Goal: Task Accomplishment & Management: Complete application form

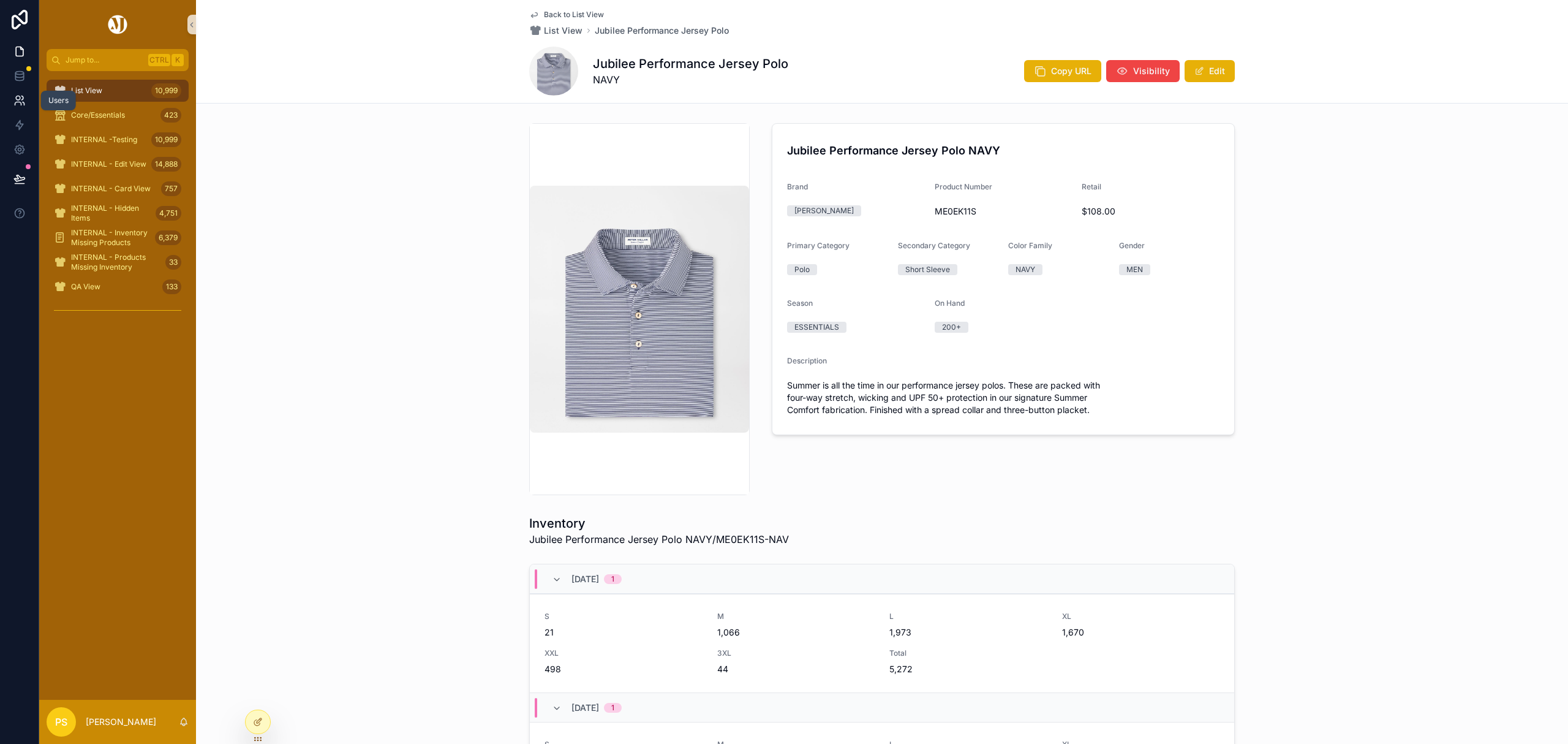
click at [17, 100] on icon at bounding box center [20, 100] width 12 height 12
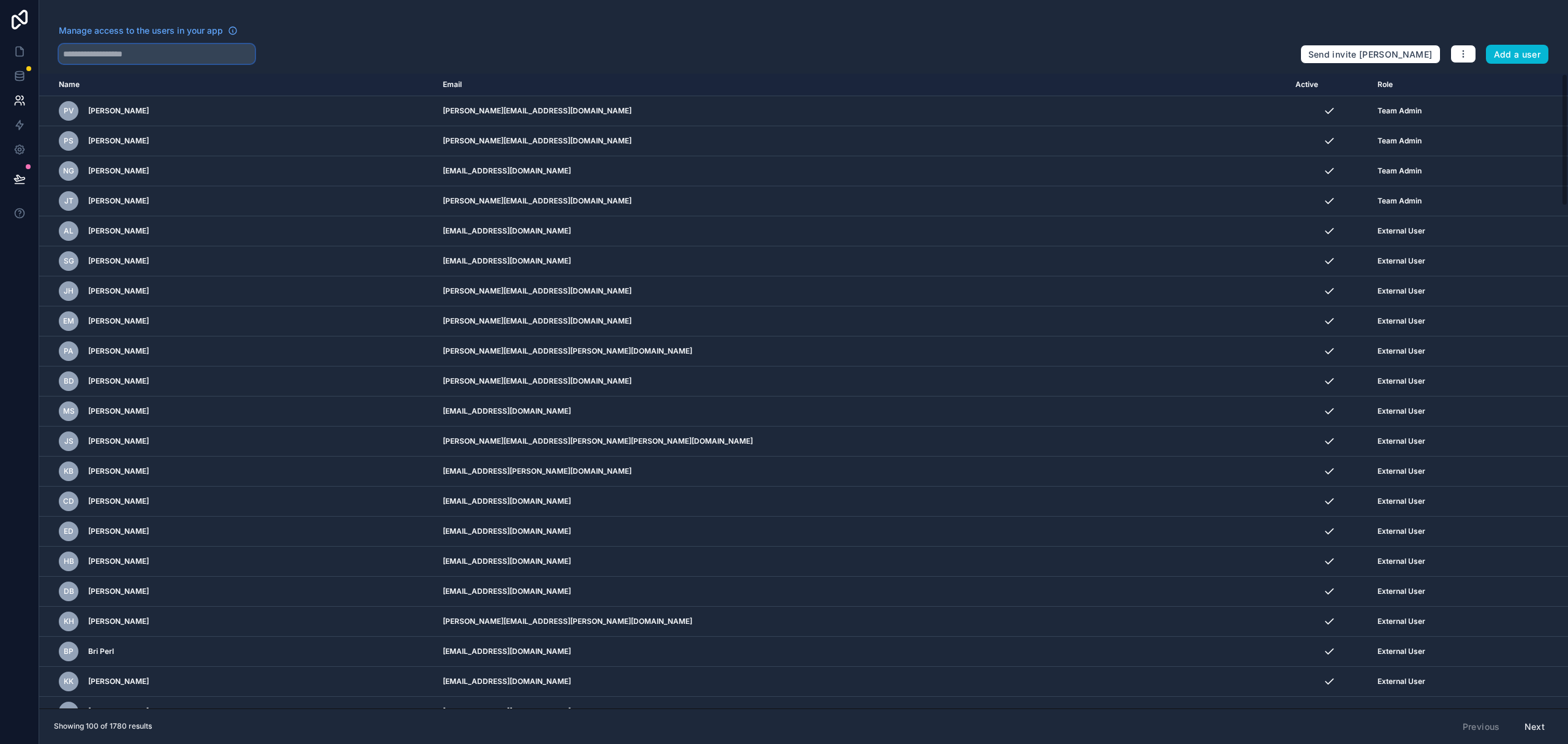
click at [162, 55] on input "text" at bounding box center [157, 53] width 196 height 20
type input "******"
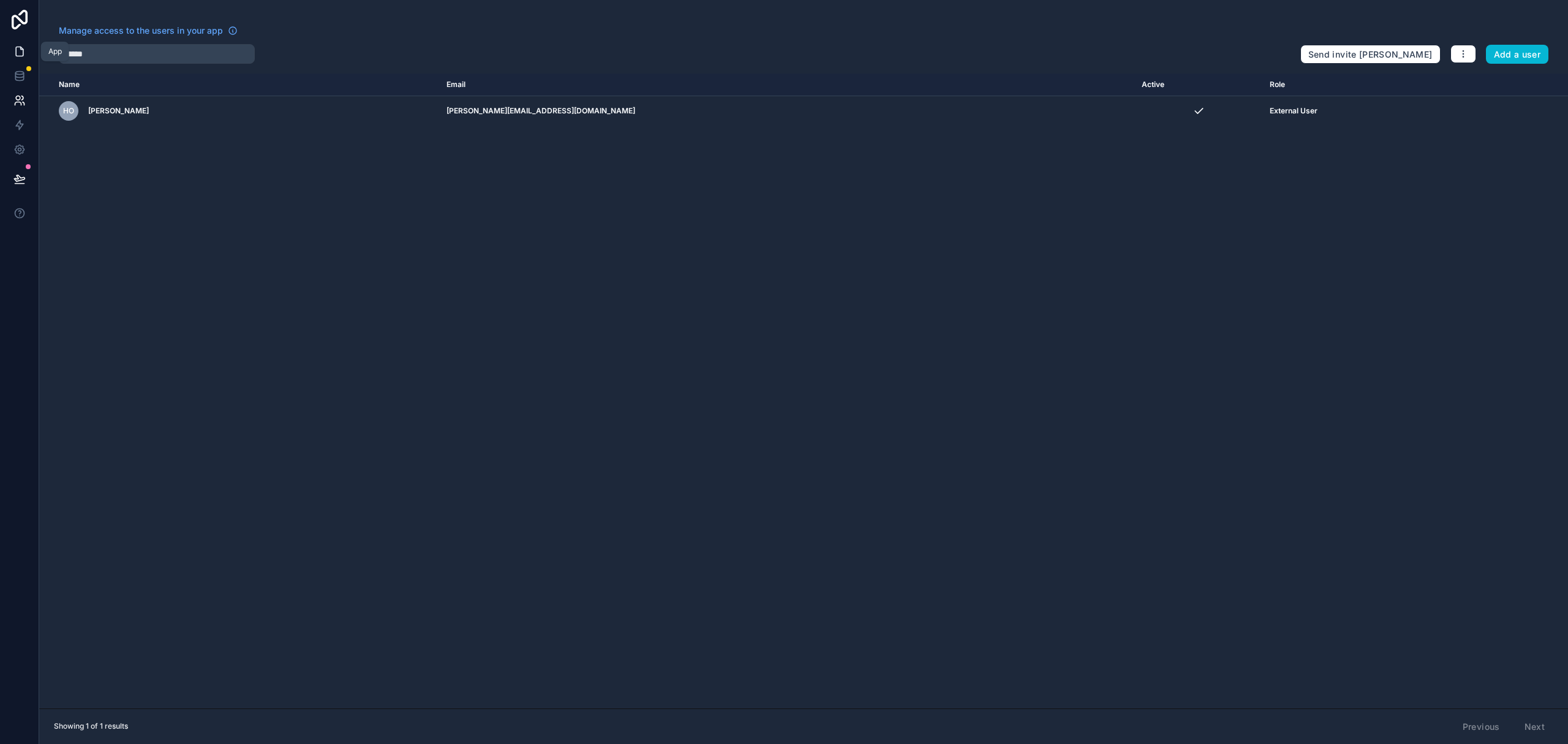
click at [17, 52] on icon at bounding box center [20, 51] width 12 height 12
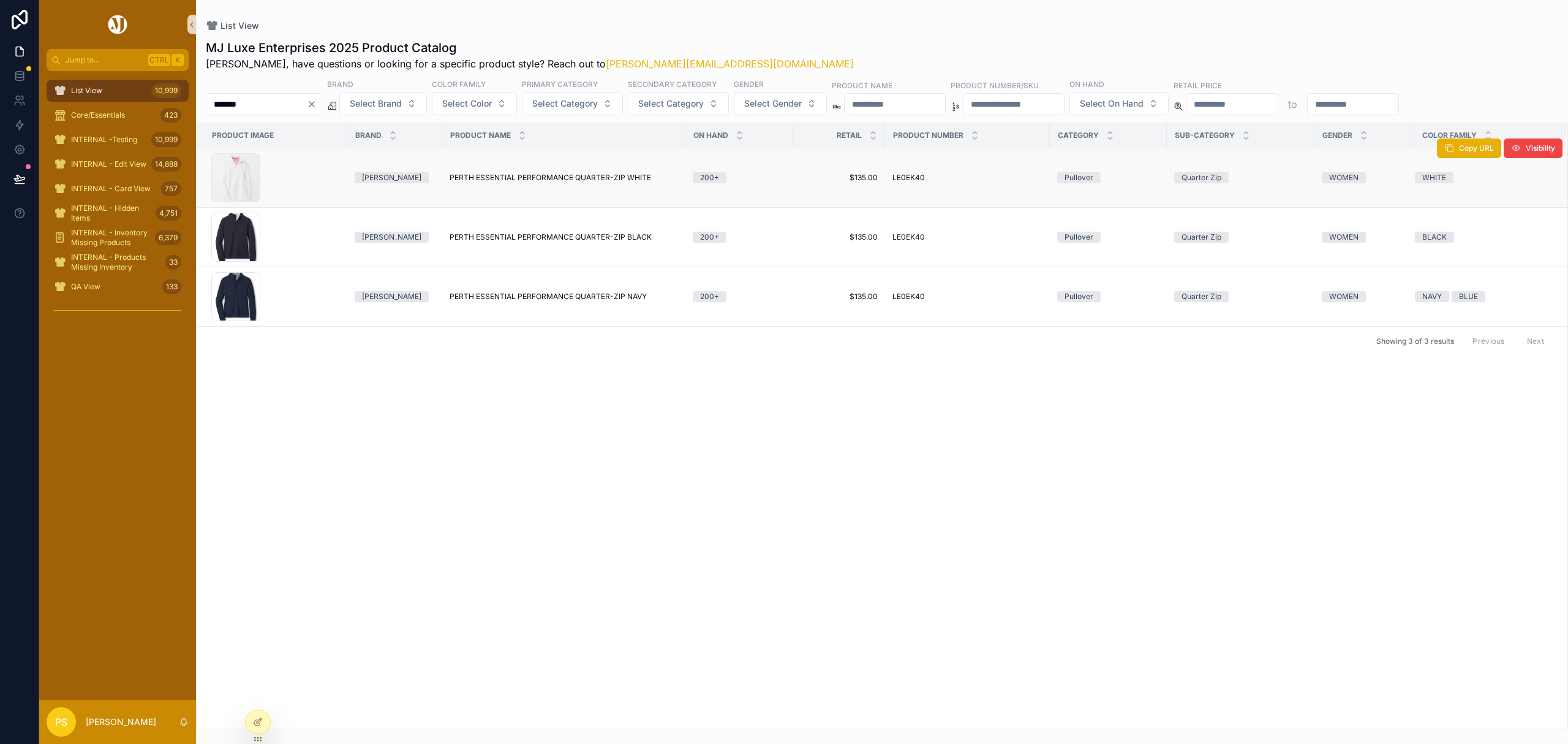
click at [500, 179] on span "PERTH ESSENTIAL PERFORMANCE QUARTER-ZIP WHITE" at bounding box center [550, 177] width 201 height 9
click at [60, 93] on icon "scrollable content" at bounding box center [60, 91] width 12 height 12
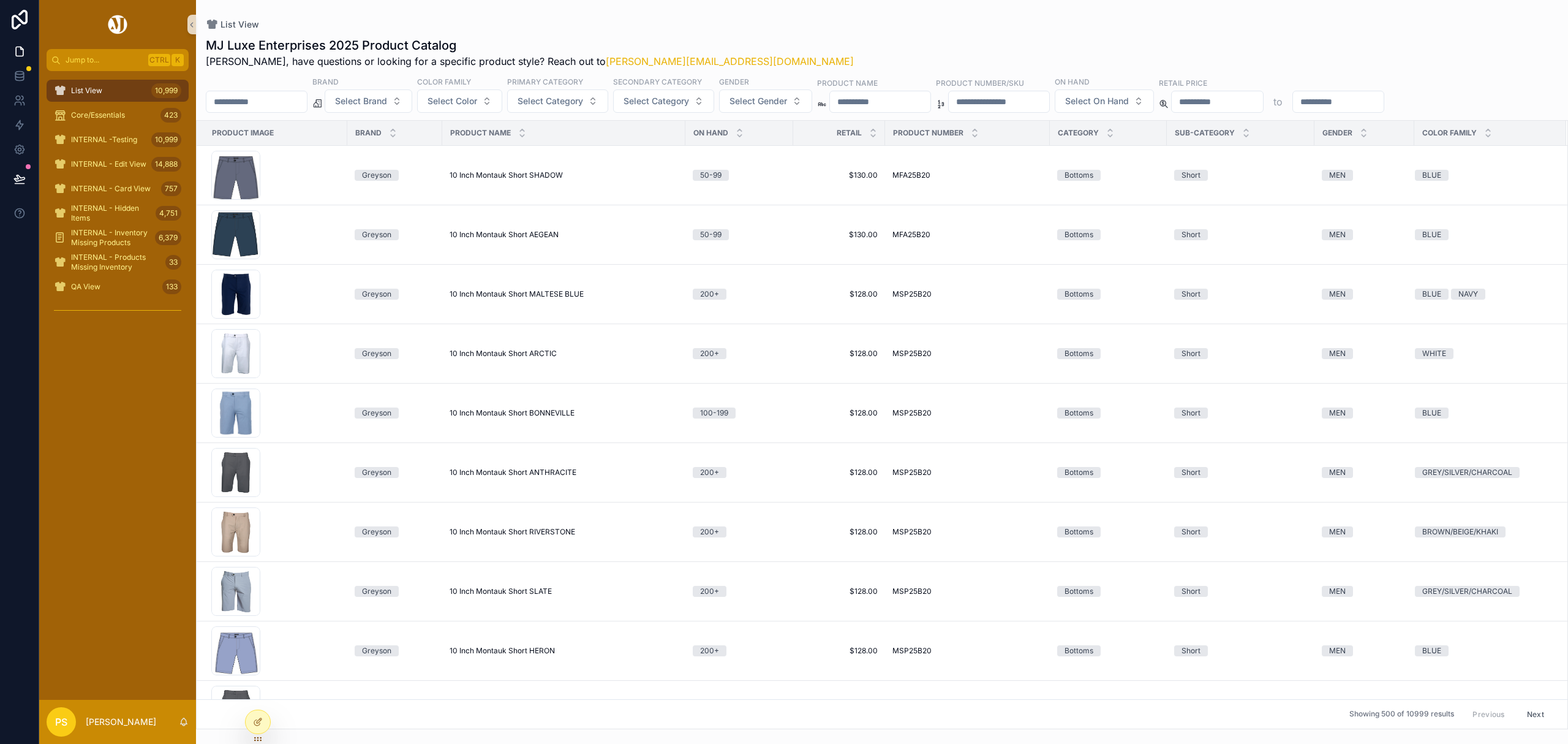
click at [262, 103] on input "*******" at bounding box center [256, 102] width 100 height 17
click at [387, 100] on span "Select Brand" at bounding box center [361, 101] width 52 height 12
click at [368, 216] on div "UNRL" at bounding box center [400, 210] width 147 height 20
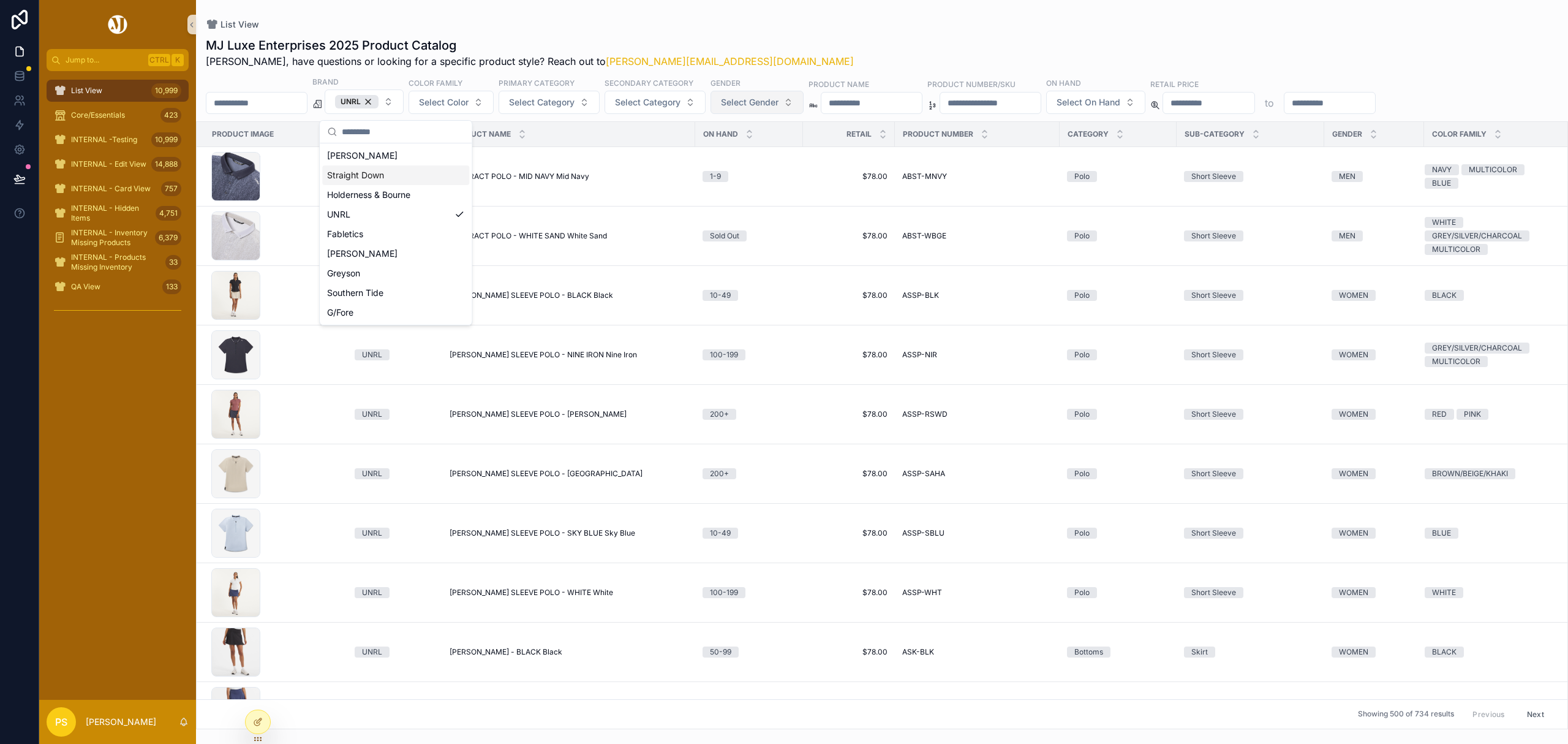
click at [779, 106] on span "Select Gender" at bounding box center [750, 102] width 57 height 12
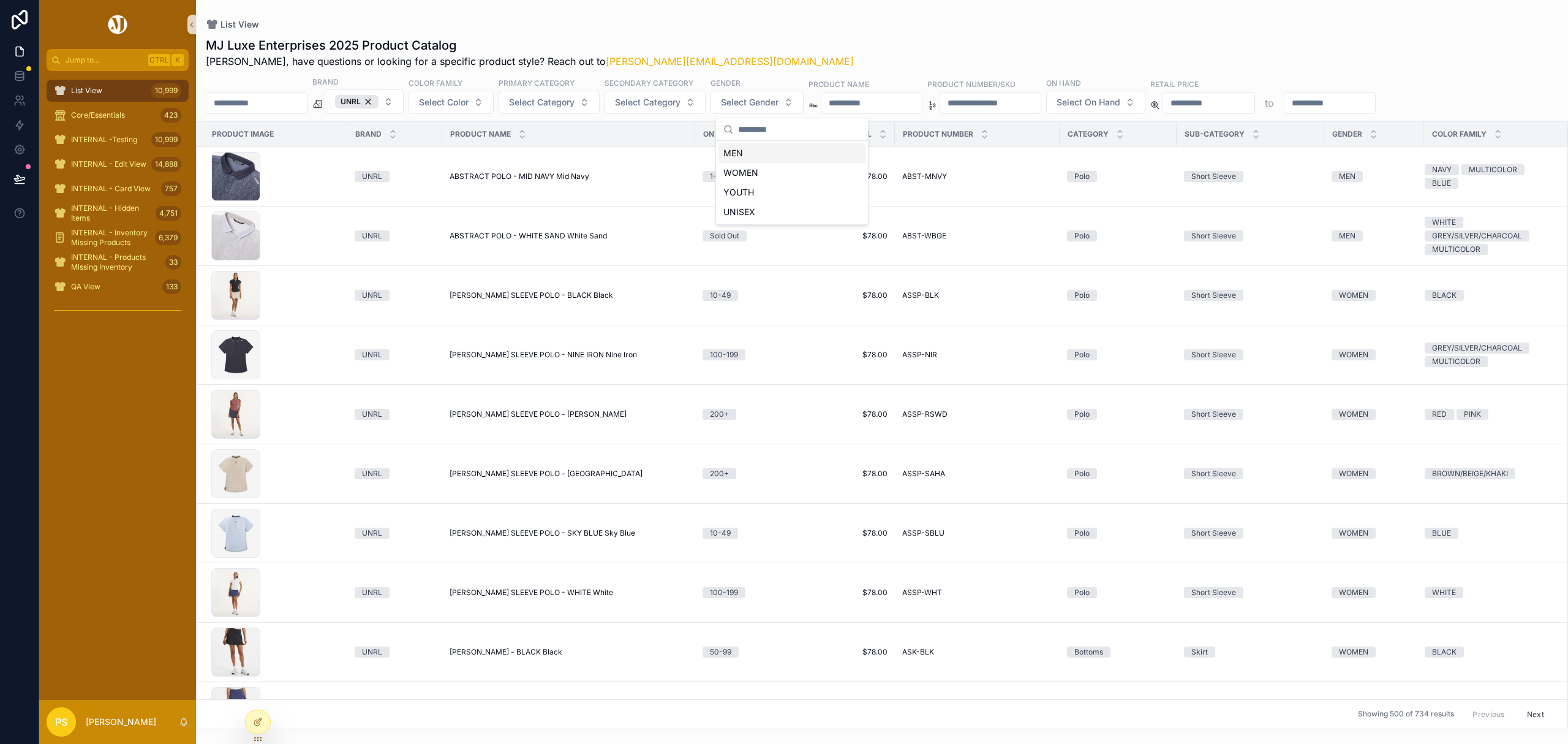
click at [756, 153] on div "MEN" at bounding box center [793, 153] width 147 height 20
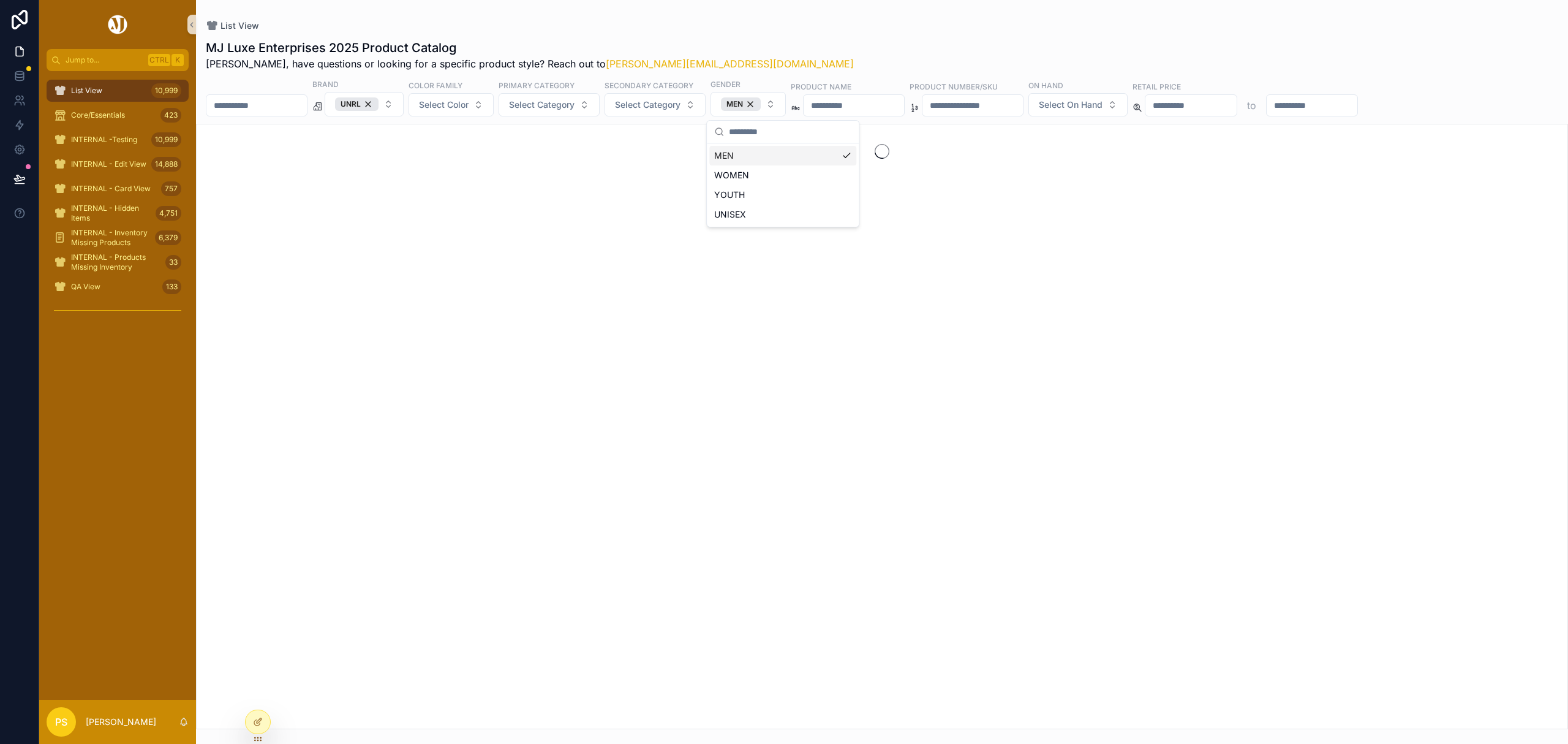
click at [884, 45] on div "MJ Luxe Enterprises 2025 Product Catalog Philip, have questions or looking for …" at bounding box center [882, 55] width 1353 height 32
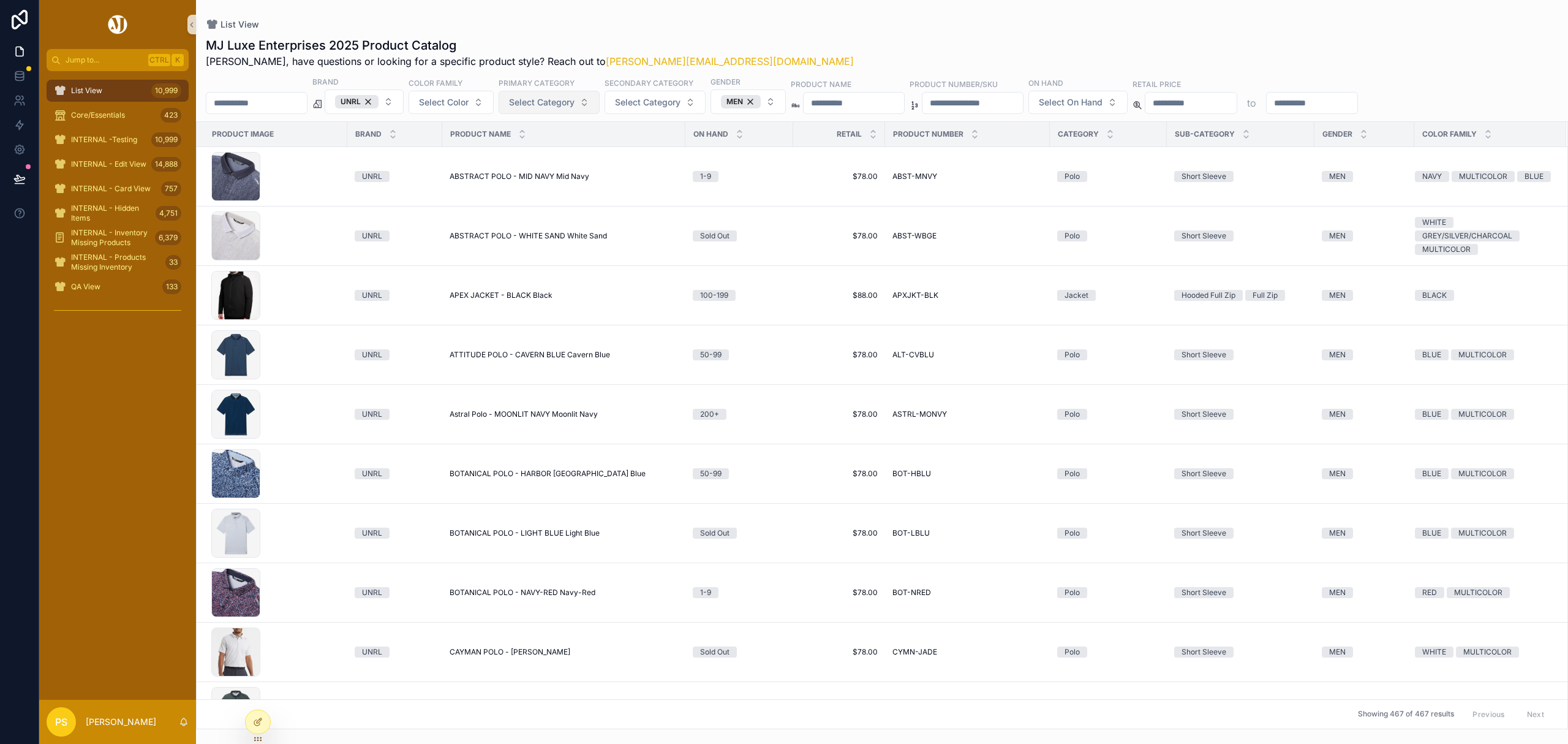
click at [573, 108] on span "Select Category" at bounding box center [542, 102] width 66 height 12
click at [556, 250] on div "Jacket" at bounding box center [582, 251] width 147 height 20
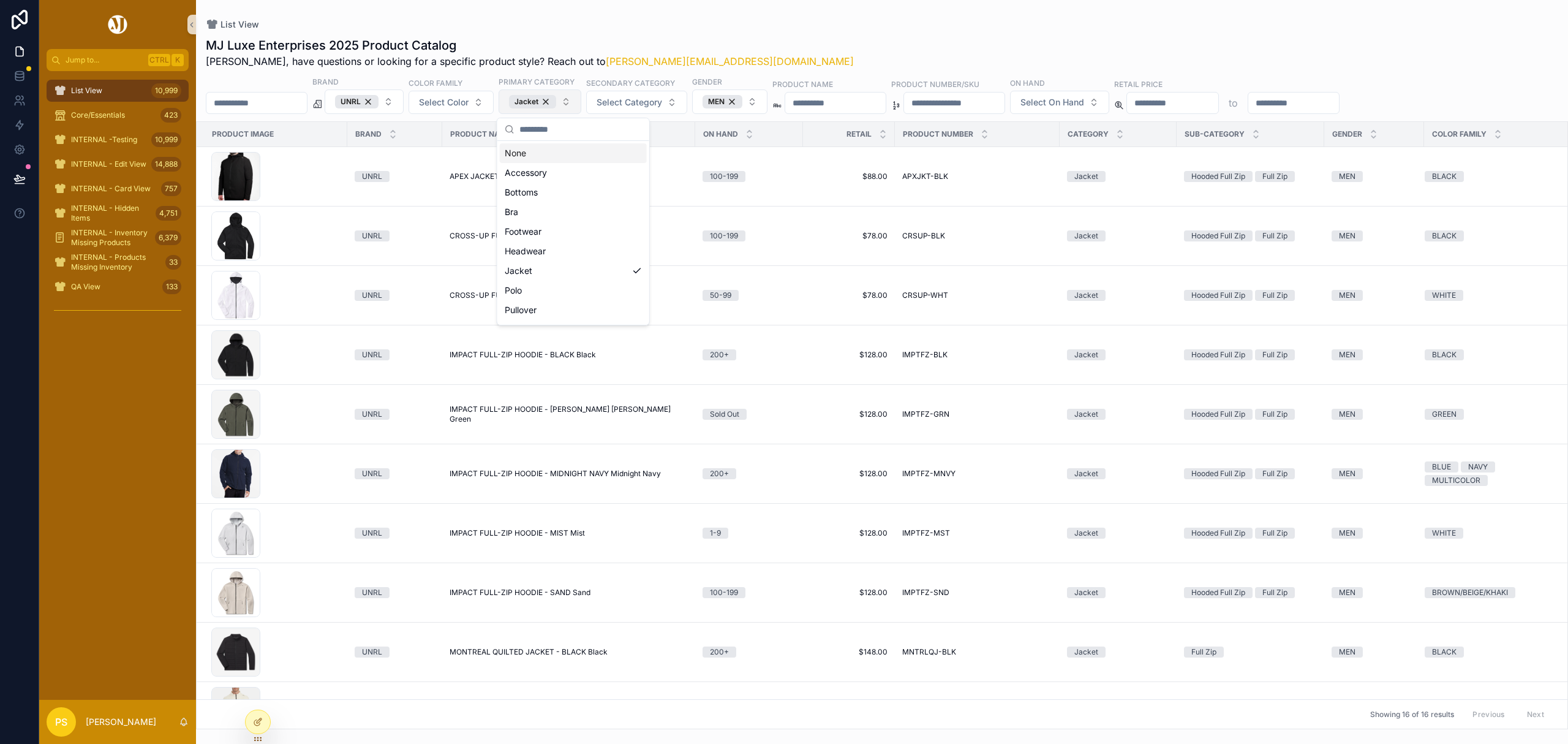
click at [582, 105] on button "Jacket" at bounding box center [540, 101] width 83 height 25
click at [562, 305] on div "Pullover" at bounding box center [573, 309] width 147 height 20
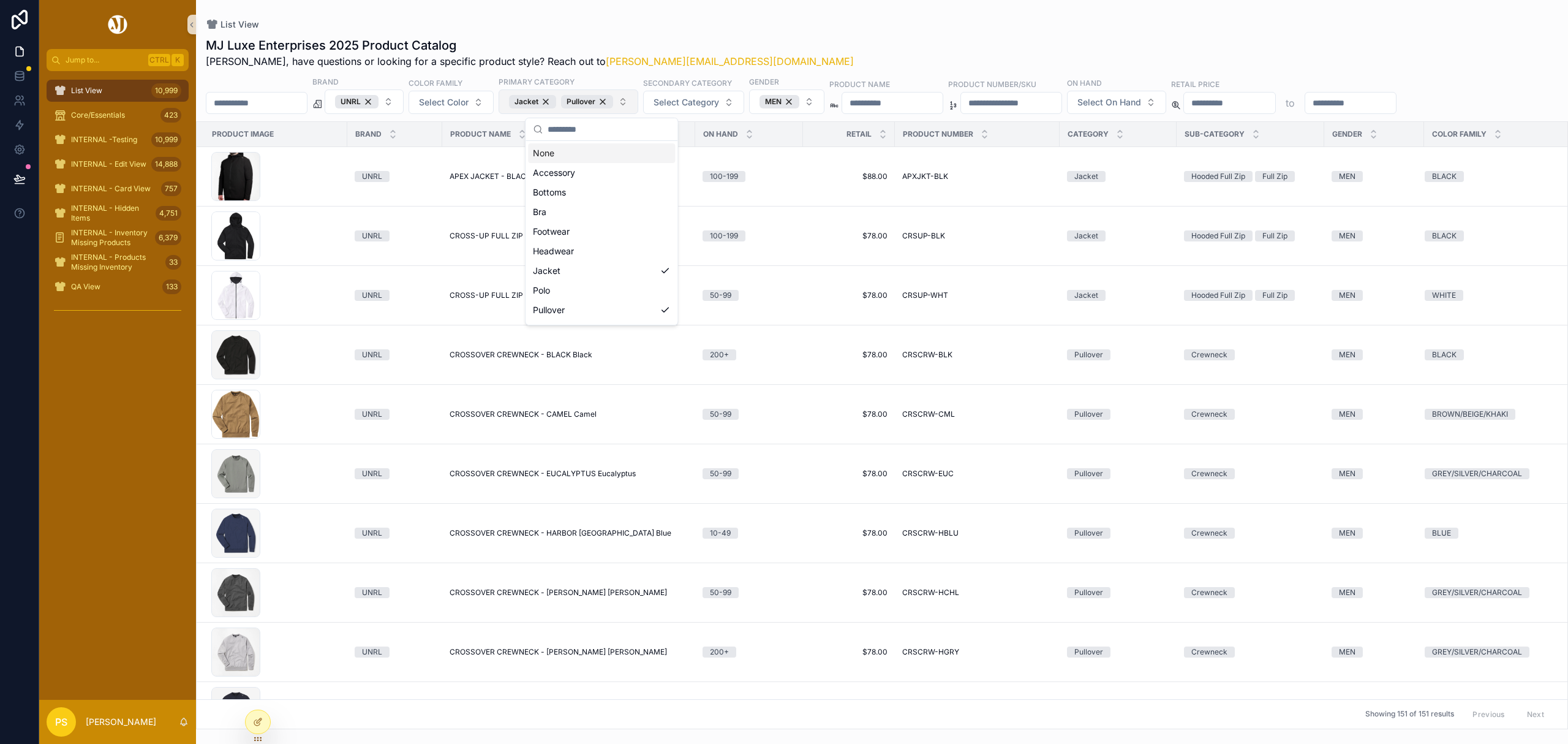
click at [638, 104] on button "Jacket Pullover" at bounding box center [568, 101] width 140 height 25
click at [569, 255] on div "Vest" at bounding box center [601, 254] width 147 height 20
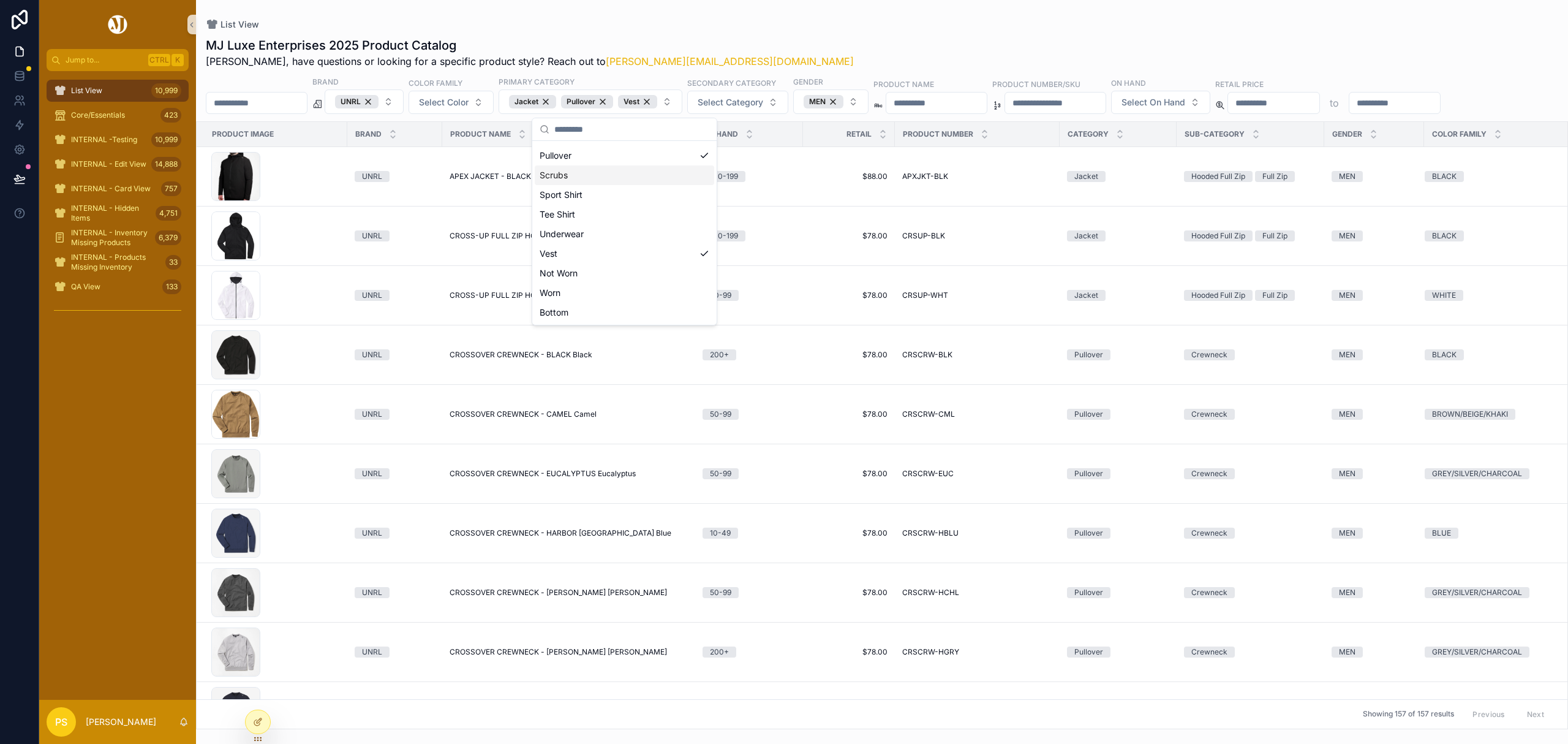
click at [859, 37] on div "MJ Luxe Enterprises 2025 Product Catalog Philip, have questions or looking for …" at bounding box center [882, 52] width 1353 height 32
click at [494, 106] on button "Select Color" at bounding box center [451, 102] width 85 height 23
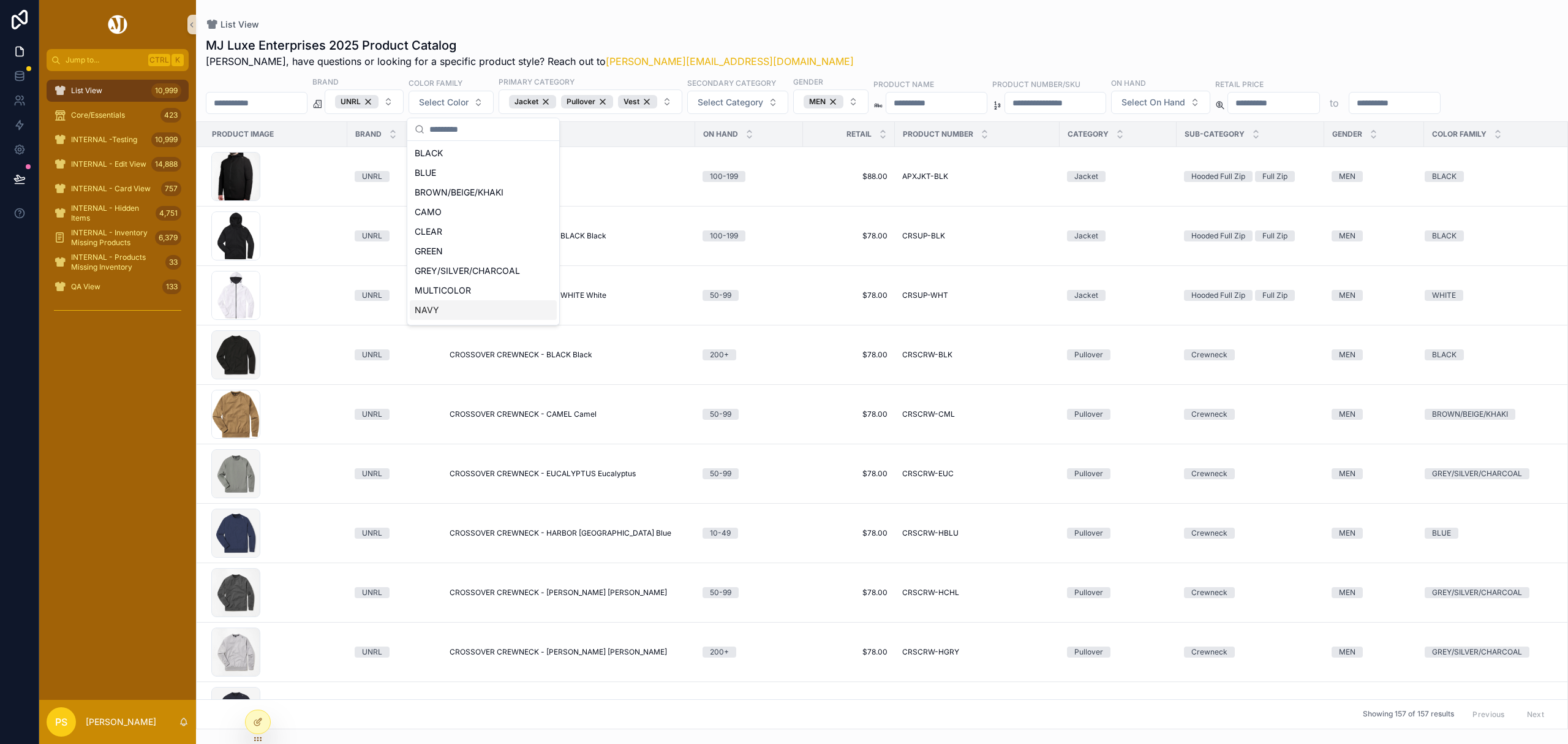
click at [454, 307] on div "NAVY" at bounding box center [483, 309] width 147 height 20
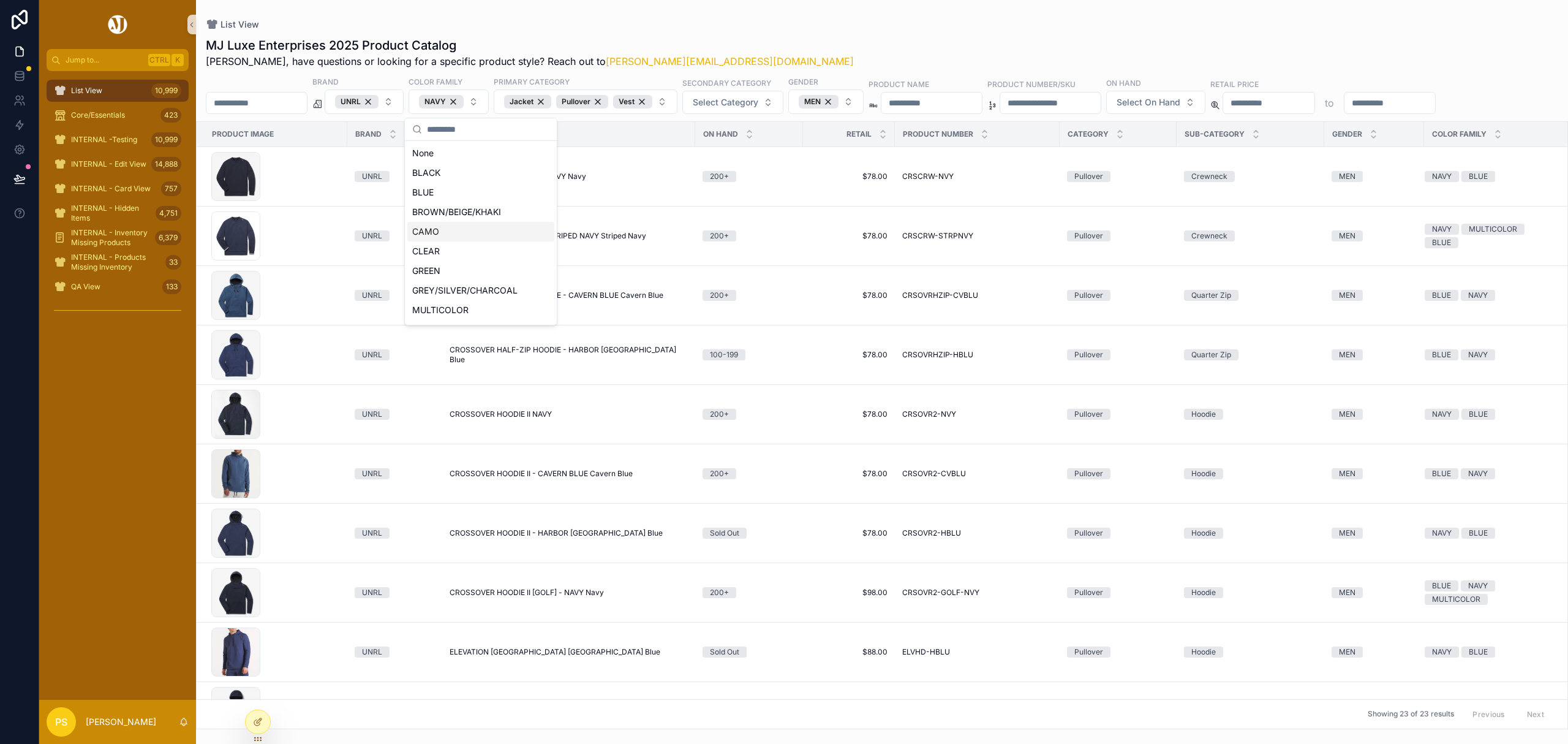
click at [805, 18] on div "List View MJ Luxe Enterprises 2025 Product Catalog Philip, have questions or lo…" at bounding box center [883, 364] width 1373 height 729
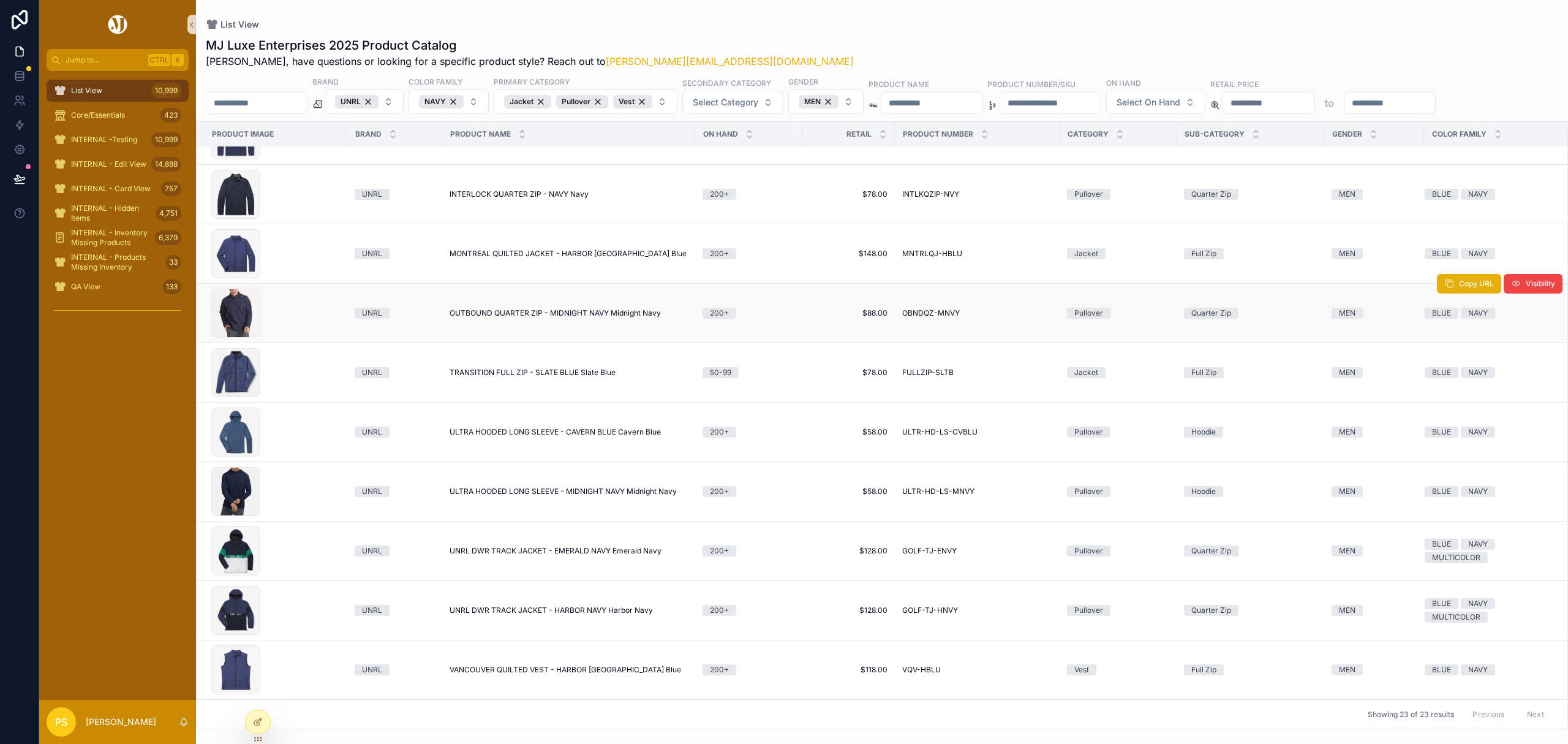
scroll to position [831, 0]
click at [839, 104] on div "MEN" at bounding box center [818, 102] width 39 height 14
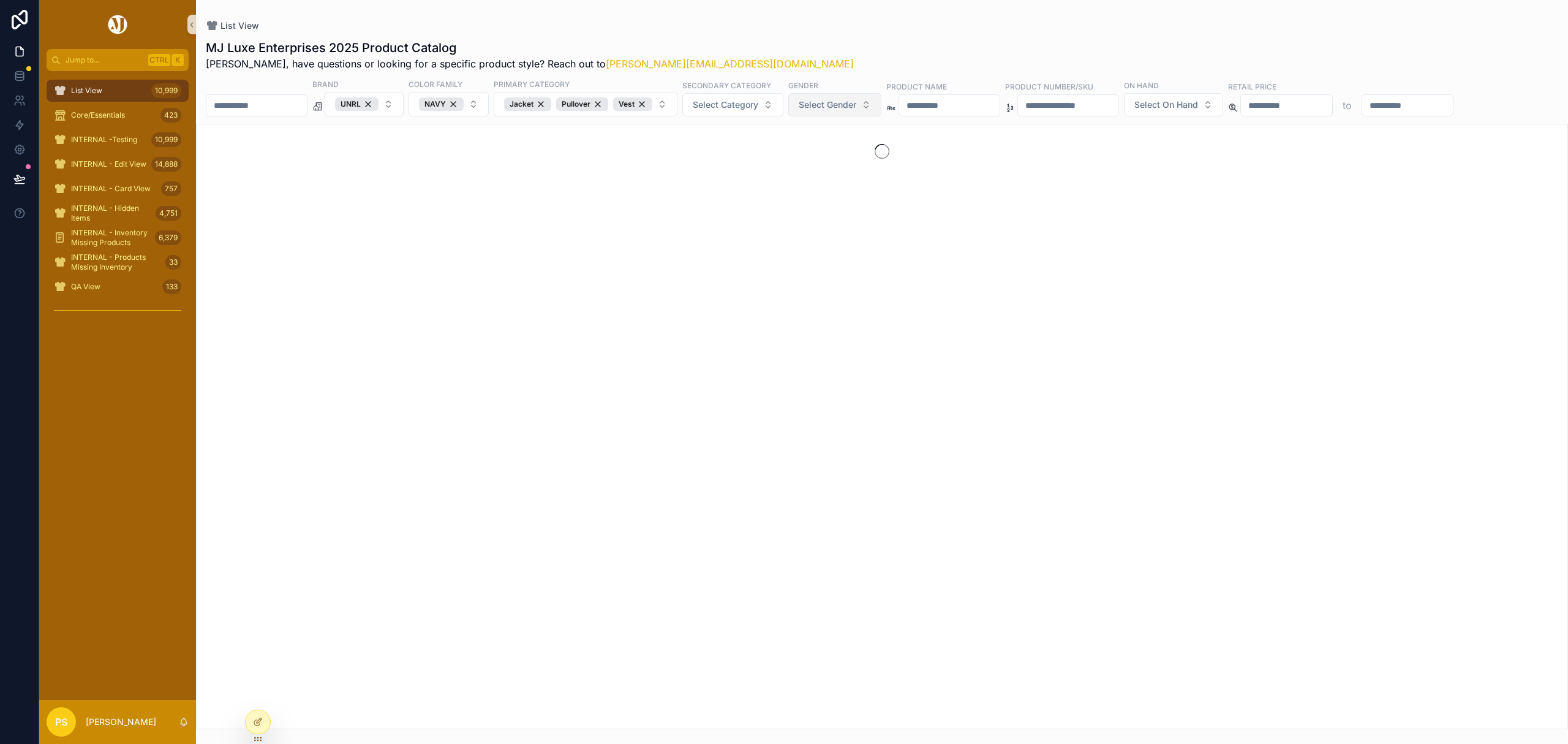
click at [857, 104] on span "Select Gender" at bounding box center [827, 105] width 57 height 12
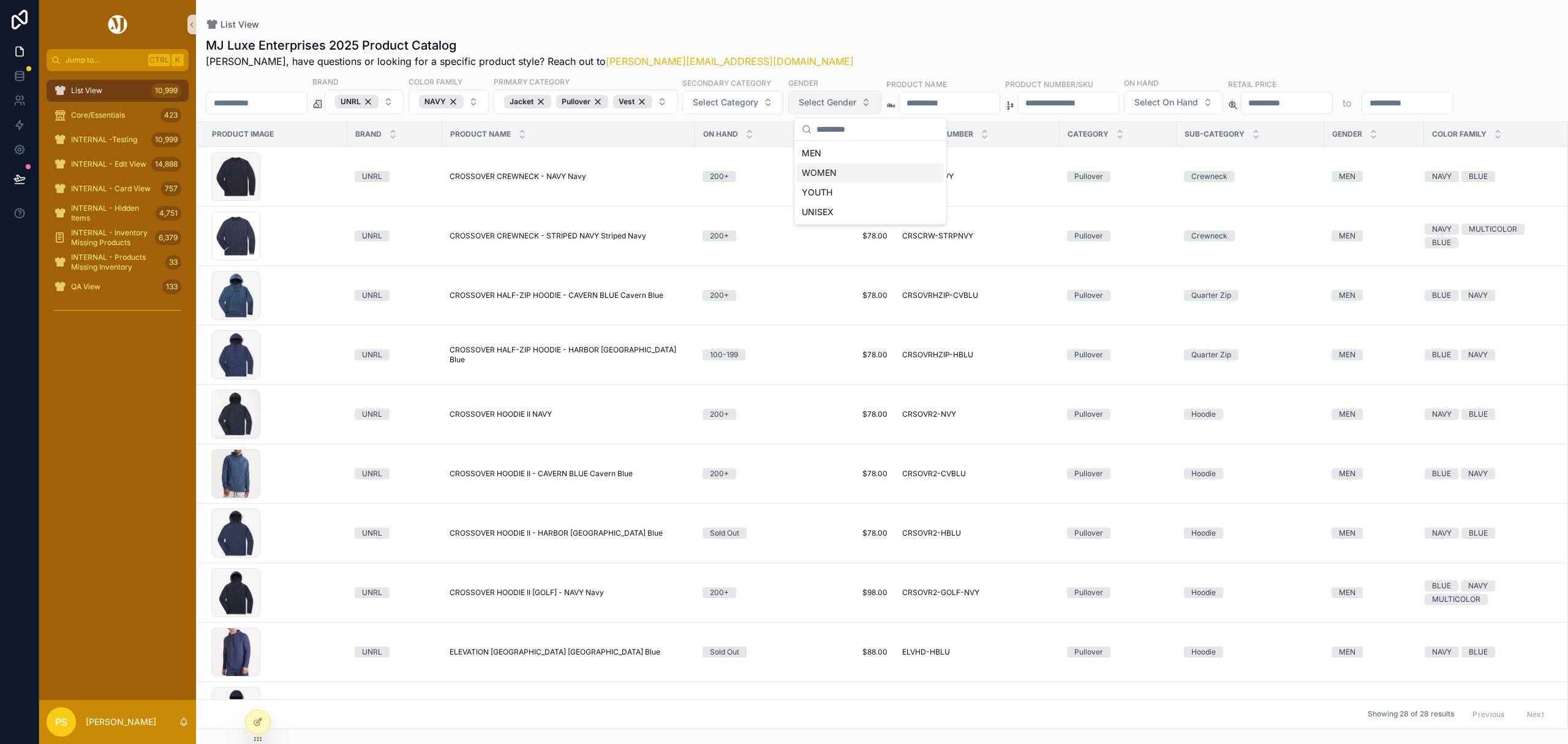
click at [831, 168] on div "WOMEN" at bounding box center [871, 172] width 147 height 20
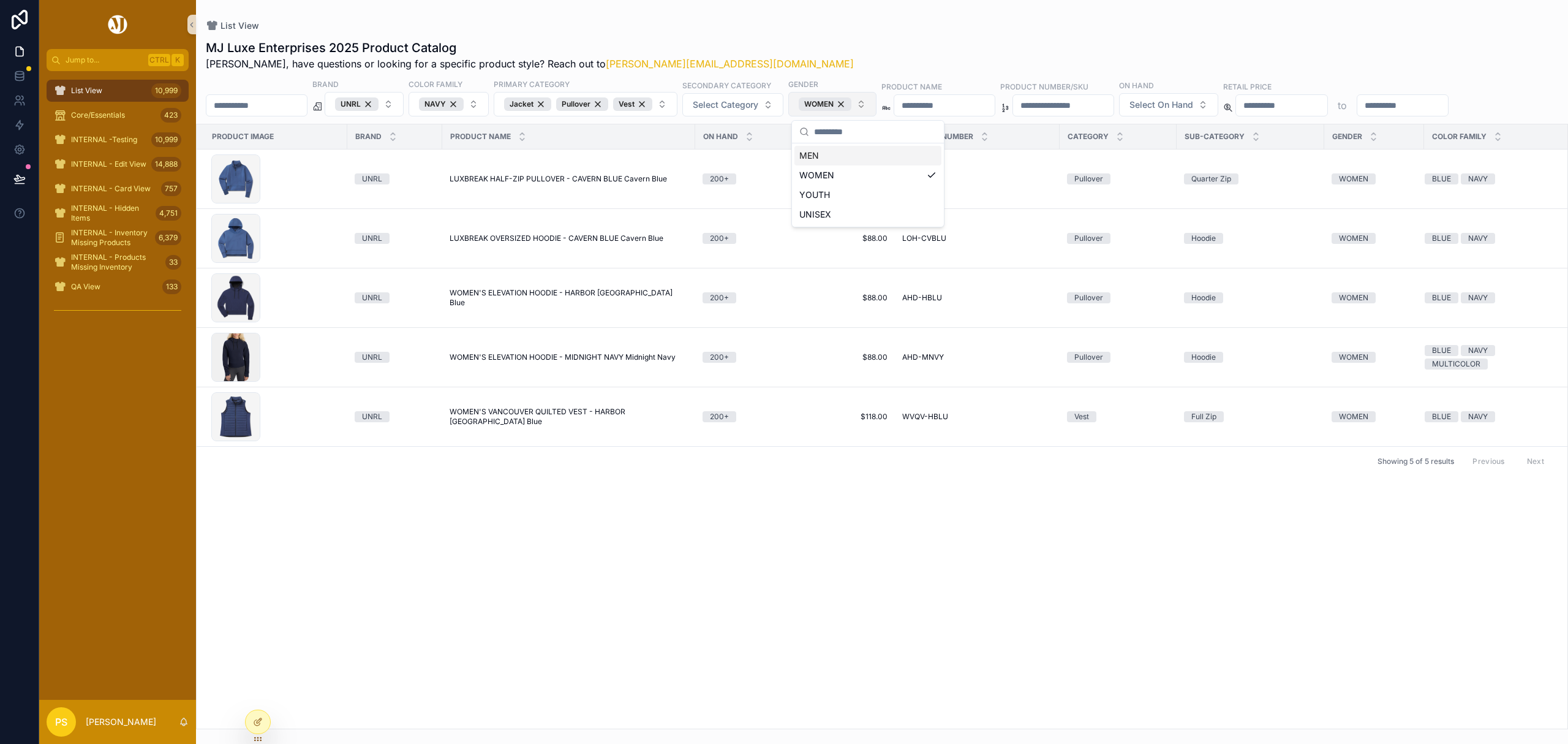
click at [836, 38] on div "MJ Luxe Enterprises 2025 Product Catalog Philip, have questions or looking for …" at bounding box center [883, 381] width 1373 height 698
drag, startPoint x: 119, startPoint y: 92, endPoint x: 254, endPoint y: 102, distance: 135.4
click at [119, 92] on div "List View 10,999" at bounding box center [117, 90] width 128 height 20
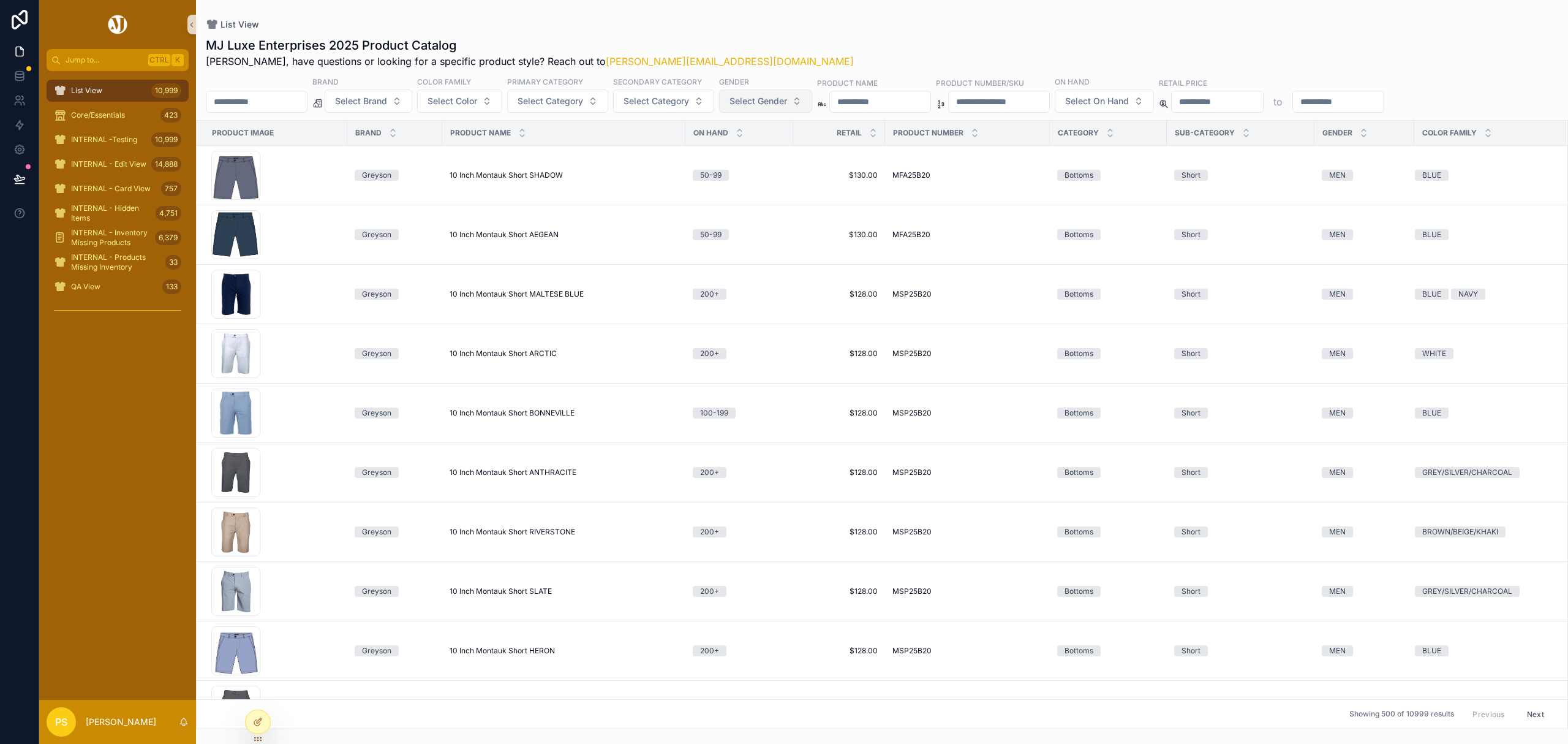
click at [288, 108] on input "scrollable content" at bounding box center [256, 102] width 100 height 17
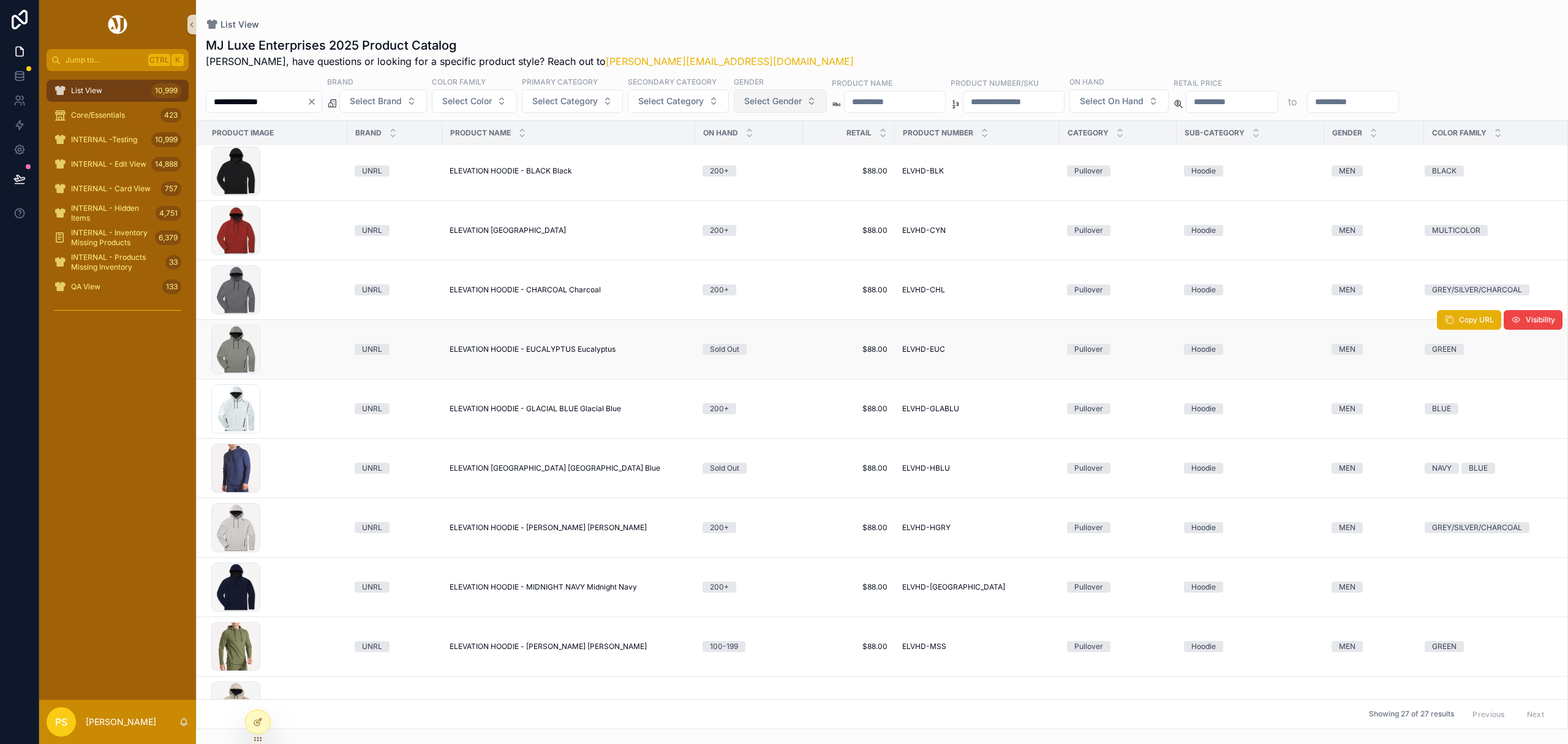
scroll to position [163, 0]
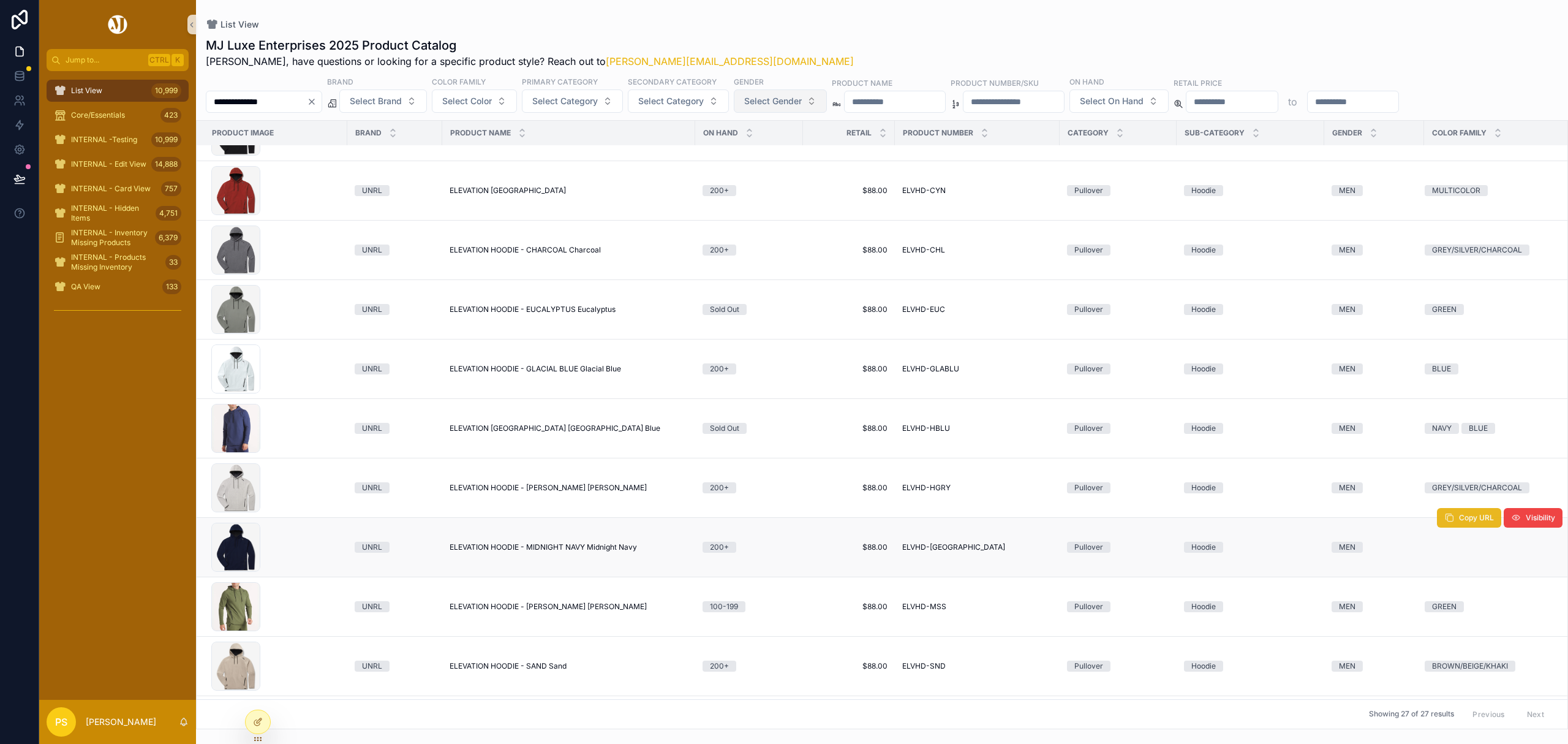
type input "**********"
click at [1469, 527] on button "Copy URL" at bounding box center [1469, 518] width 64 height 20
click at [22, 99] on icon at bounding box center [22, 98] width 2 height 3
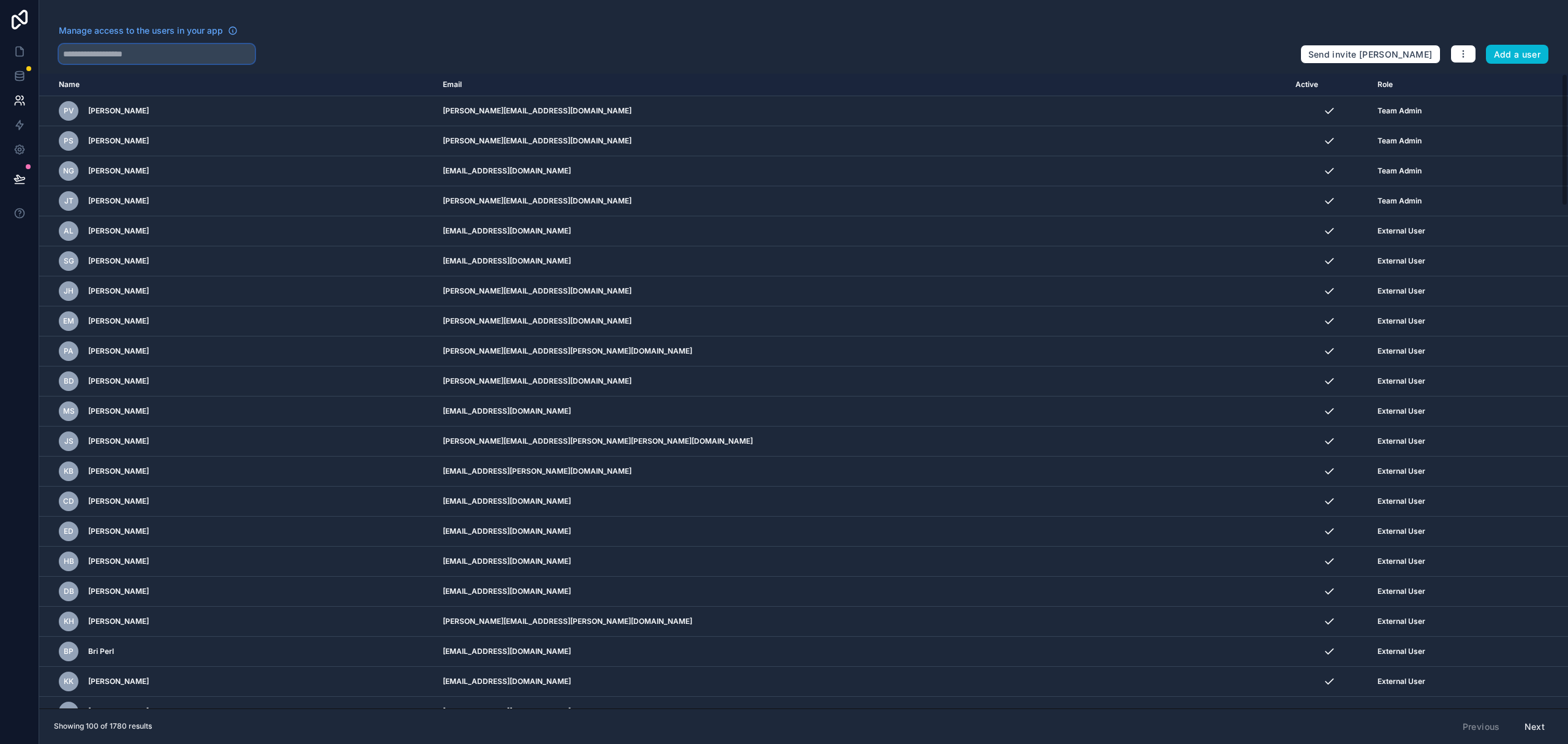
click at [158, 54] on input "text" at bounding box center [157, 53] width 196 height 20
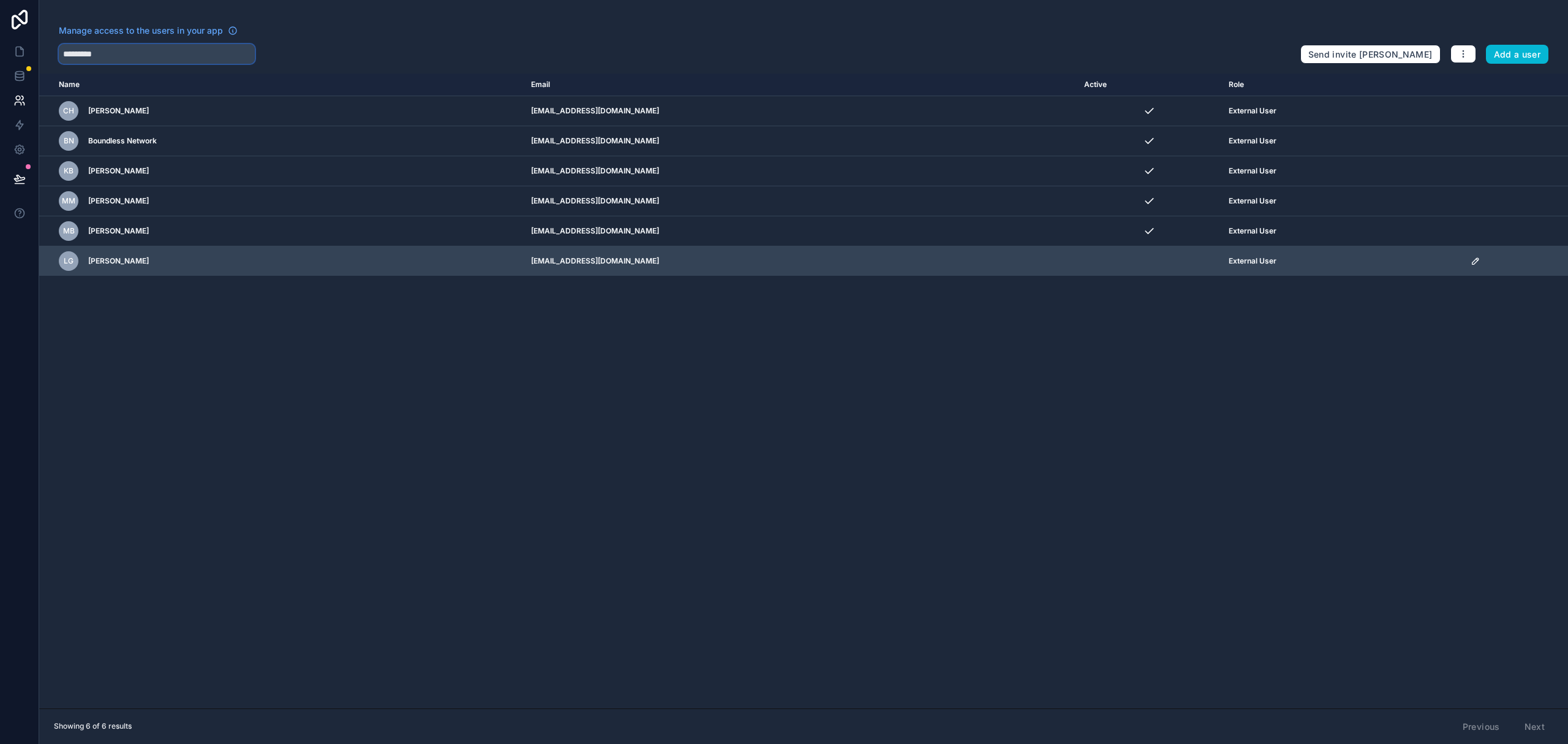
type input "*********"
click at [1474, 261] on icon "scrollable content" at bounding box center [1475, 261] width 9 height 9
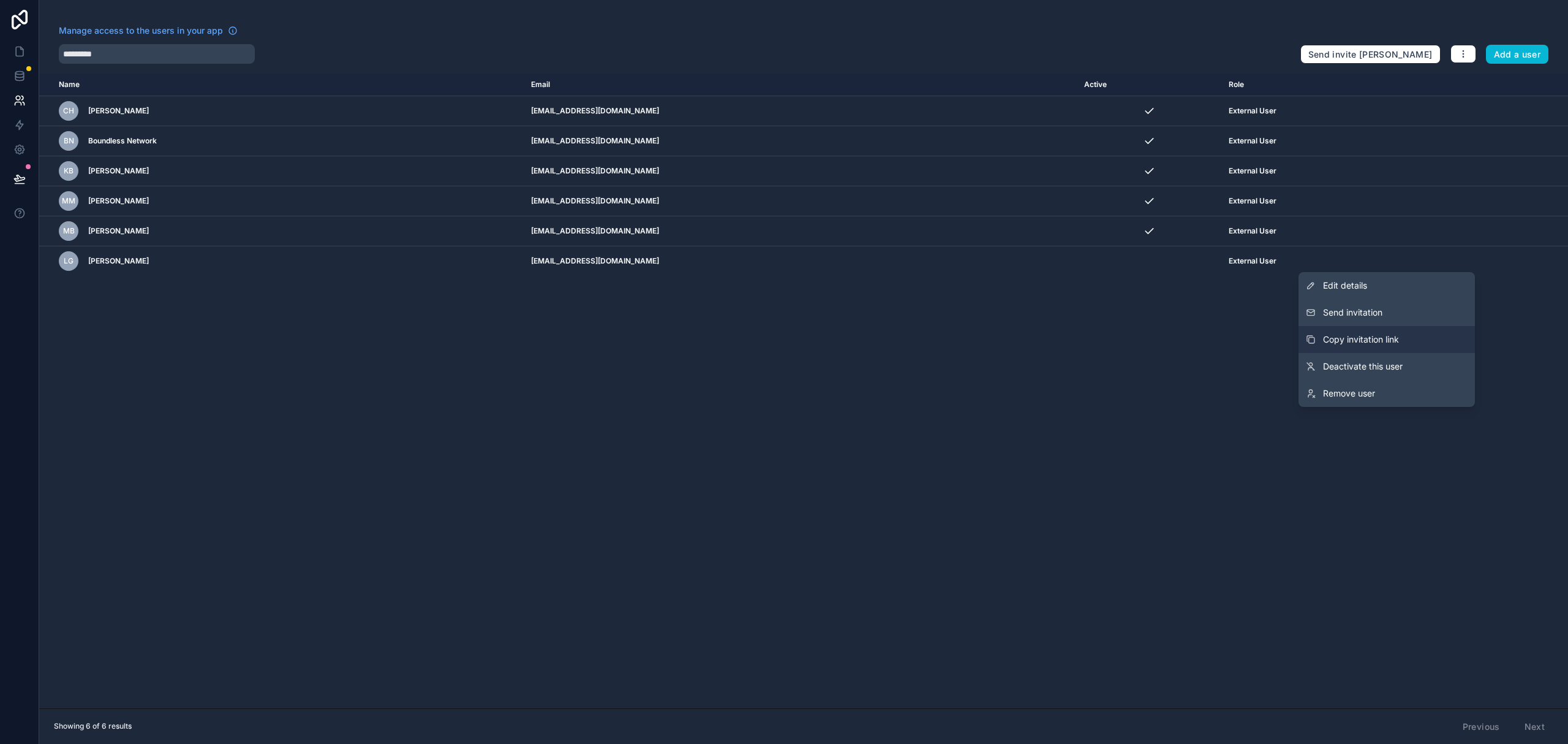
click at [1382, 333] on button "Copy invitation link" at bounding box center [1387, 339] width 177 height 27
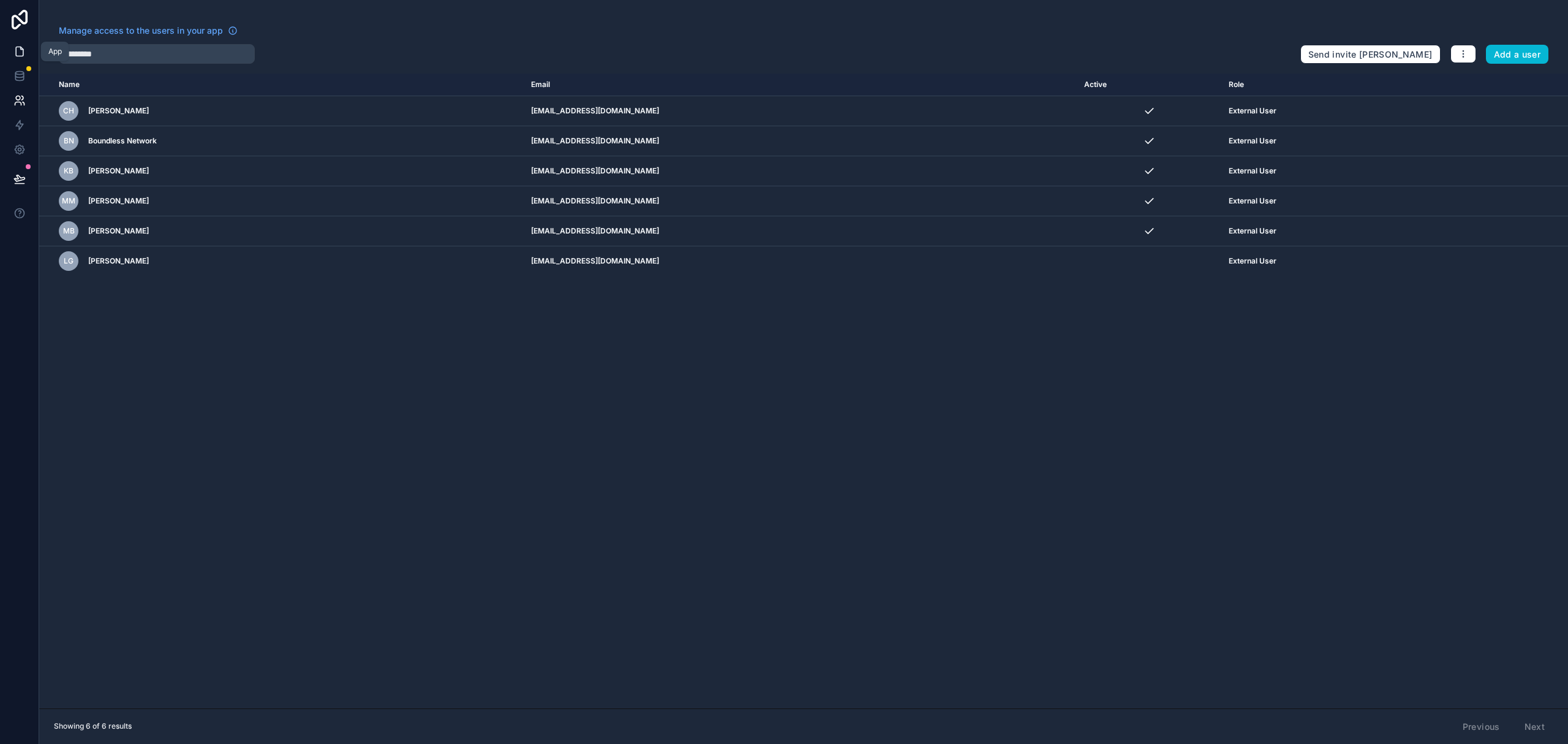
click at [18, 54] on icon at bounding box center [20, 51] width 12 height 12
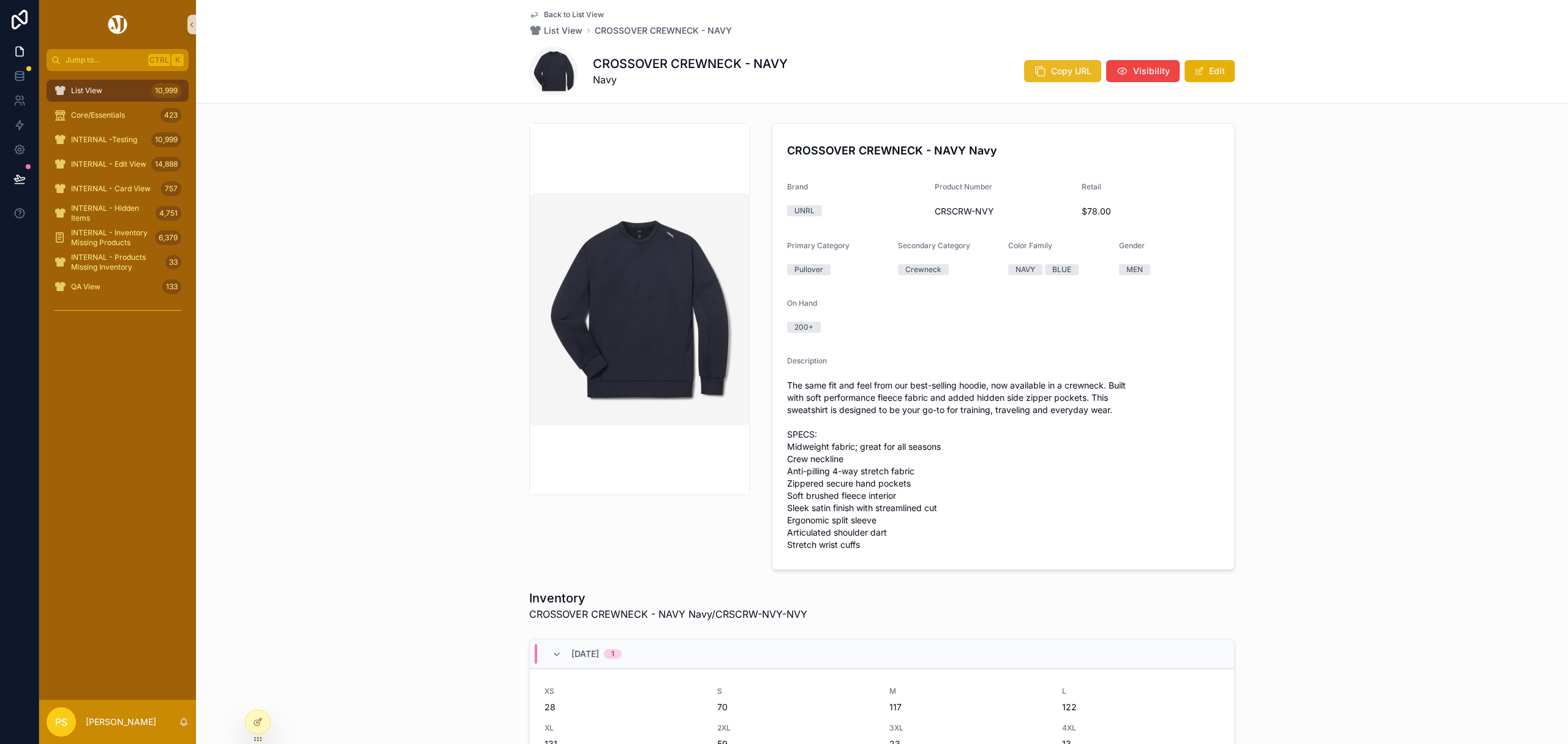
click at [1055, 76] on span "Copy URL" at bounding box center [1071, 71] width 40 height 12
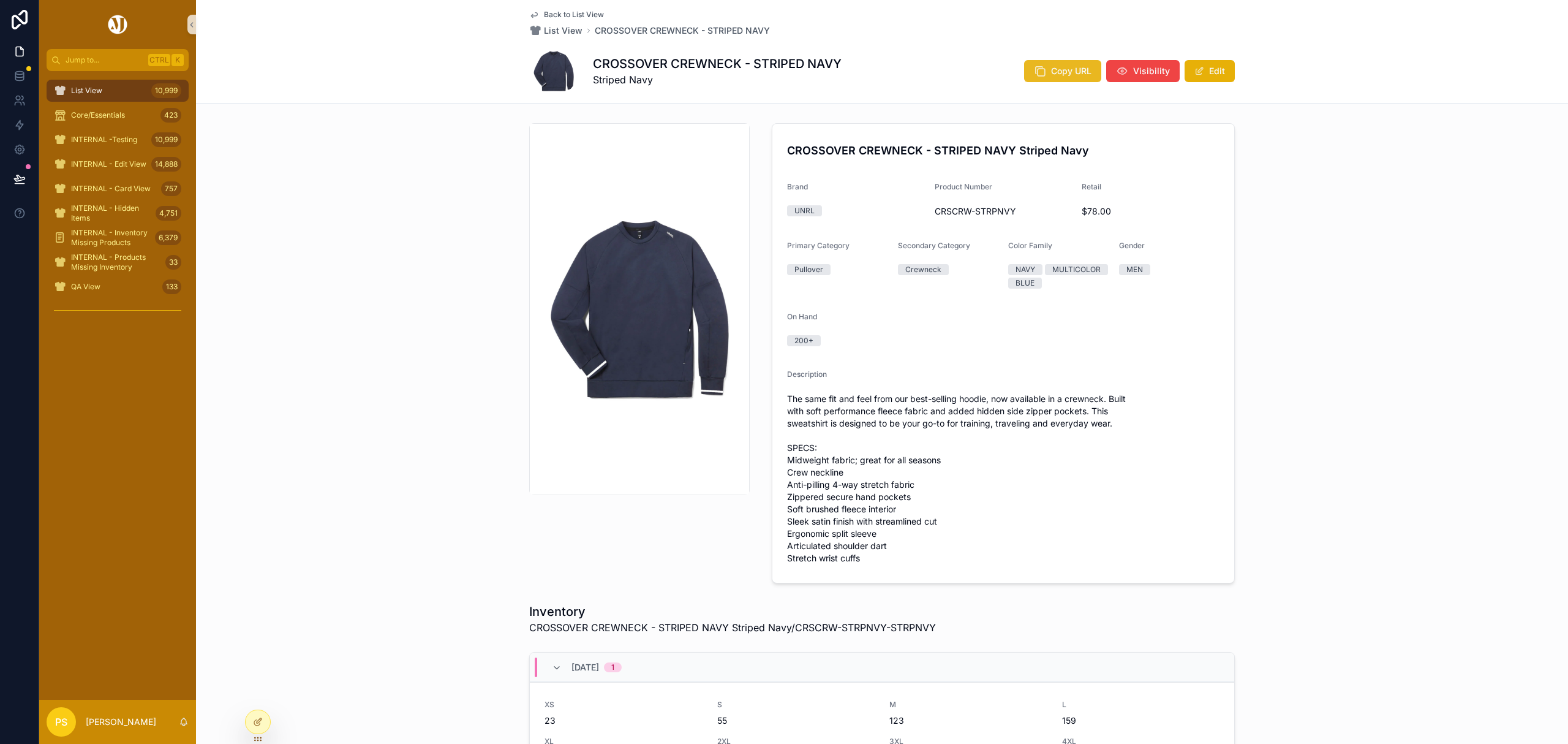
click at [1045, 75] on button "Copy URL" at bounding box center [1062, 71] width 77 height 22
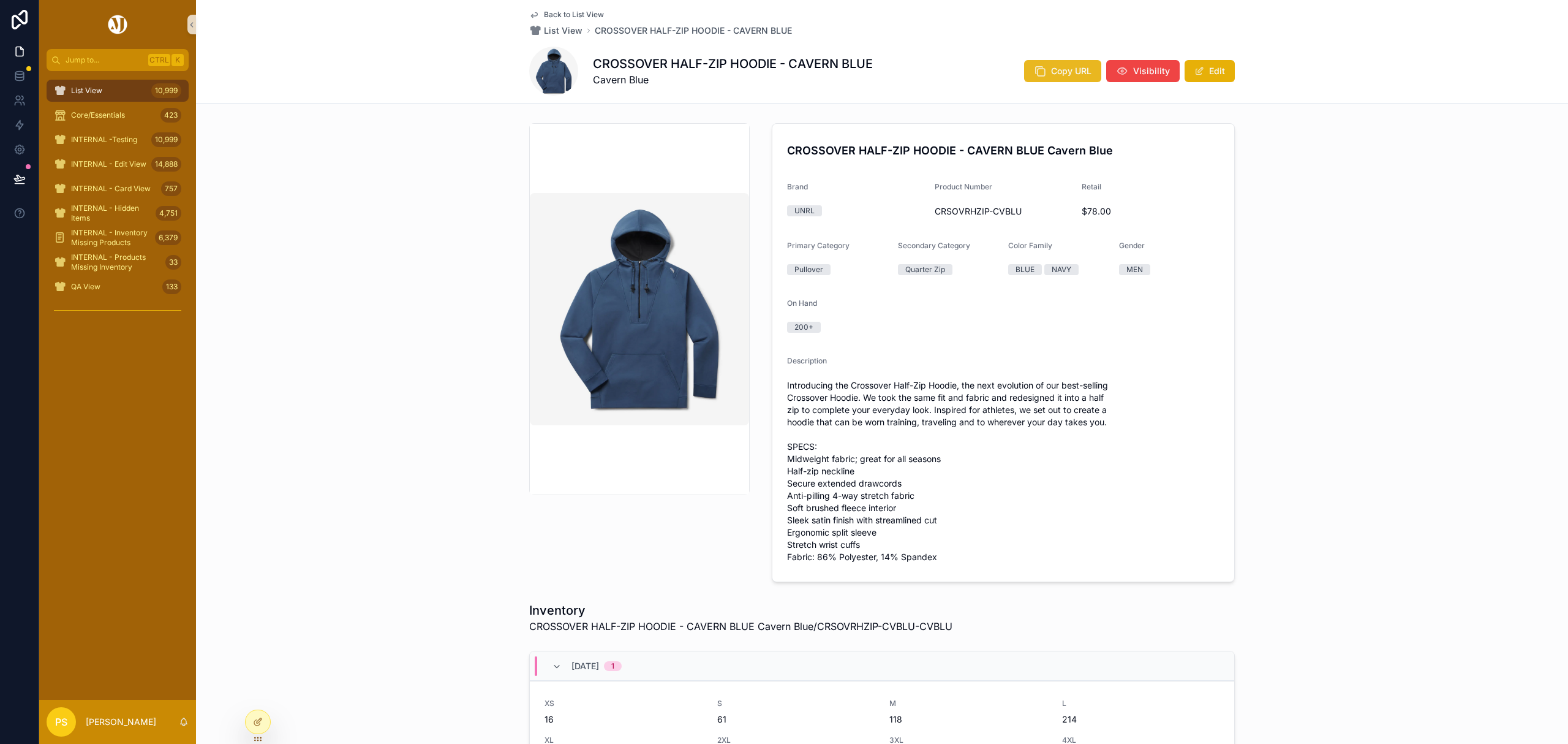
click at [1074, 72] on span "Copy URL" at bounding box center [1071, 71] width 40 height 12
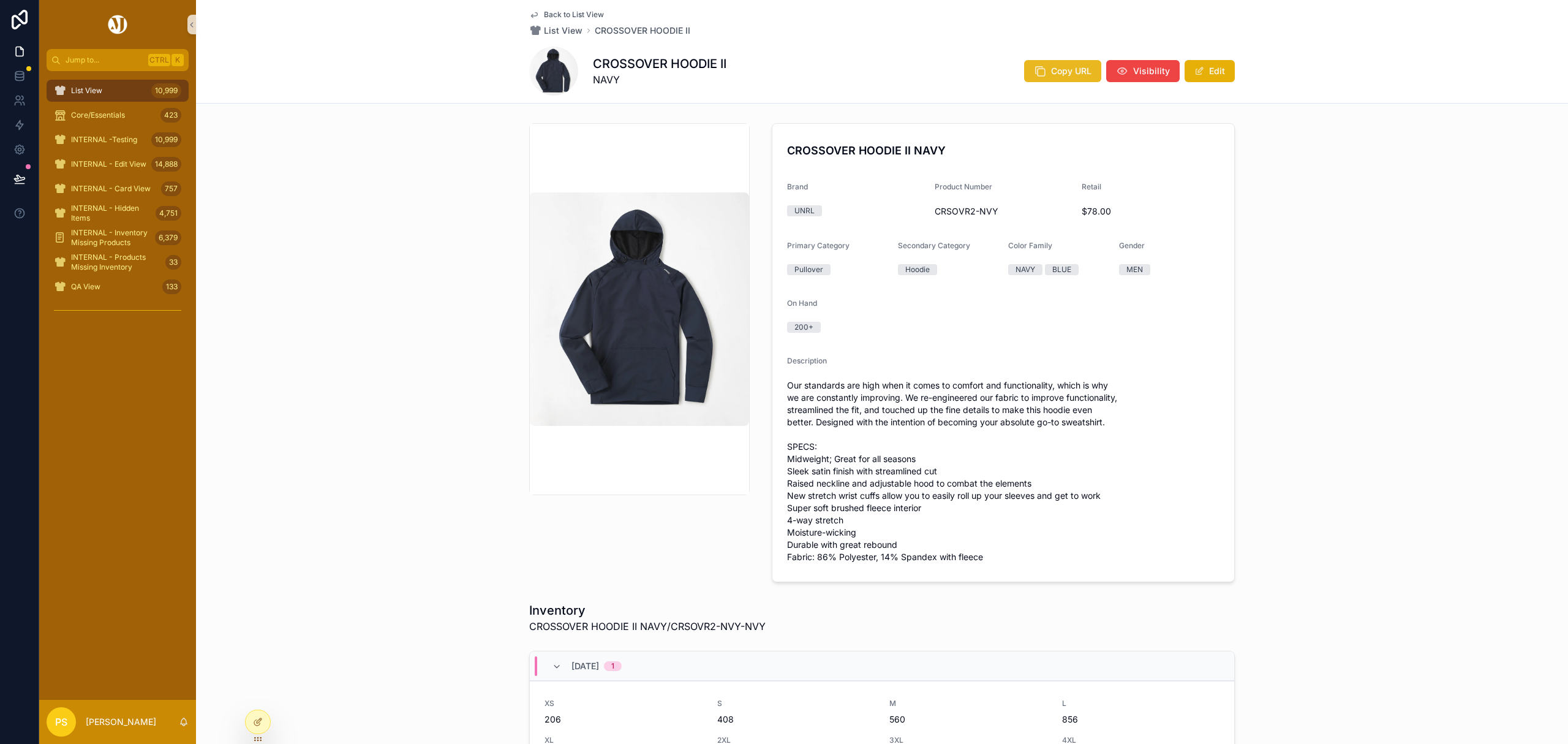
click at [1069, 79] on button "Copy URL" at bounding box center [1062, 71] width 77 height 22
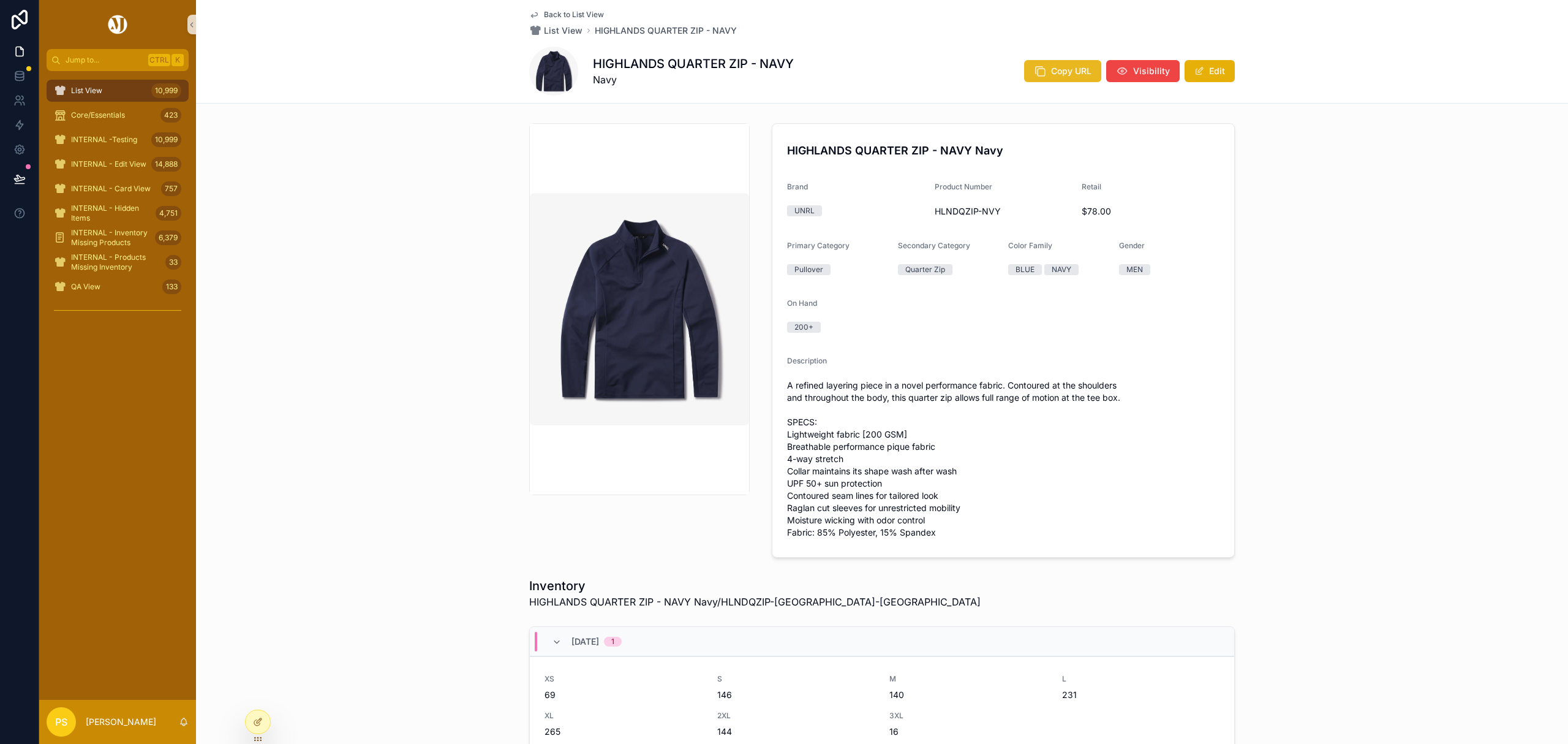
click at [1062, 79] on button "Copy URL" at bounding box center [1062, 71] width 77 height 22
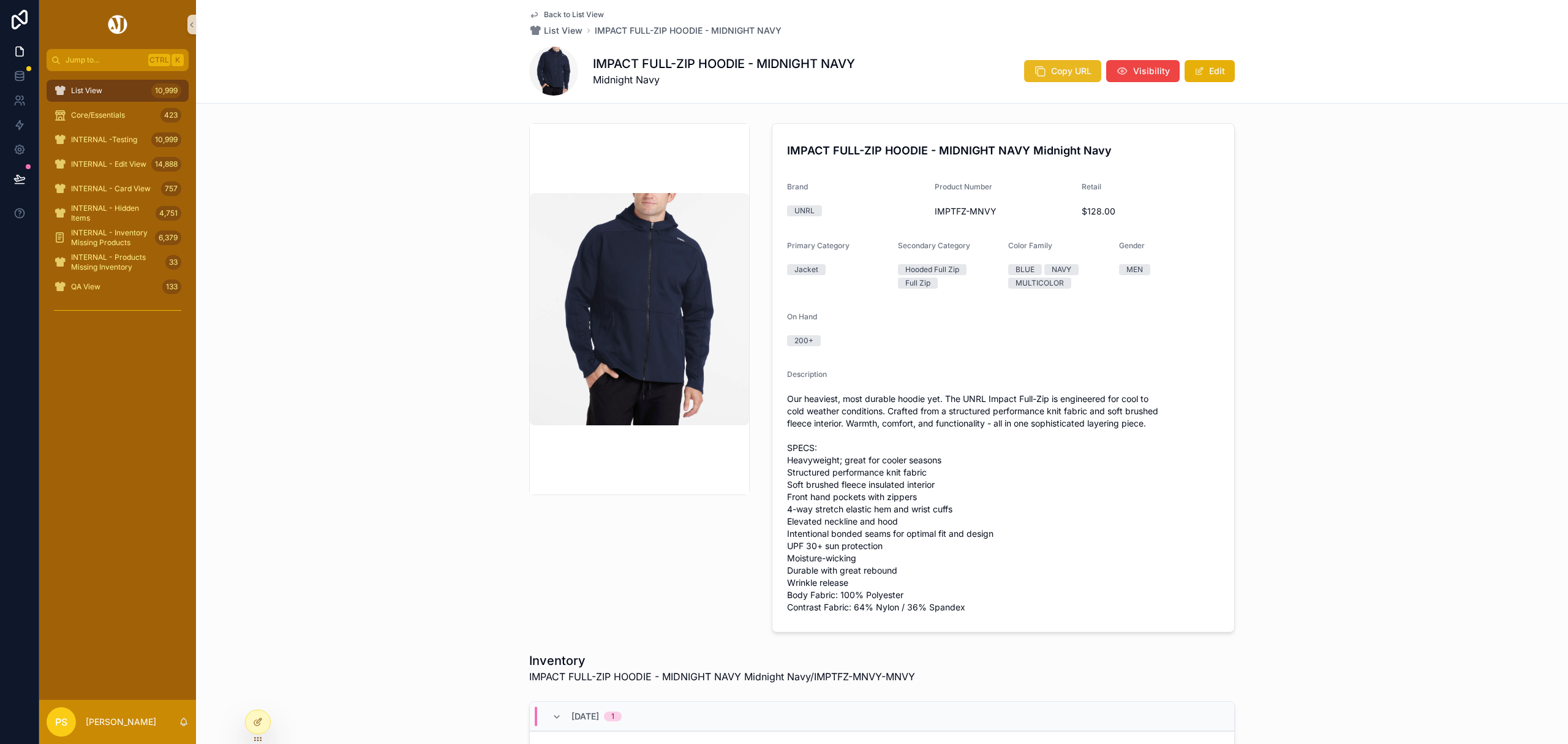
click at [1051, 70] on span "Copy URL" at bounding box center [1071, 71] width 40 height 12
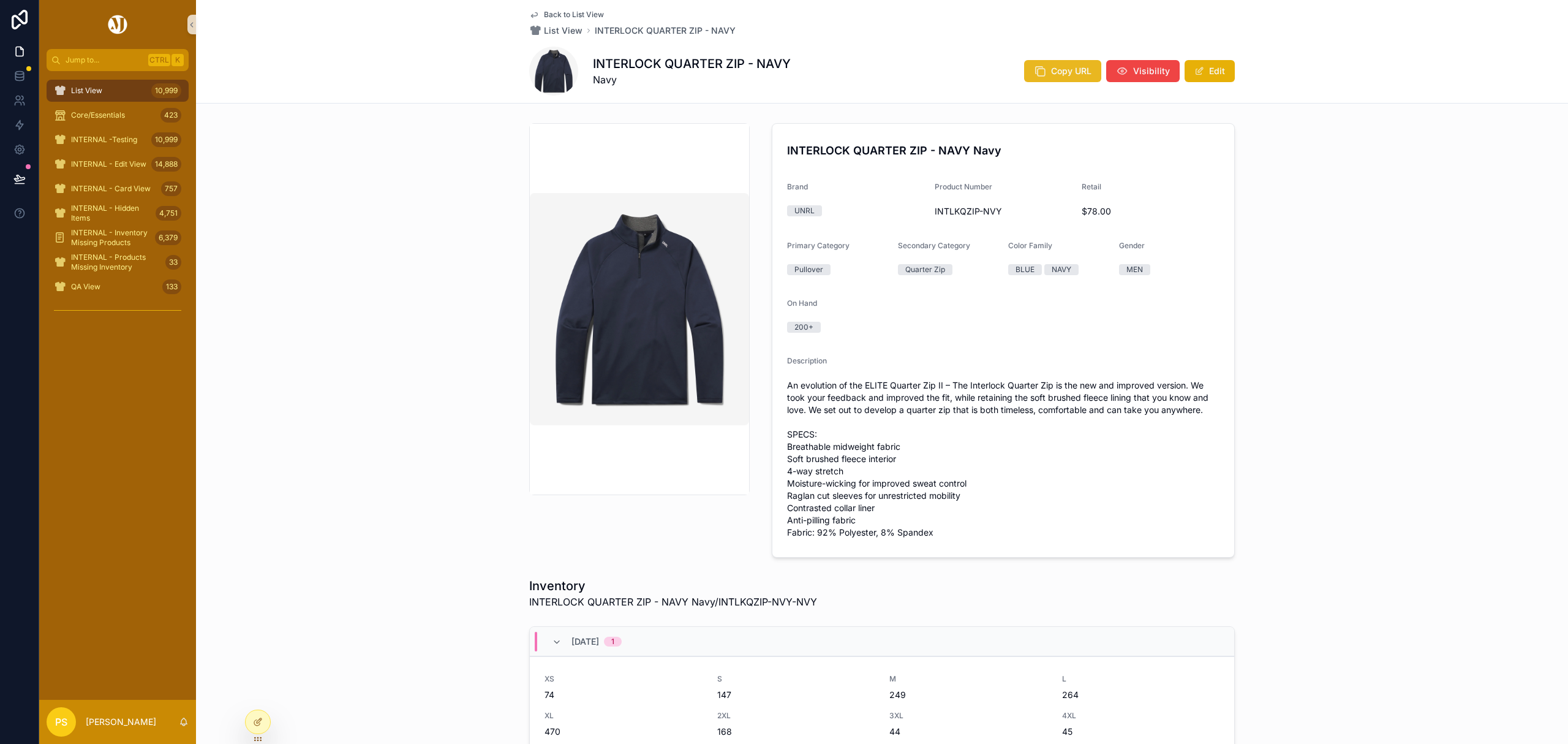
click at [1062, 65] on span "Copy URL" at bounding box center [1071, 71] width 40 height 12
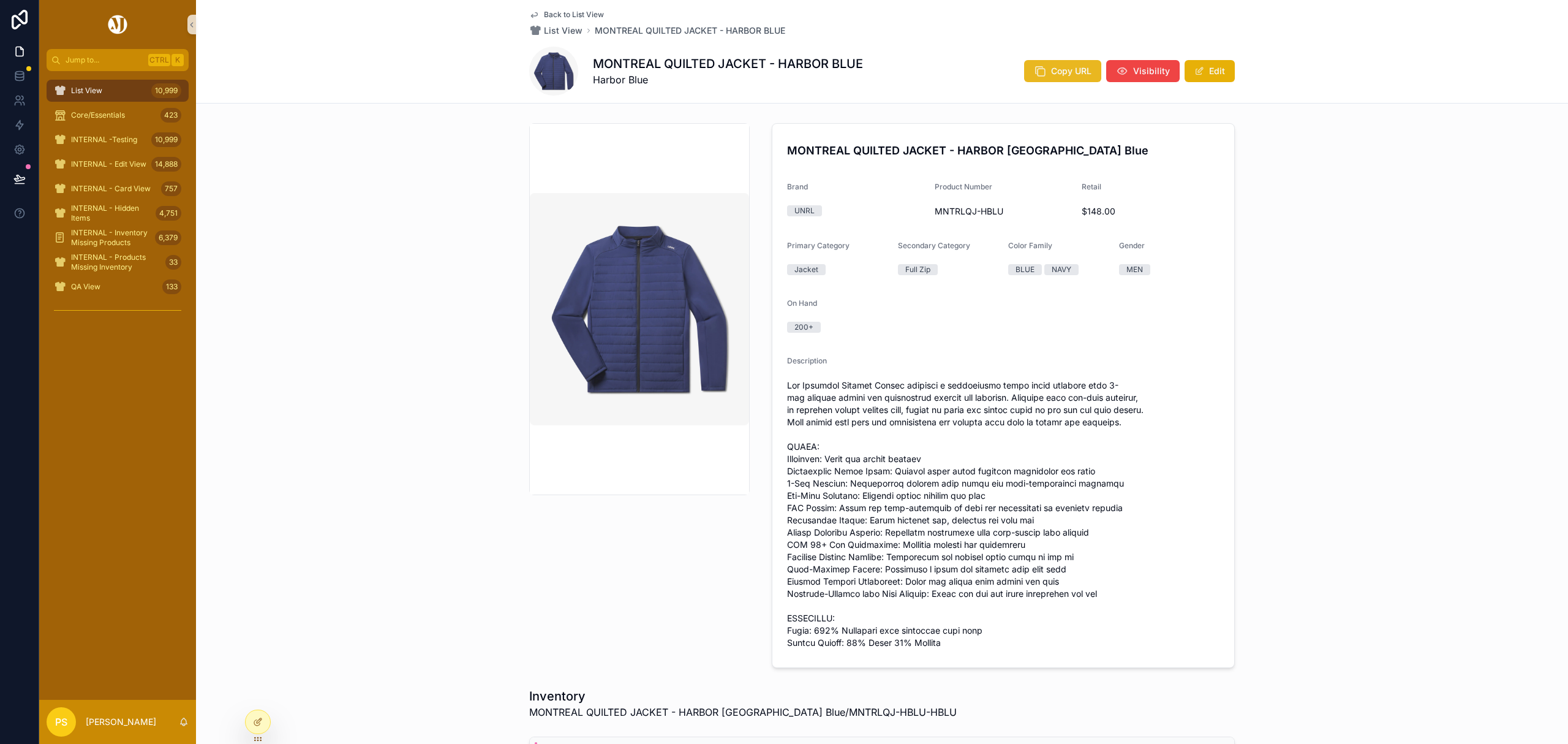
click at [1035, 66] on icon "scrollable content" at bounding box center [1040, 71] width 12 height 12
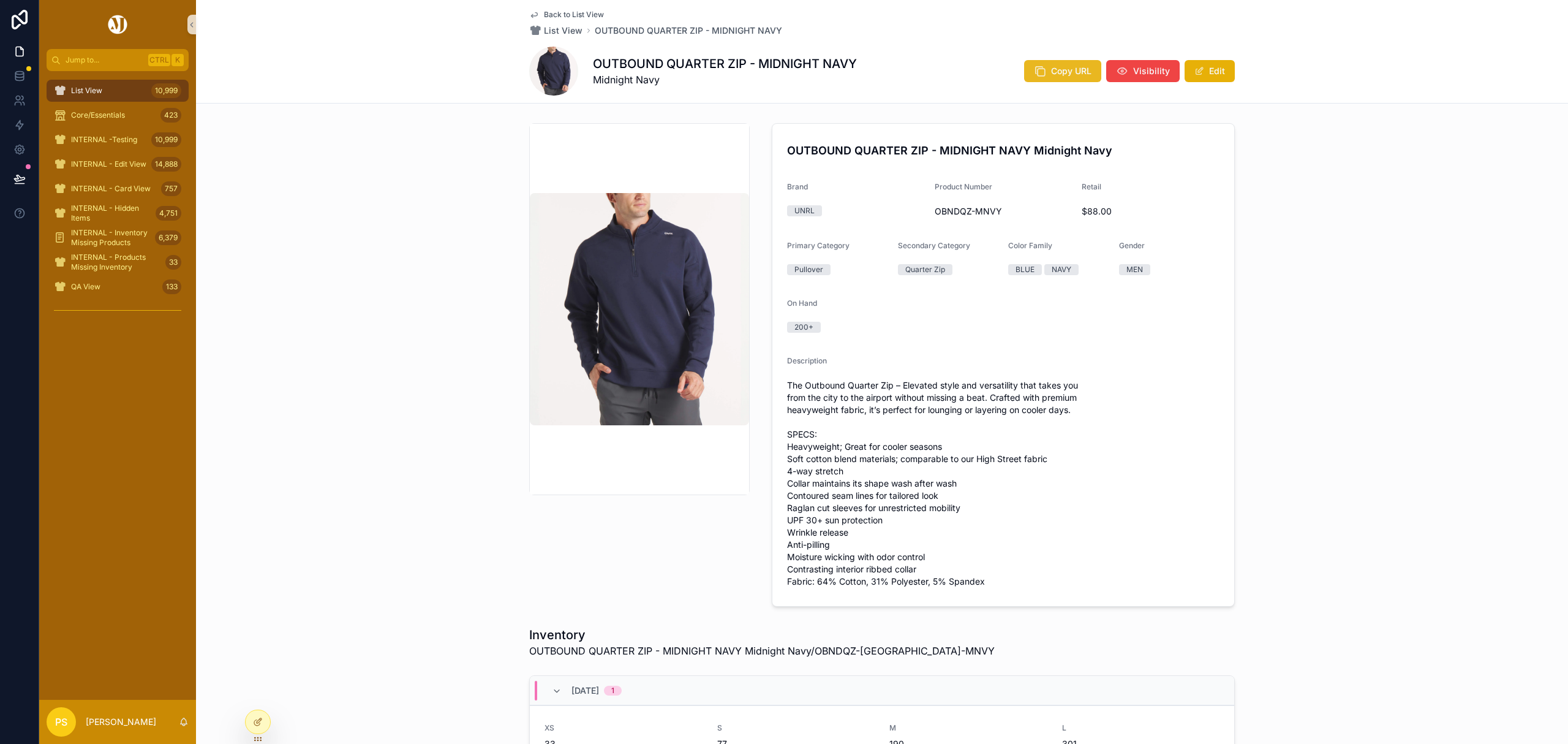
click at [1060, 71] on span "Copy URL" at bounding box center [1071, 71] width 40 height 12
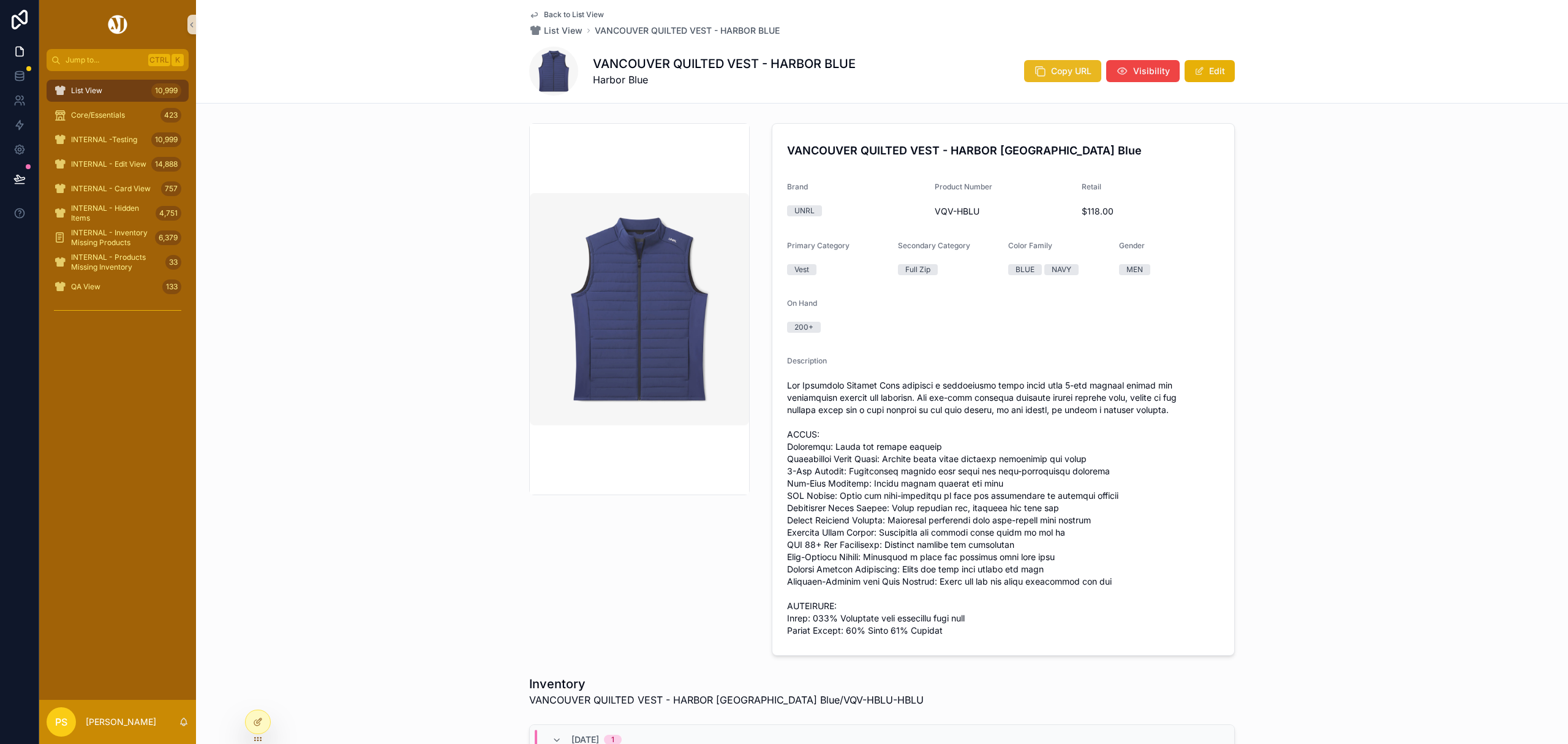
click at [1042, 72] on icon "scrollable content" at bounding box center [1040, 71] width 12 height 12
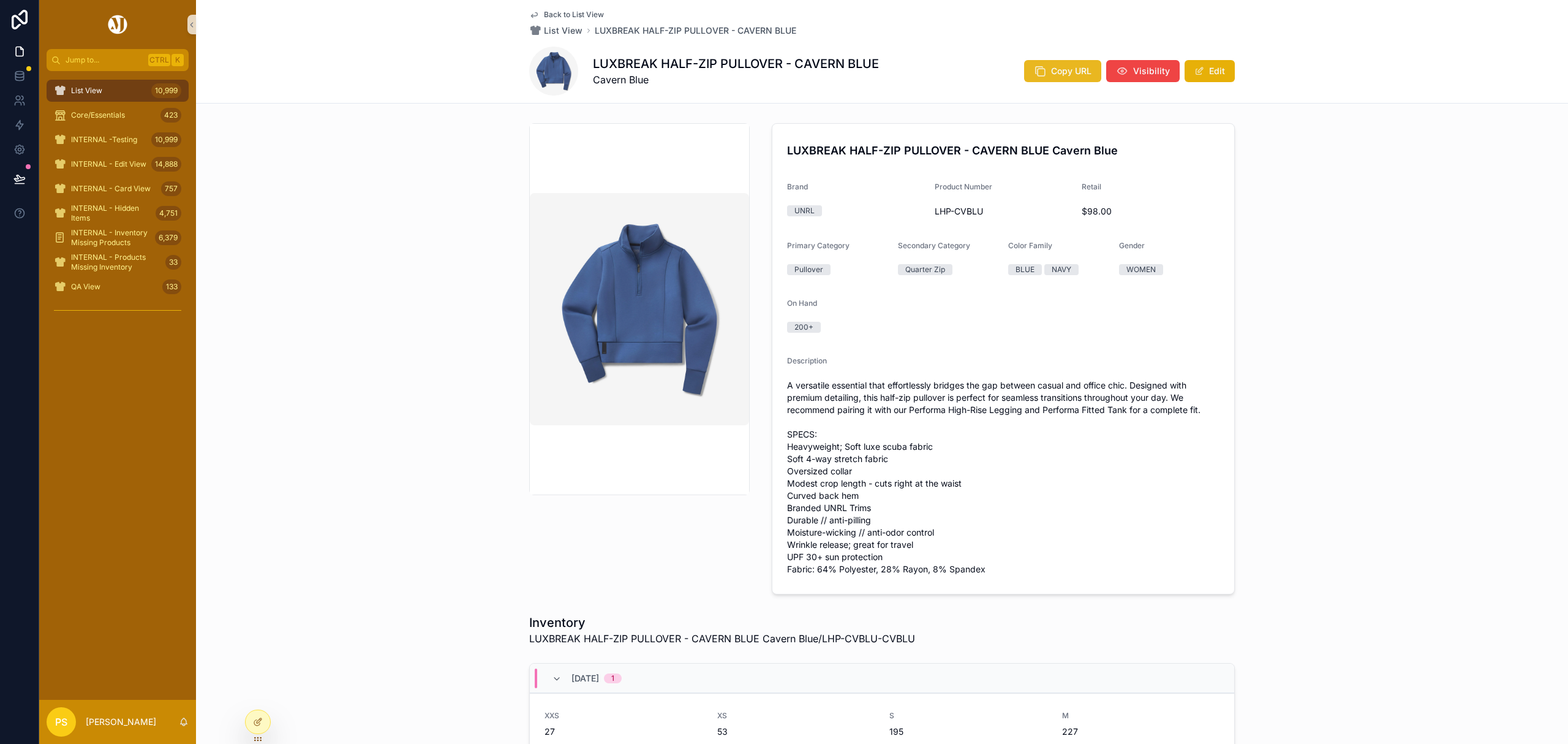
click at [1062, 75] on span "Copy URL" at bounding box center [1071, 71] width 40 height 12
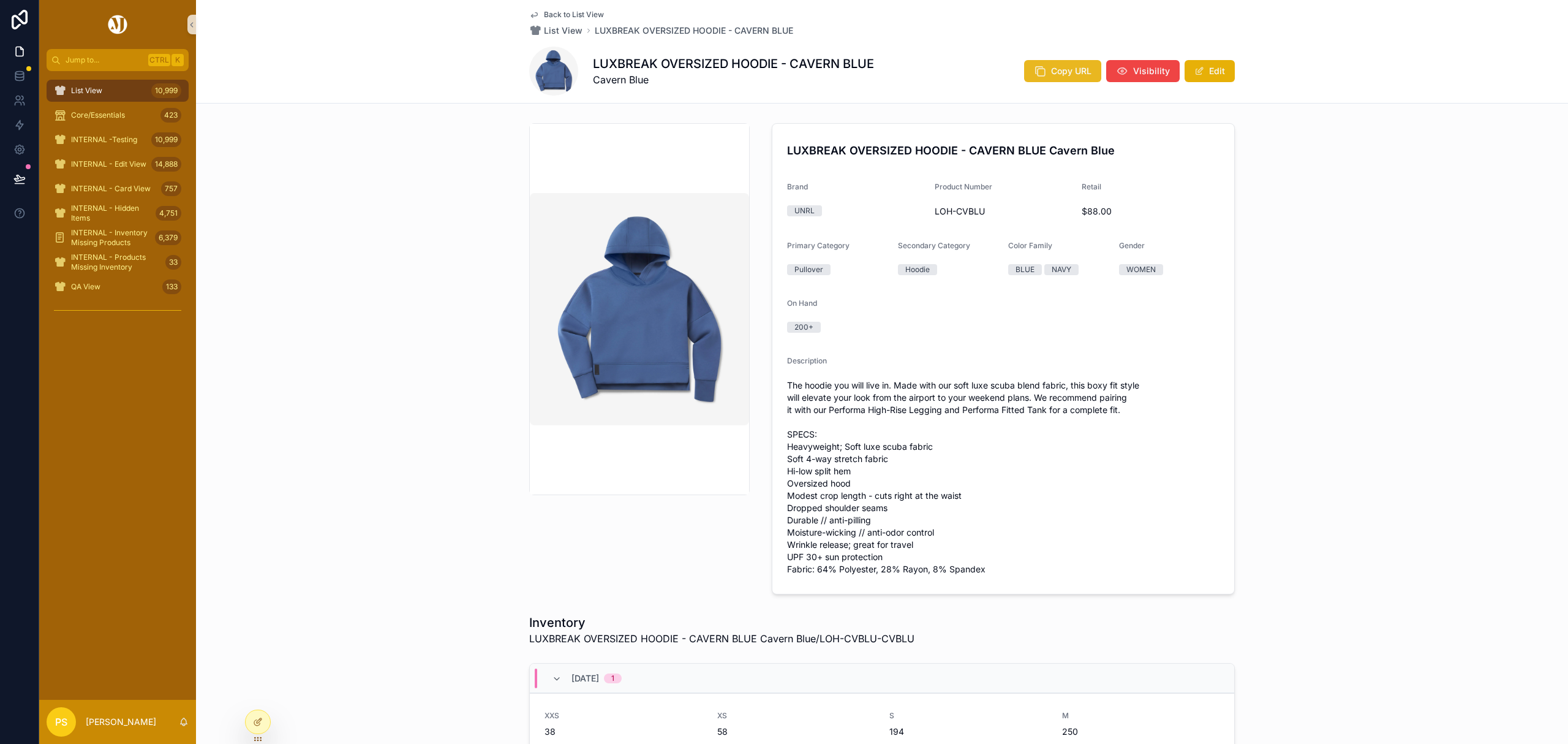
click at [1071, 77] on button "Copy URL" at bounding box center [1062, 71] width 77 height 22
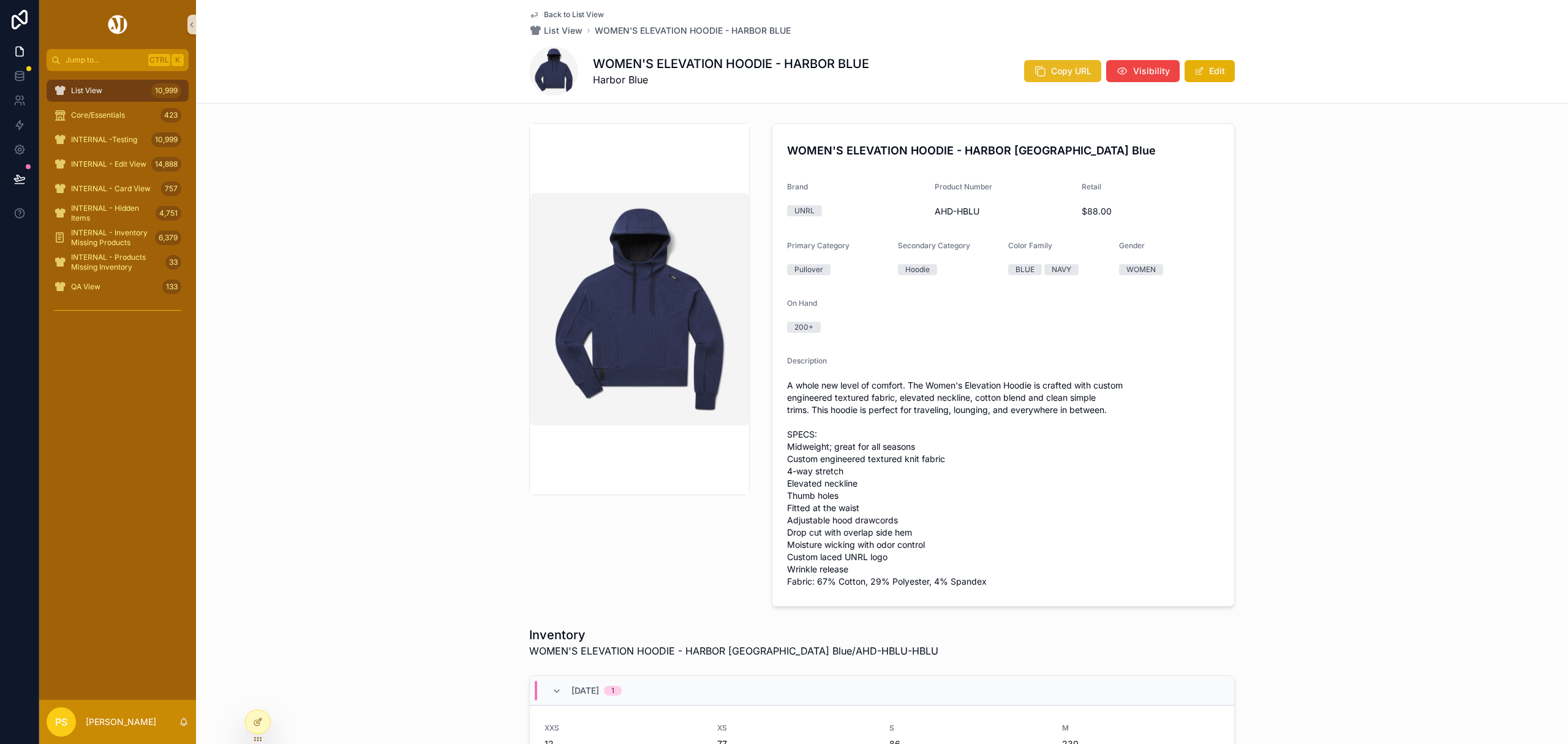
click at [1062, 80] on button "Copy URL" at bounding box center [1062, 71] width 77 height 22
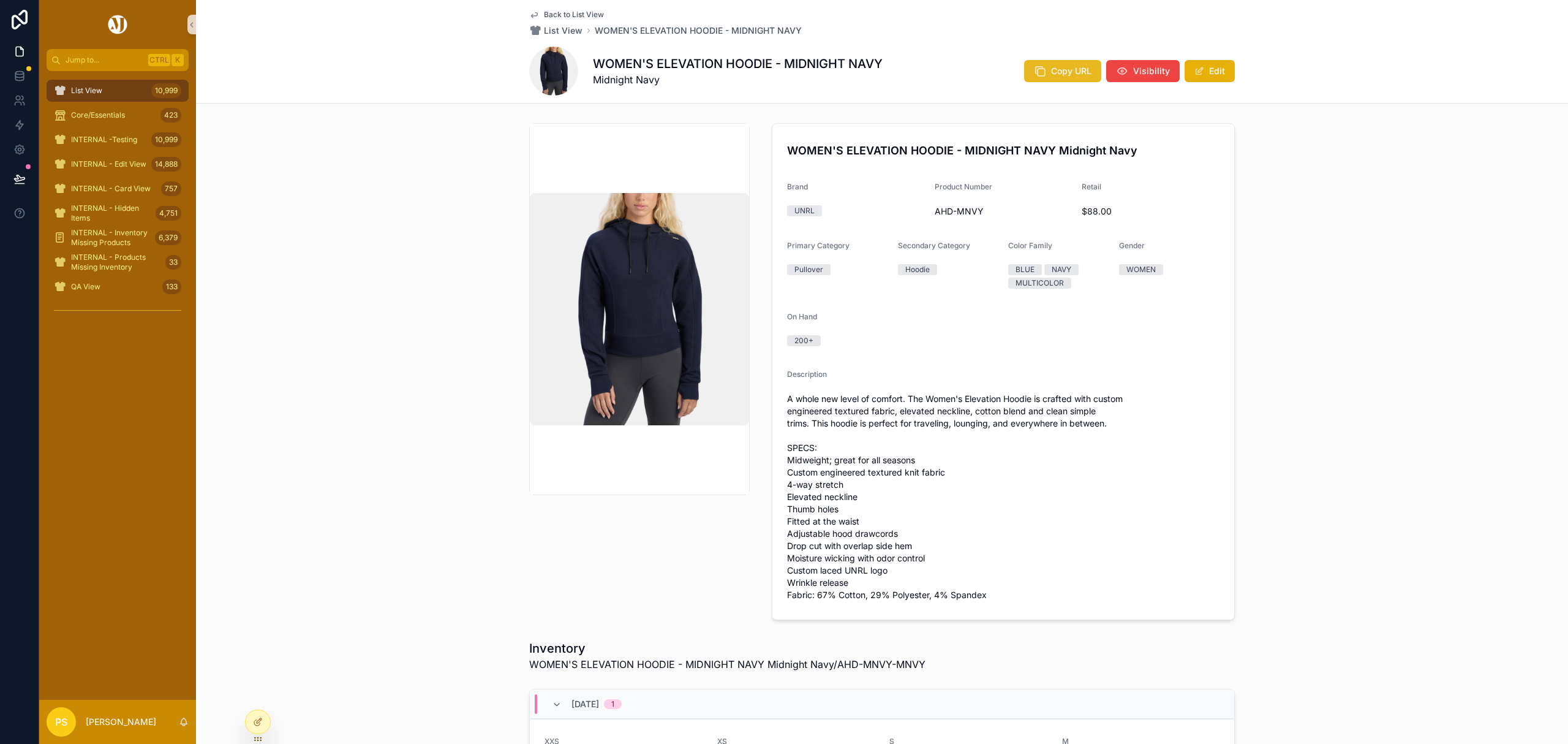
click at [1059, 71] on span "Copy URL" at bounding box center [1071, 71] width 40 height 12
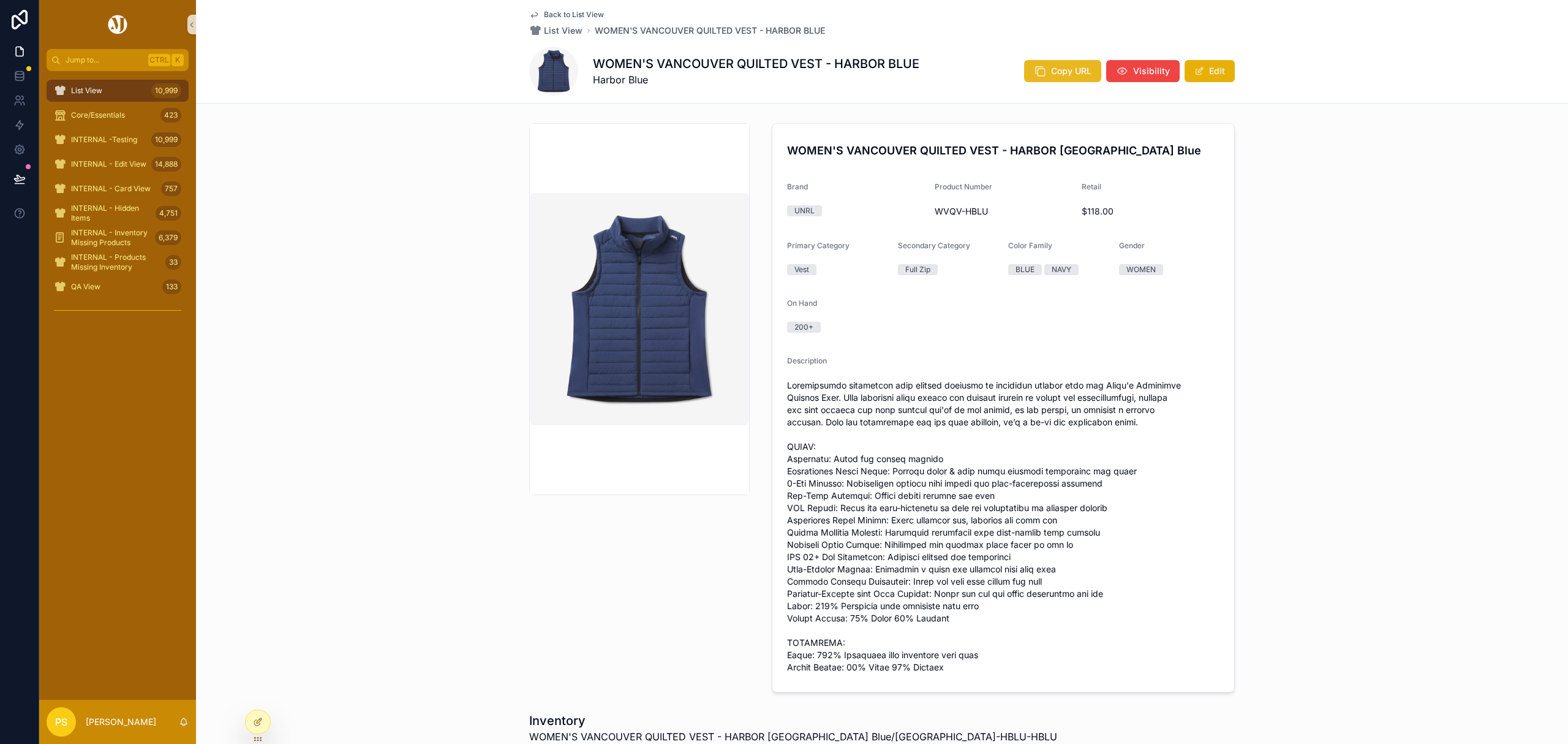
click at [1061, 72] on span "Copy URL" at bounding box center [1071, 71] width 40 height 12
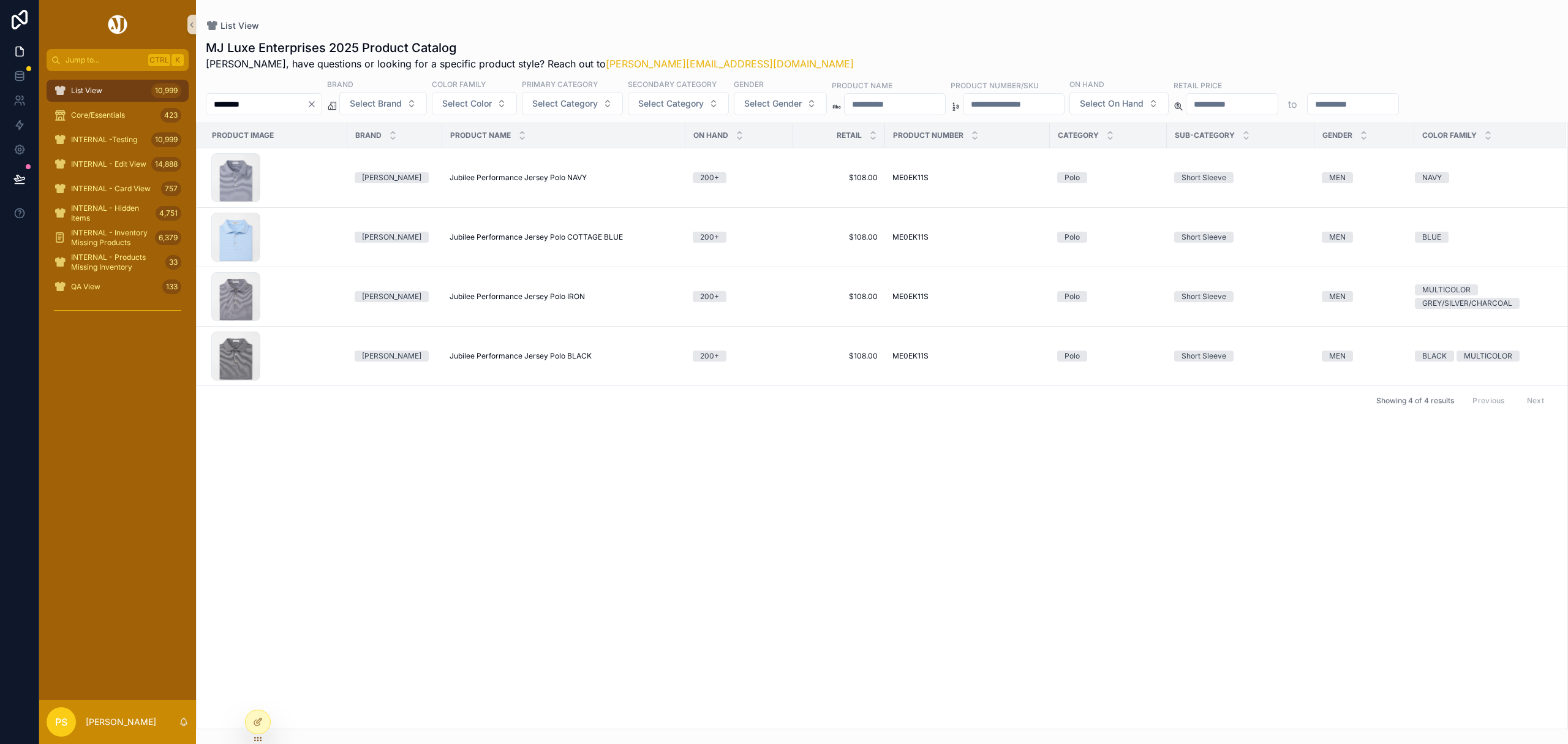
drag, startPoint x: 0, startPoint y: 0, endPoint x: 101, endPoint y: 93, distance: 137.3
click at [101, 93] on span "List View" at bounding box center [87, 90] width 31 height 9
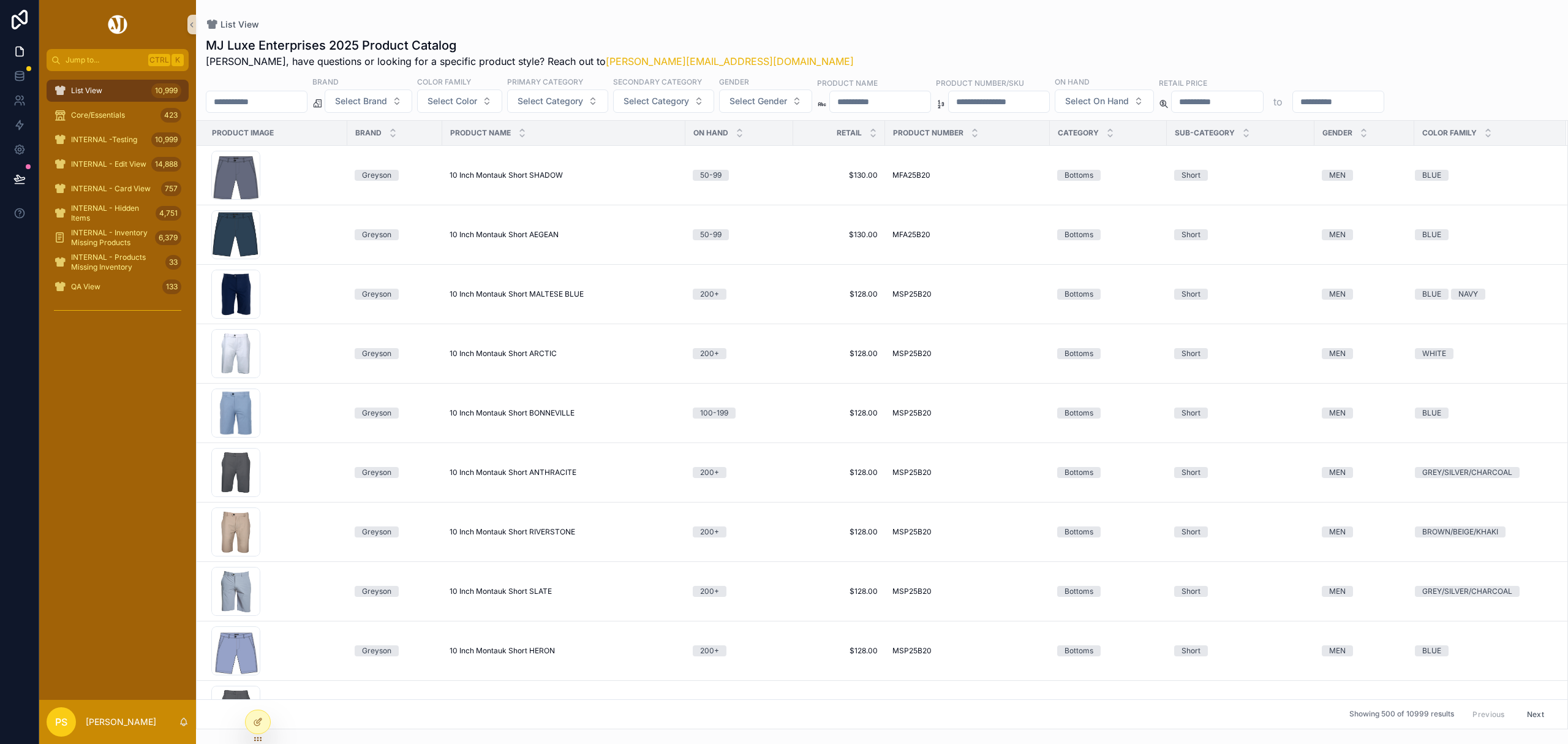
click at [287, 98] on input "********" at bounding box center [256, 102] width 100 height 17
click at [387, 104] on span "Select Brand" at bounding box center [361, 101] width 52 height 12
click at [375, 209] on div "UNRL" at bounding box center [400, 210] width 147 height 20
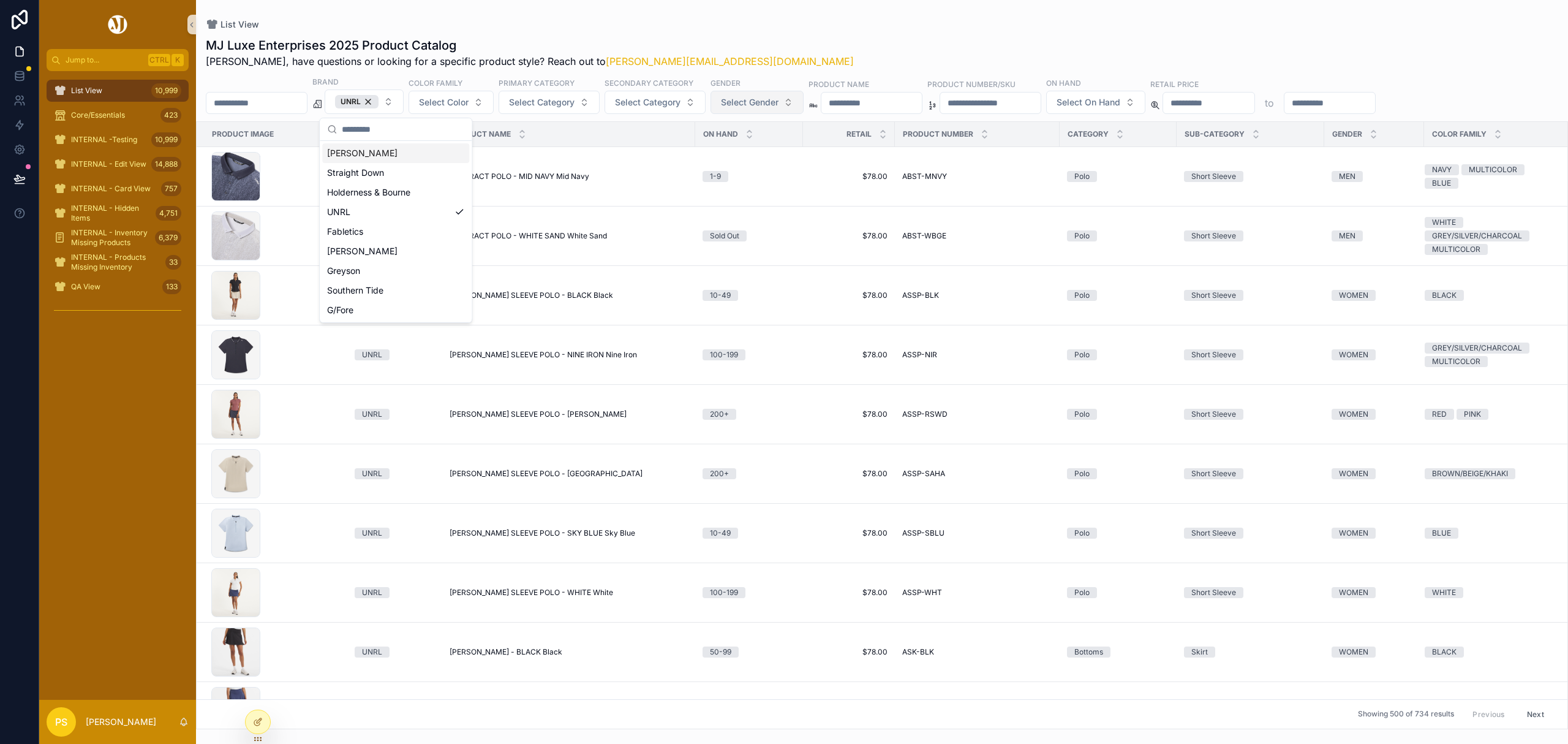
click at [781, 114] on button "Select Gender" at bounding box center [757, 102] width 93 height 23
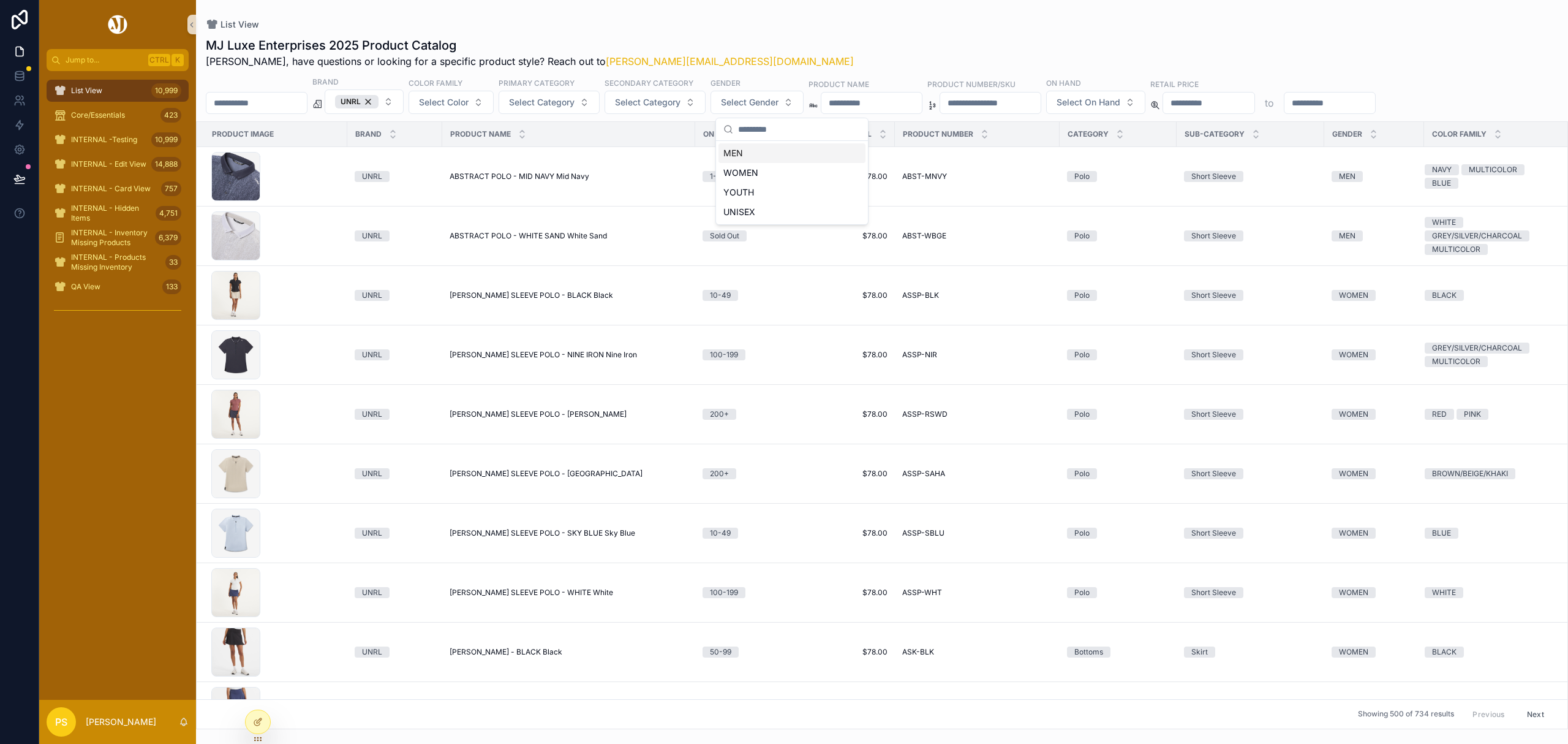
click at [735, 147] on div "MEN" at bounding box center [793, 153] width 147 height 20
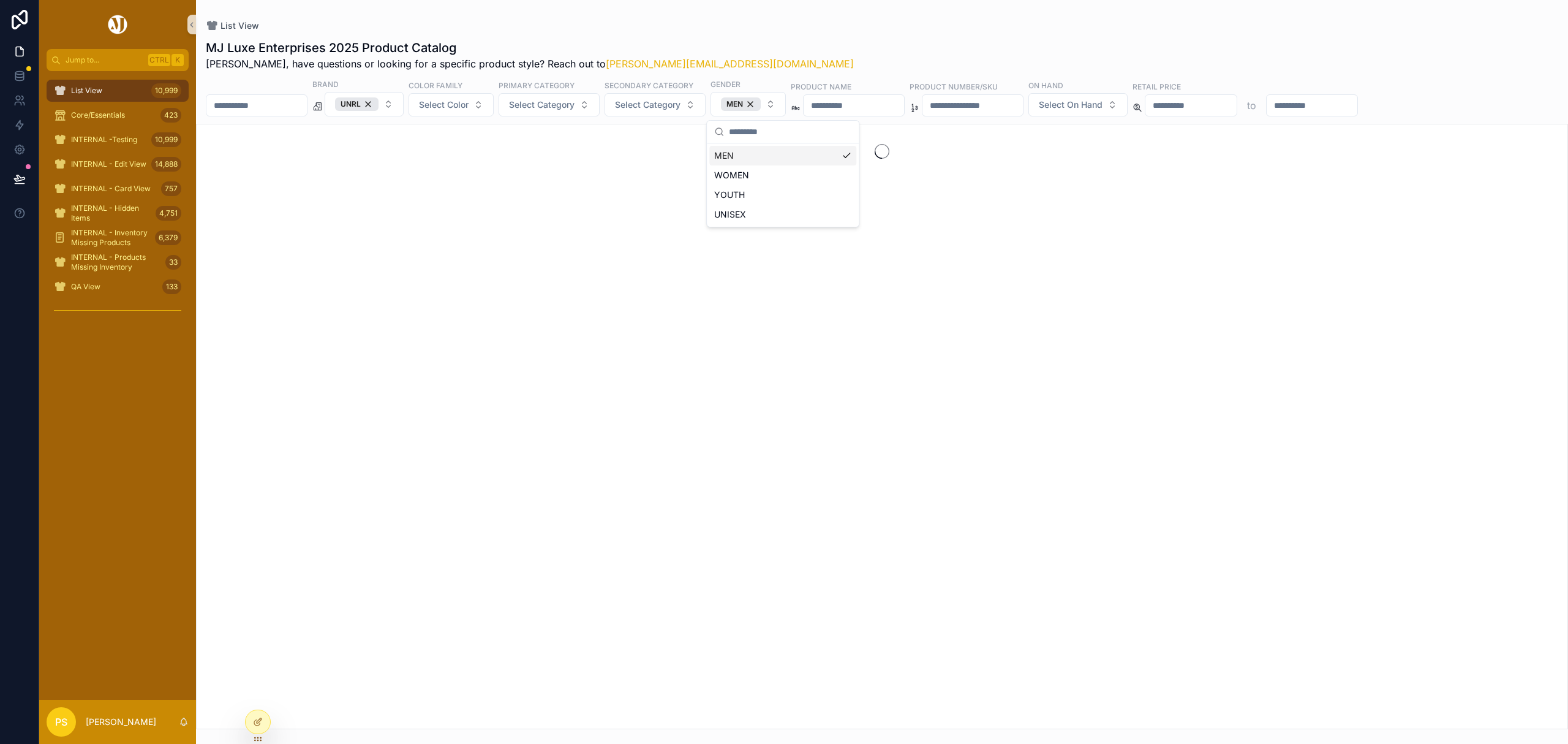
click at [875, 15] on div "List View MJ Luxe Enterprises 2025 Product Catalog Philip, have questions or lo…" at bounding box center [883, 364] width 1373 height 729
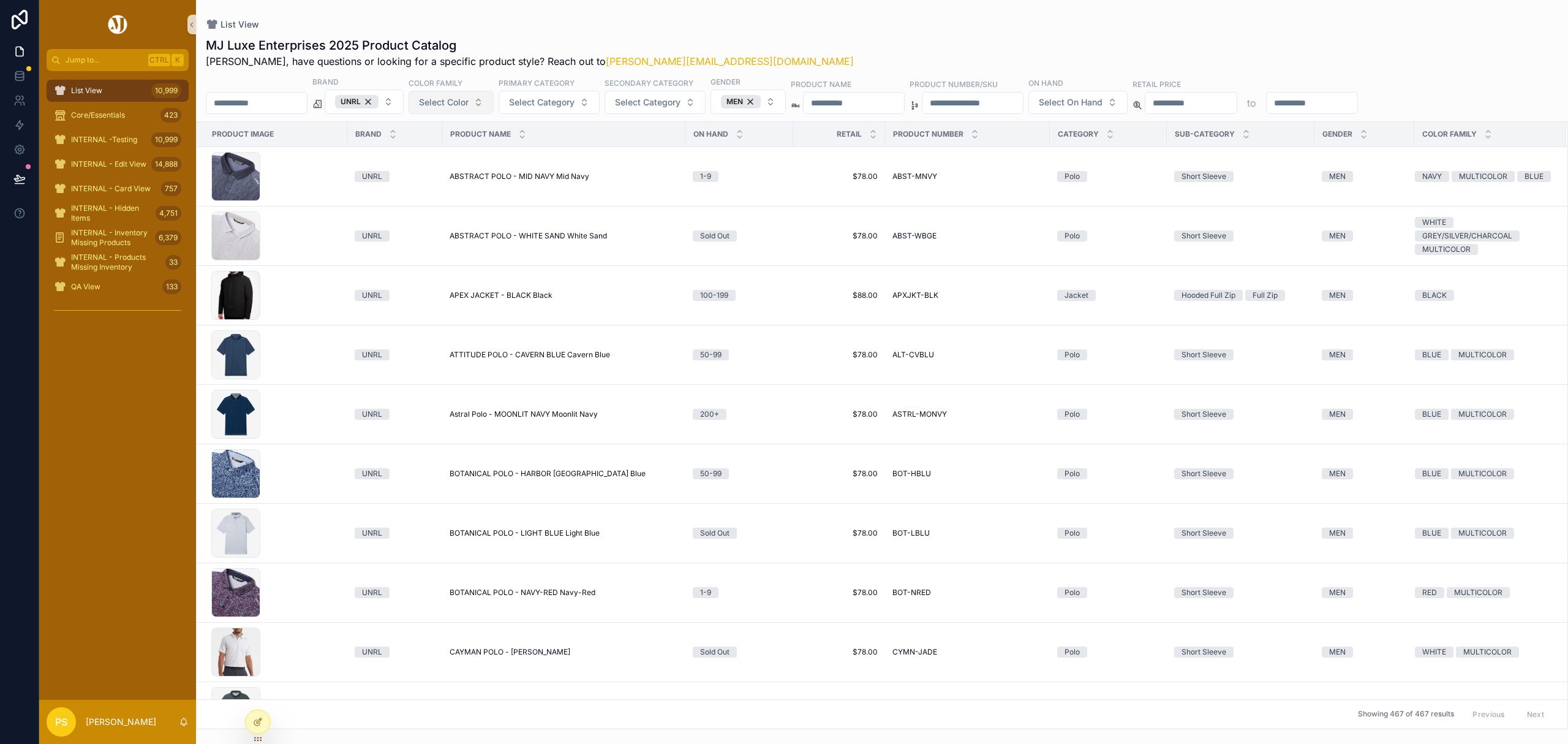
click at [469, 106] on span "Select Color" at bounding box center [444, 102] width 50 height 12
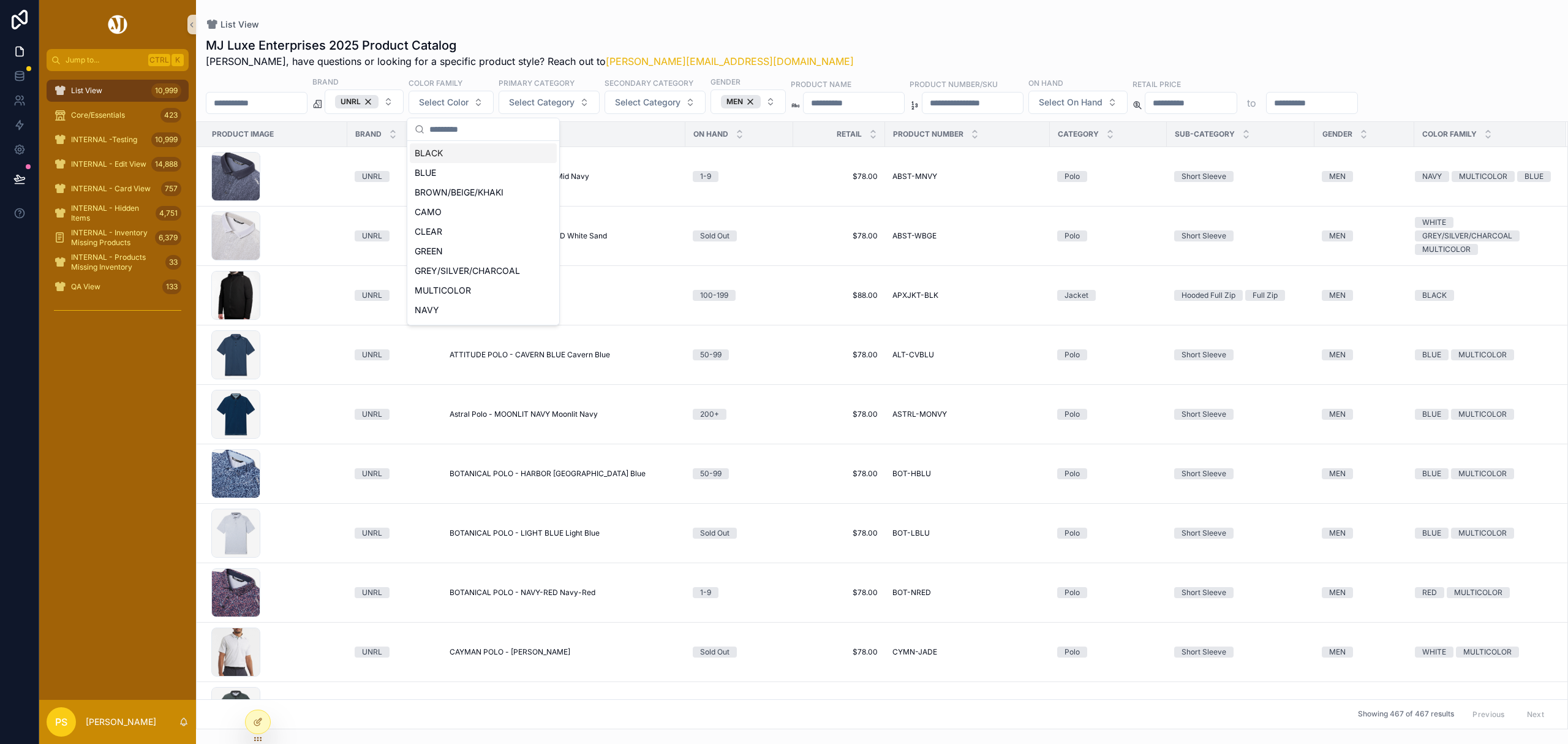
click at [453, 155] on div "BLACK" at bounding box center [483, 153] width 147 height 20
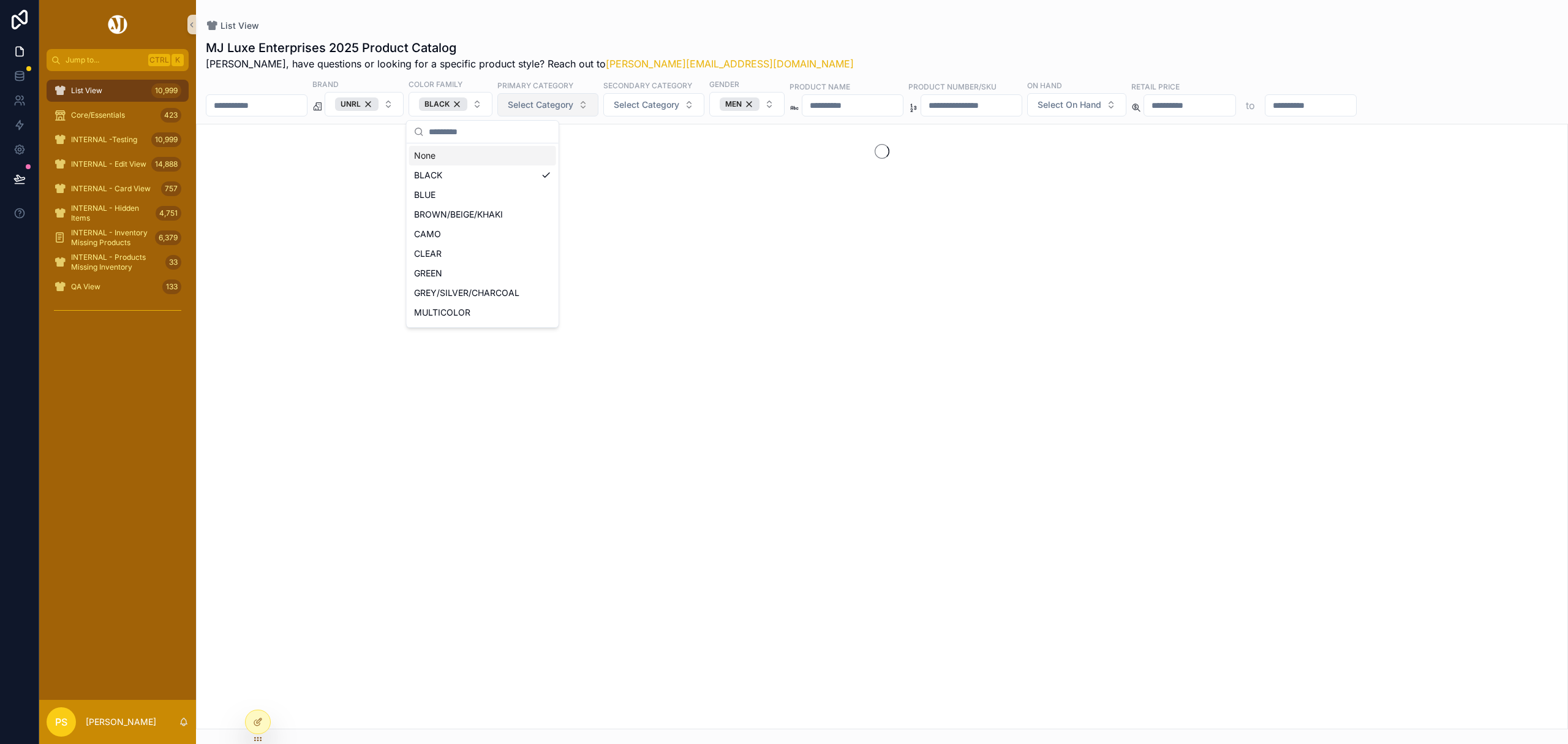
click at [573, 106] on span "Select Category" at bounding box center [541, 105] width 66 height 12
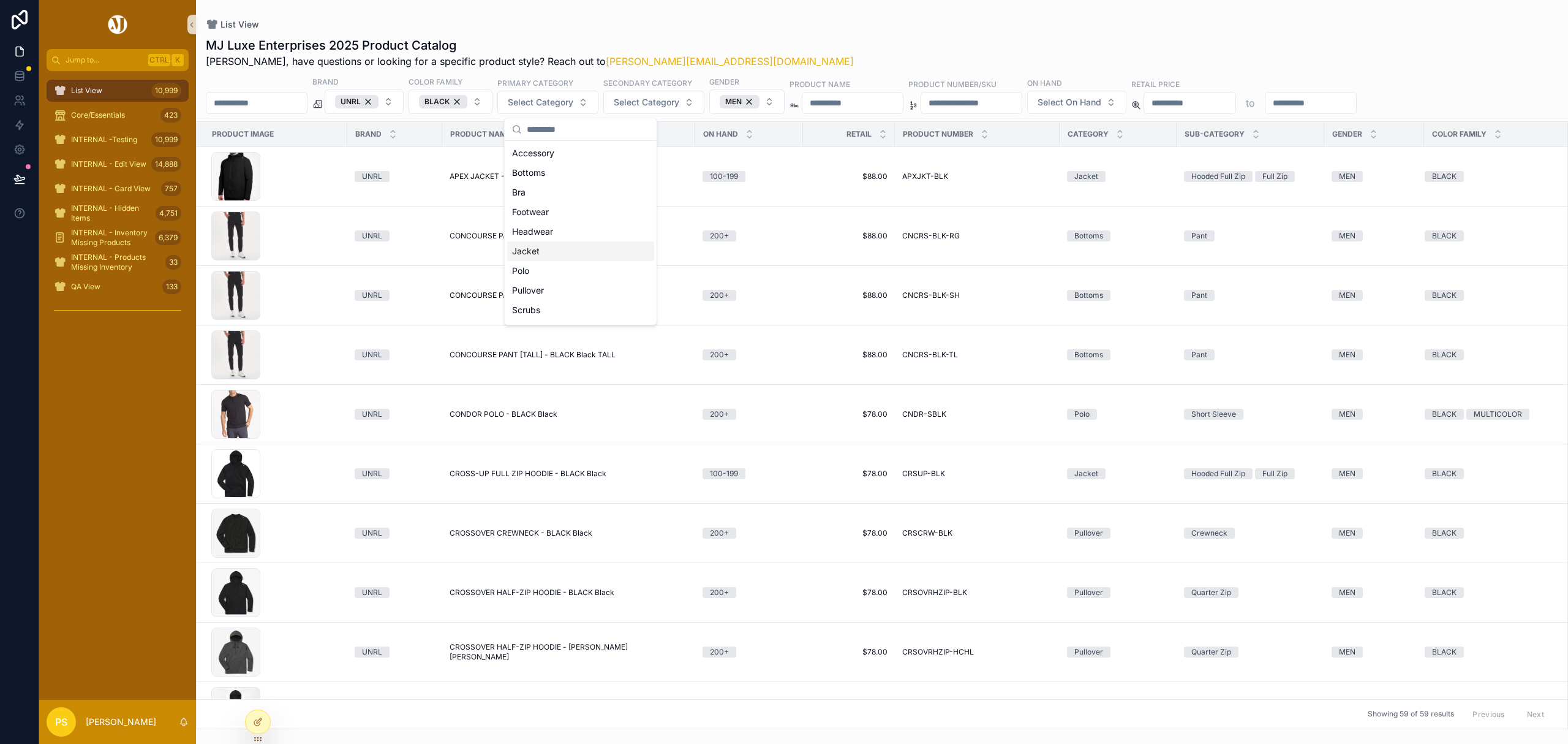
click at [548, 256] on div "Jacket" at bounding box center [581, 251] width 147 height 20
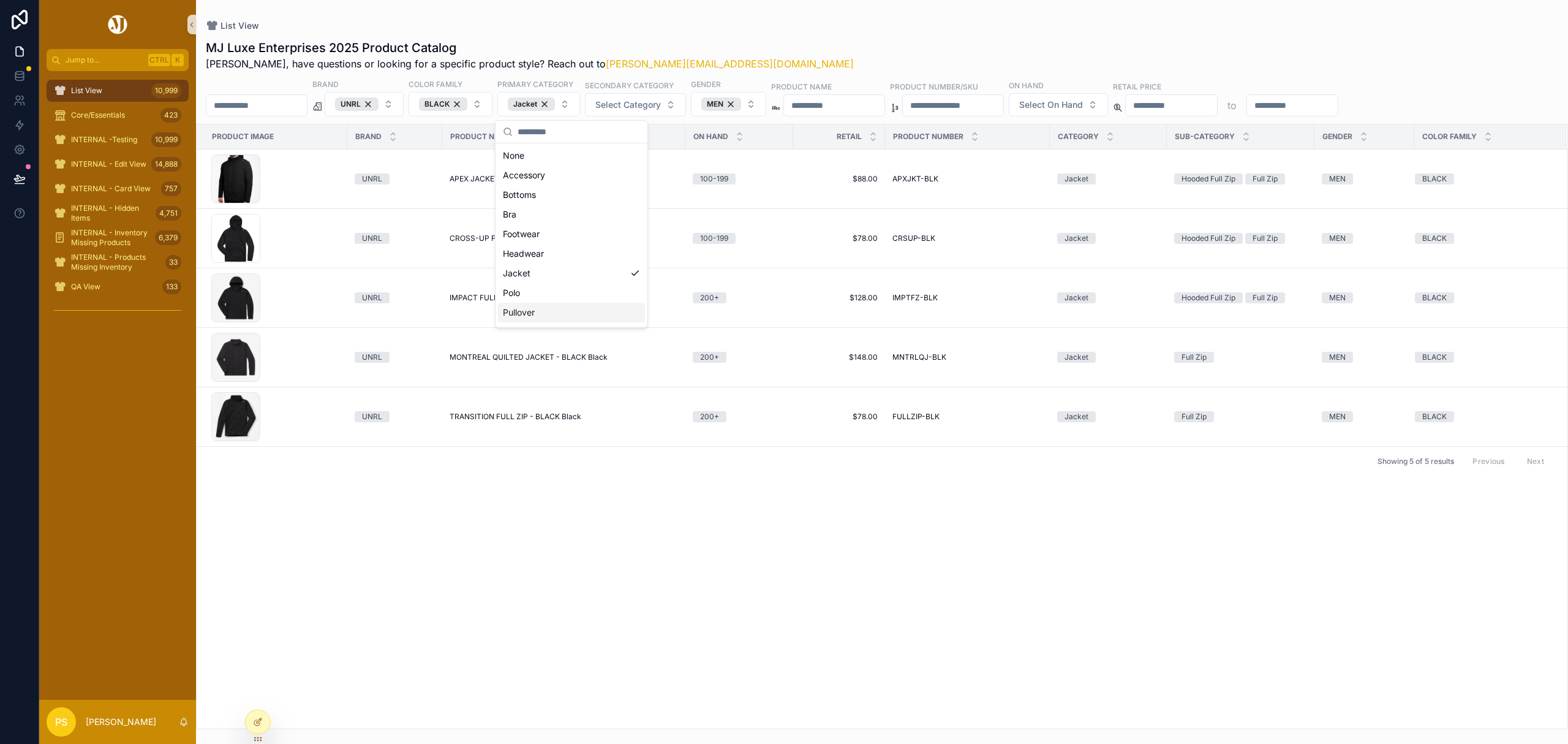
click at [548, 315] on div "Pullover" at bounding box center [572, 312] width 147 height 20
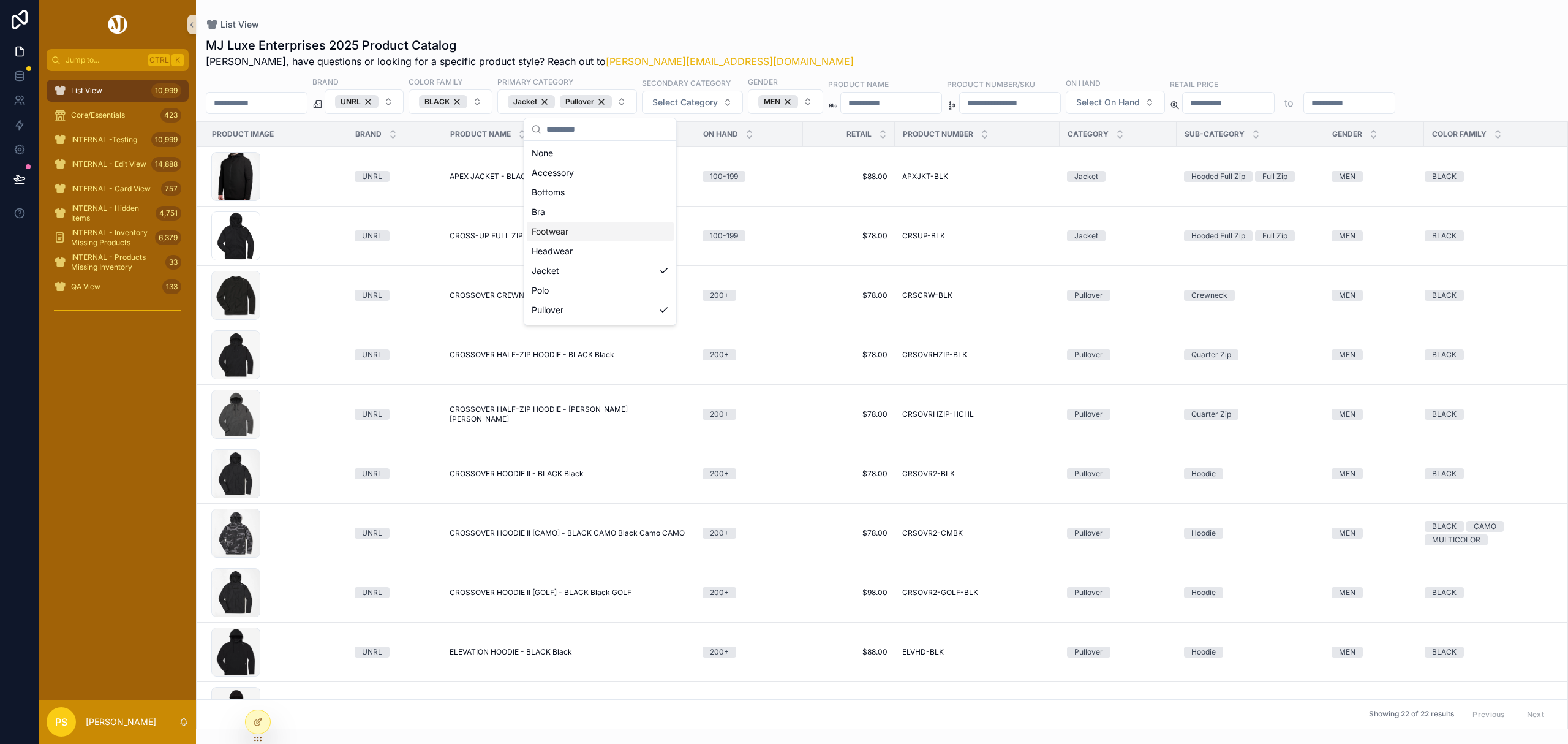
click at [915, 29] on div "MJ Luxe Enterprises 2025 Product Catalog Philip, have questions or looking for …" at bounding box center [883, 379] width 1373 height 700
click at [1140, 103] on span "Select On Hand" at bounding box center [1108, 102] width 63 height 12
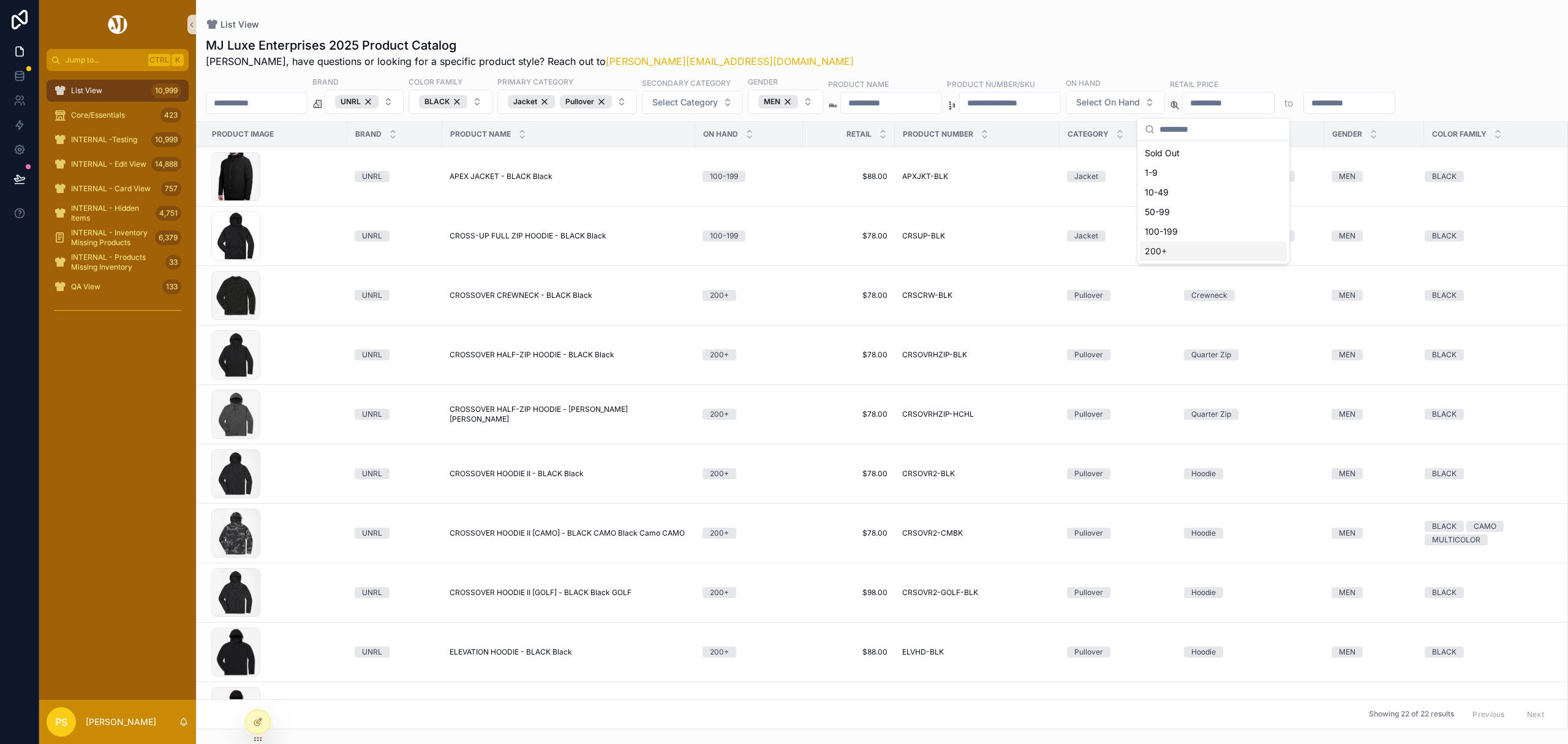
click at [1167, 251] on div "200+" at bounding box center [1214, 251] width 147 height 20
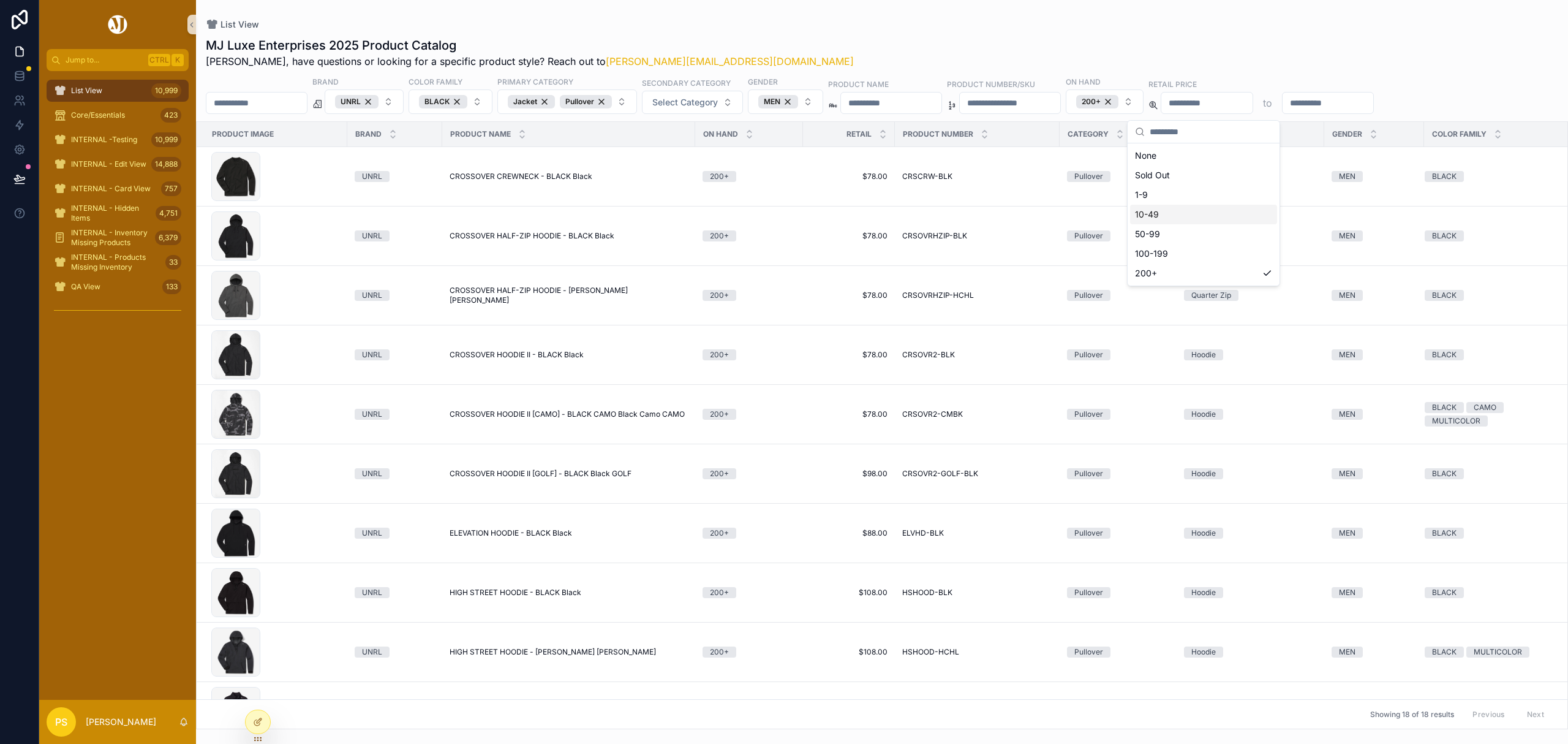
click at [956, 27] on div "List View" at bounding box center [882, 24] width 1353 height 9
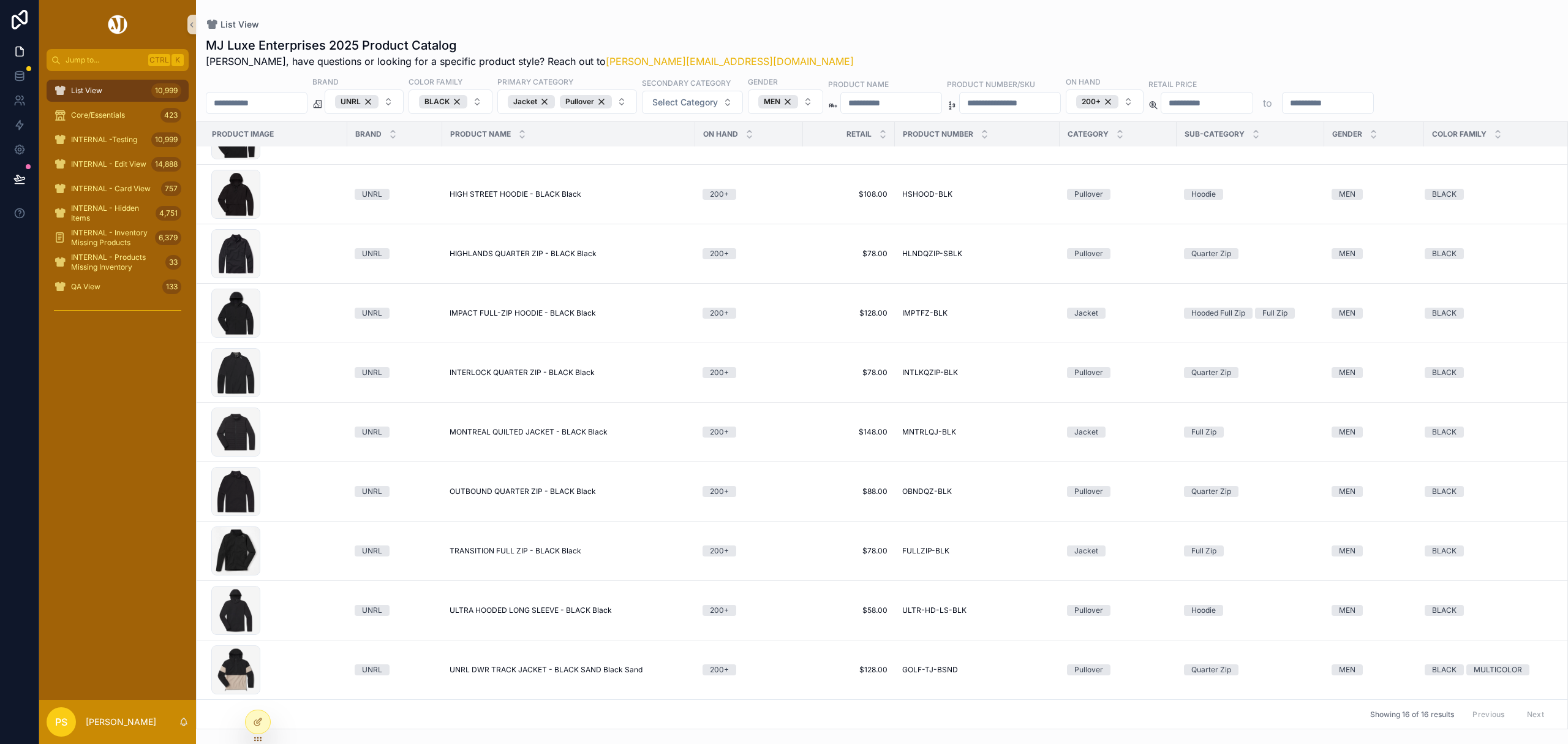
scroll to position [413, 0]
click at [637, 104] on button "Jacket Pullover" at bounding box center [567, 101] width 140 height 25
click at [566, 260] on div "Vest" at bounding box center [601, 254] width 147 height 20
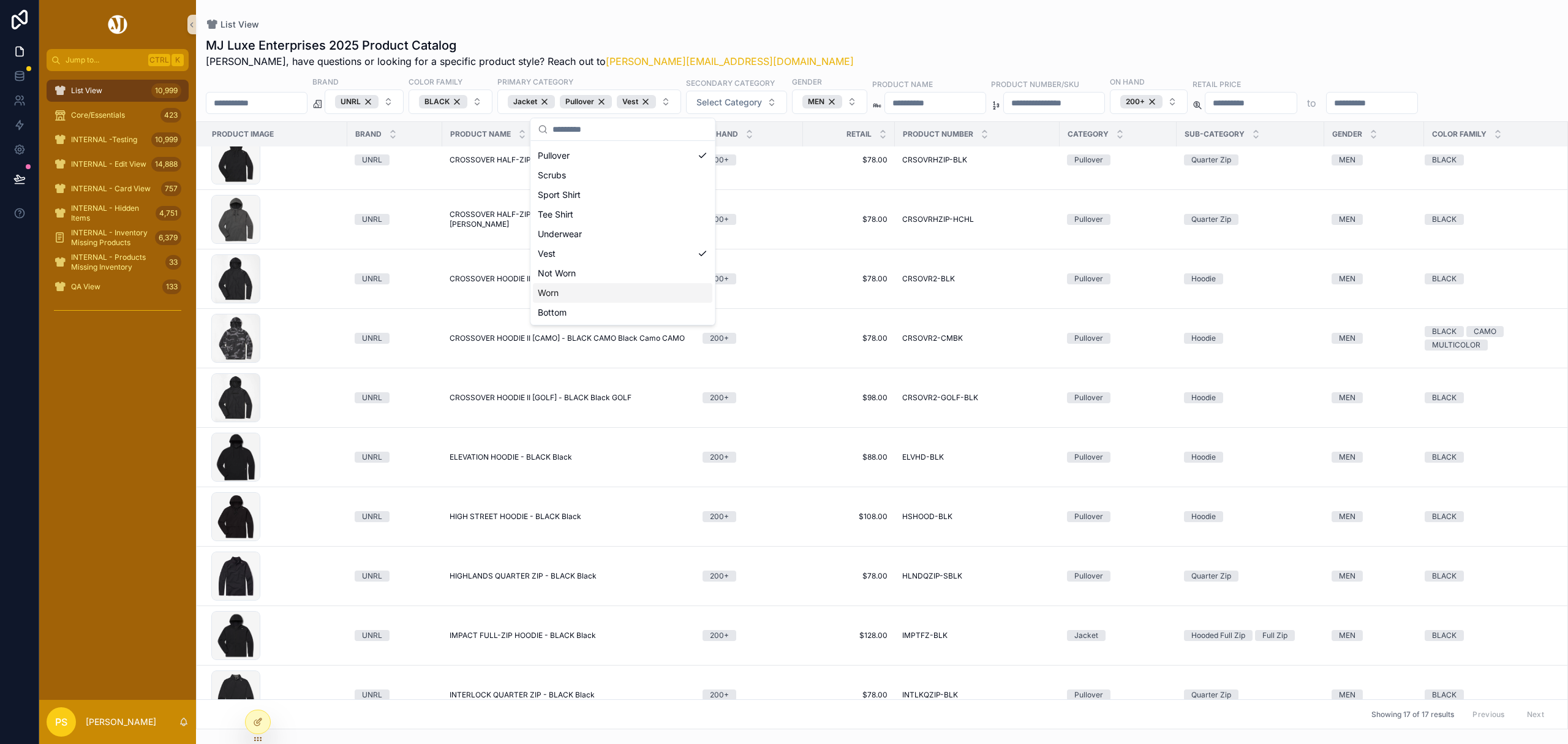
scroll to position [473, 0]
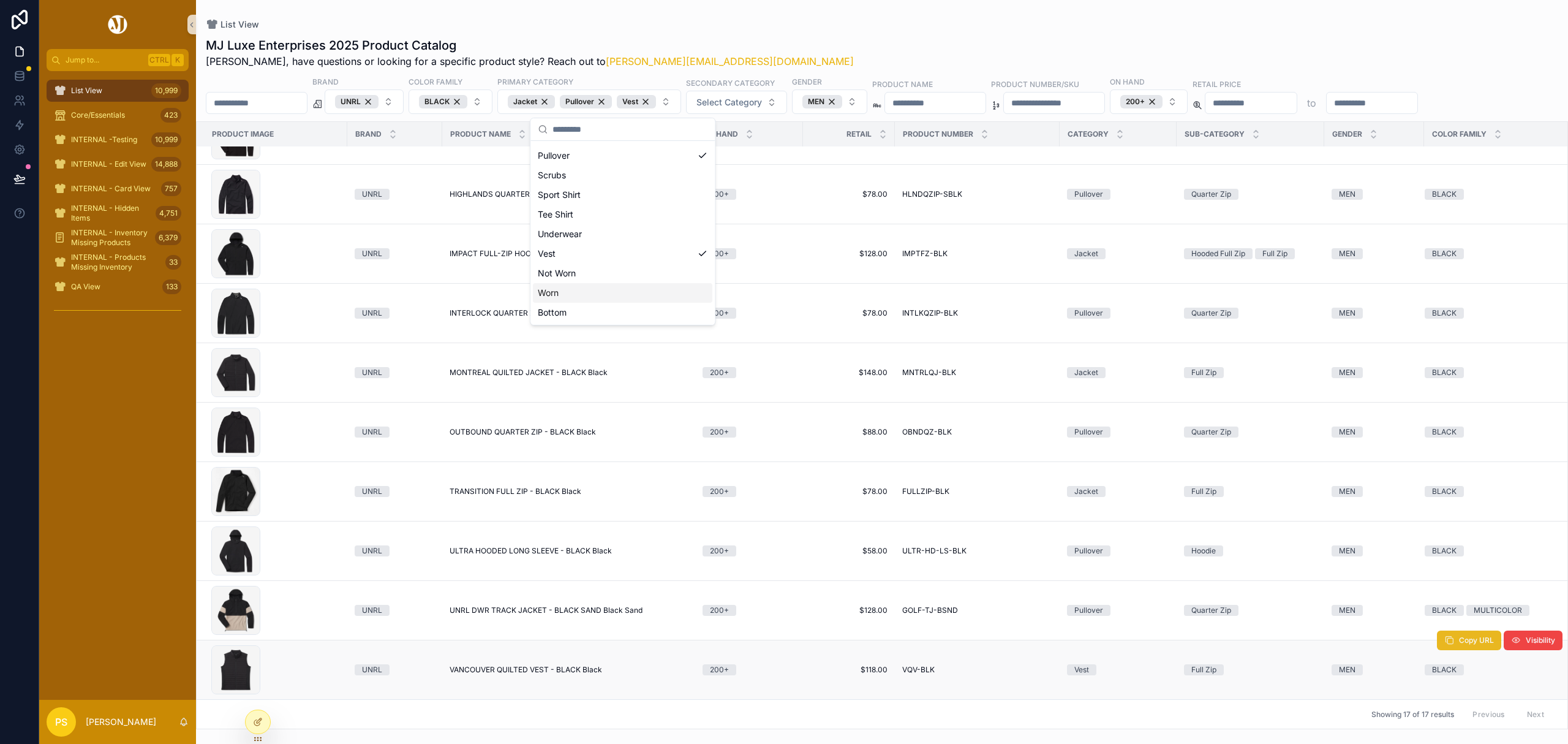
click at [1444, 635] on button "Copy URL" at bounding box center [1469, 640] width 64 height 20
click at [842, 103] on div "MEN" at bounding box center [823, 102] width 39 height 14
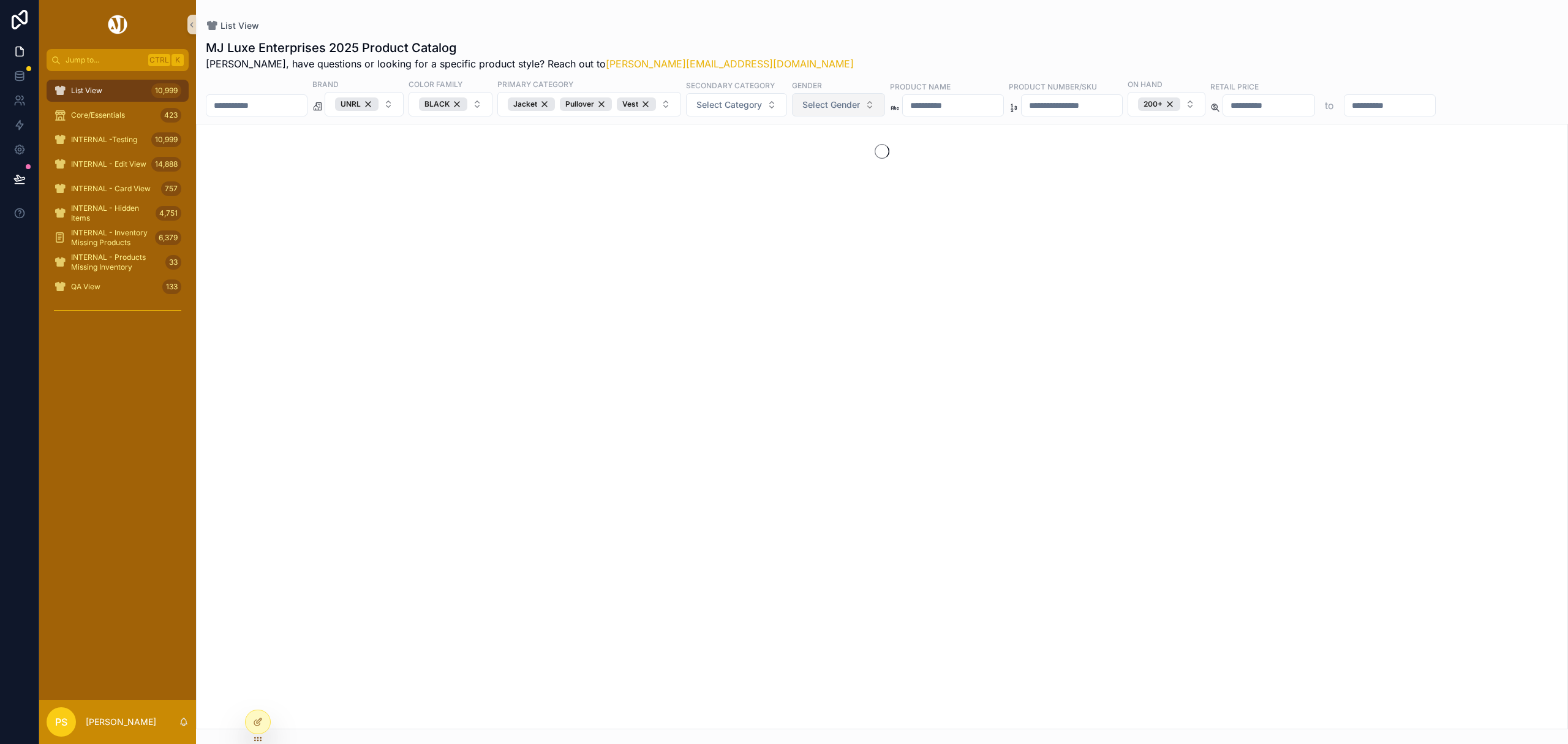
click at [860, 103] on span "Select Gender" at bounding box center [831, 105] width 57 height 12
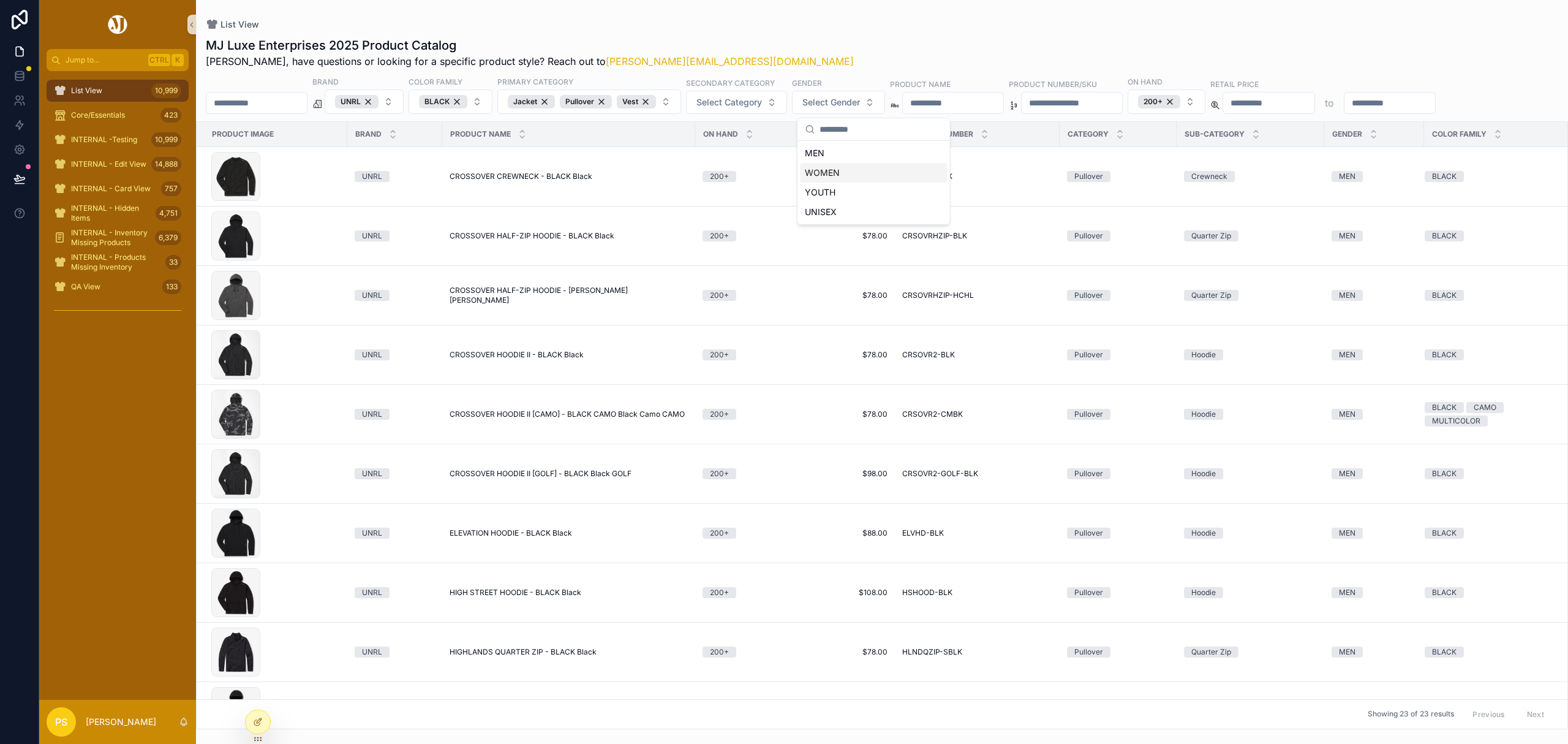
click at [837, 174] on div "WOMEN" at bounding box center [874, 172] width 147 height 20
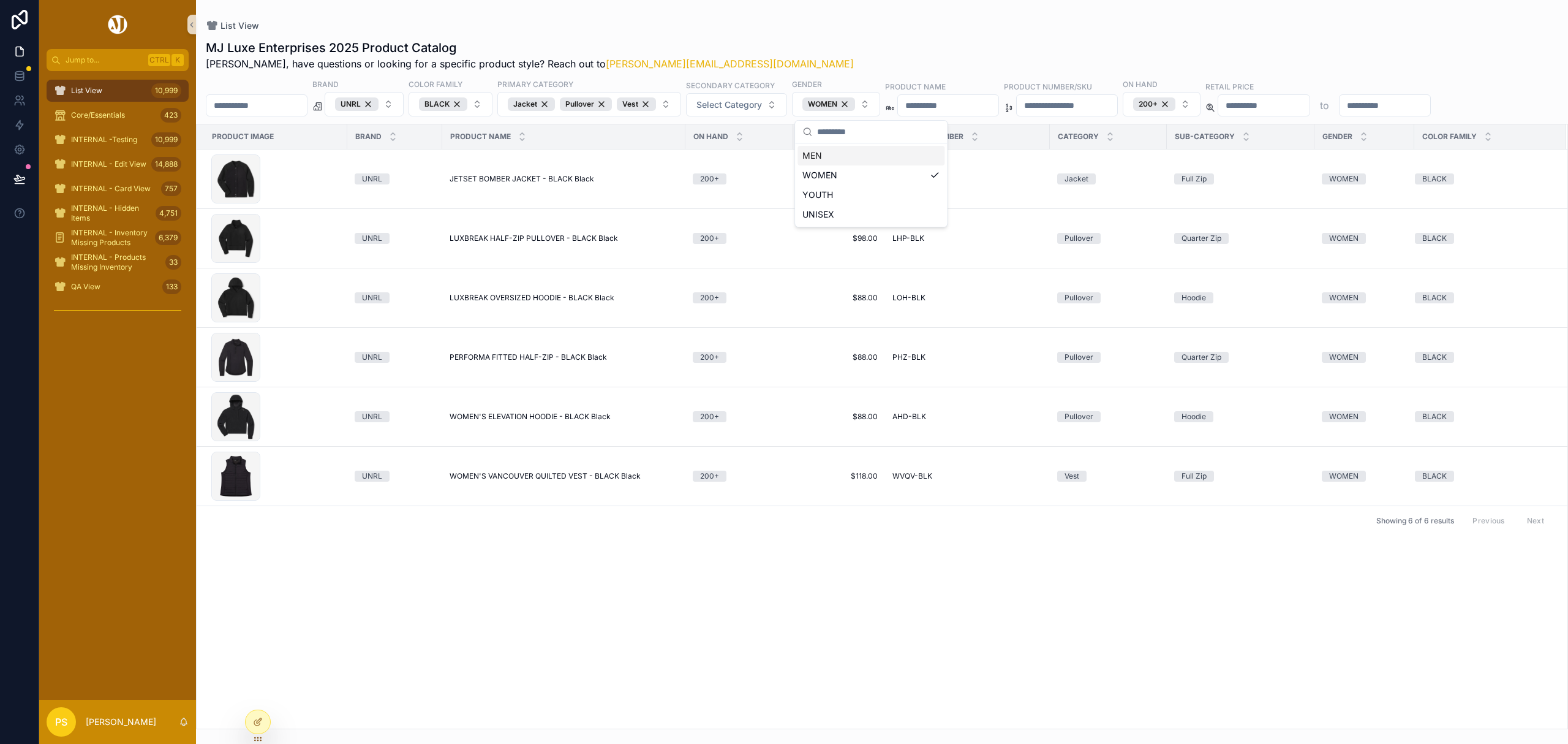
click at [863, 18] on div "List View MJ Luxe Enterprises 2025 Product Catalog Philip, have questions or lo…" at bounding box center [883, 364] width 1373 height 729
click at [1457, 152] on button "Copy URL" at bounding box center [1469, 149] width 64 height 20
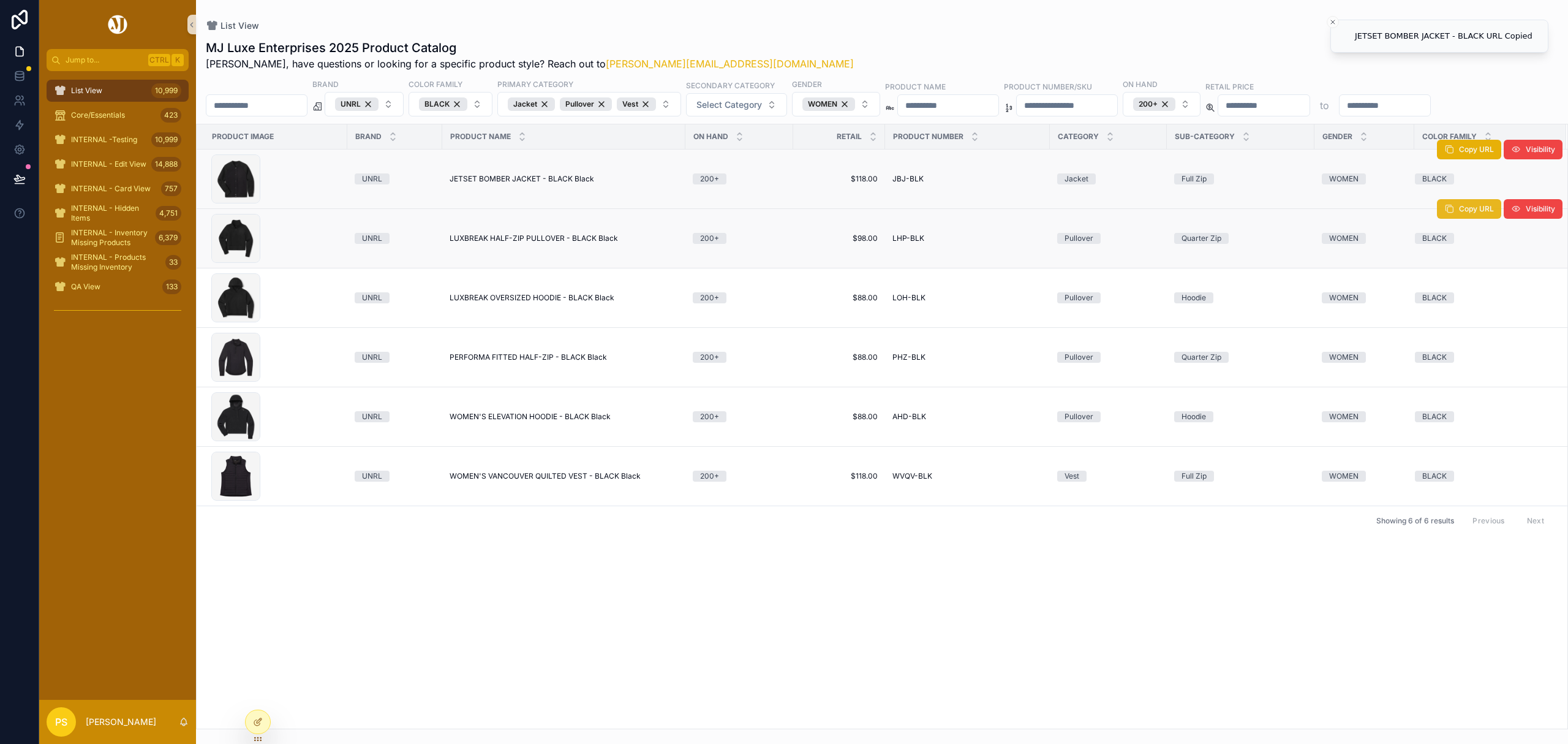
click at [1453, 213] on icon "scrollable content" at bounding box center [1449, 208] width 9 height 9
click at [1445, 273] on icon "scrollable content" at bounding box center [1449, 267] width 9 height 9
click at [1453, 337] on button "Copy URL" at bounding box center [1469, 327] width 64 height 20
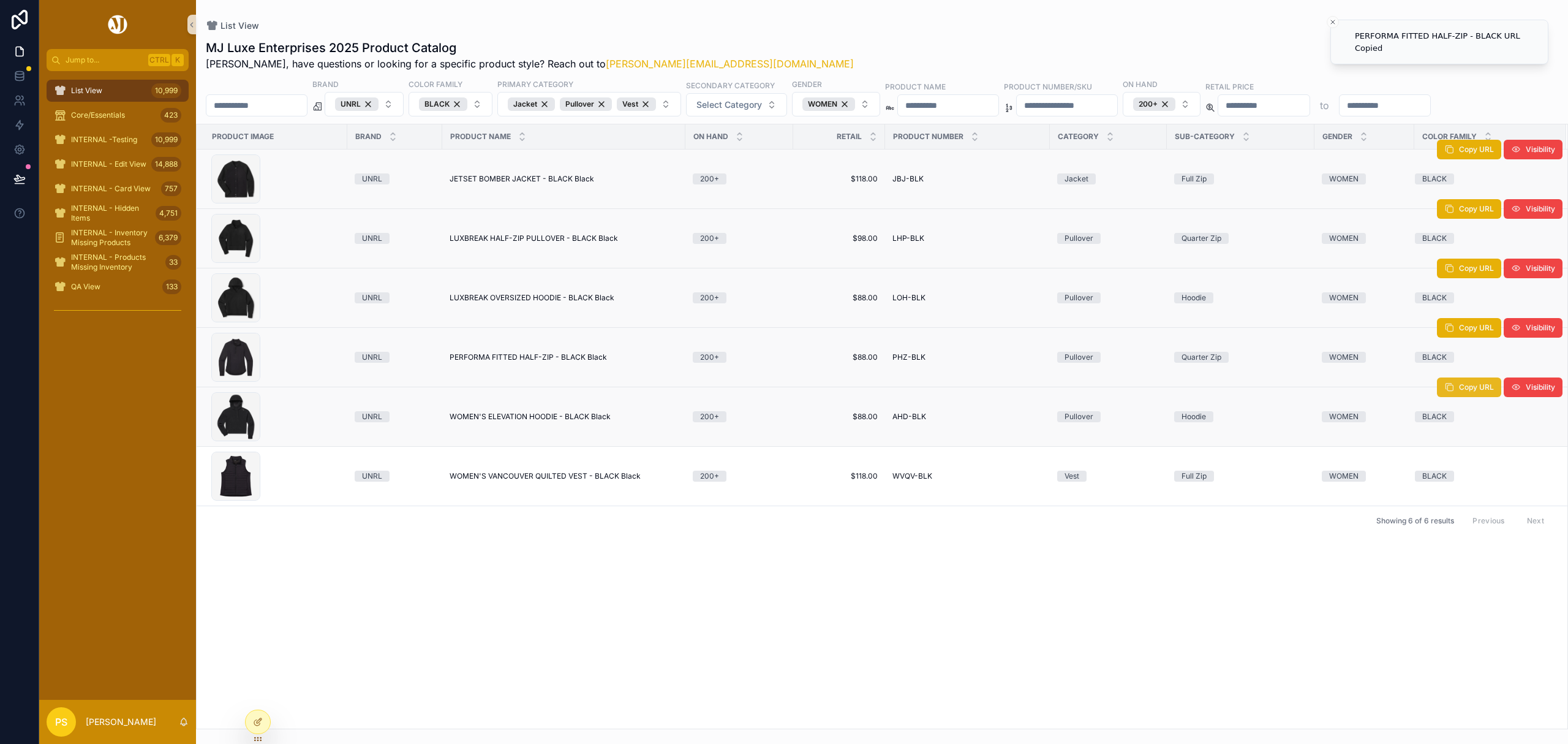
click at [1450, 388] on icon "scrollable content" at bounding box center [1449, 387] width 9 height 9
click at [1457, 450] on button "Copy URL" at bounding box center [1469, 447] width 64 height 20
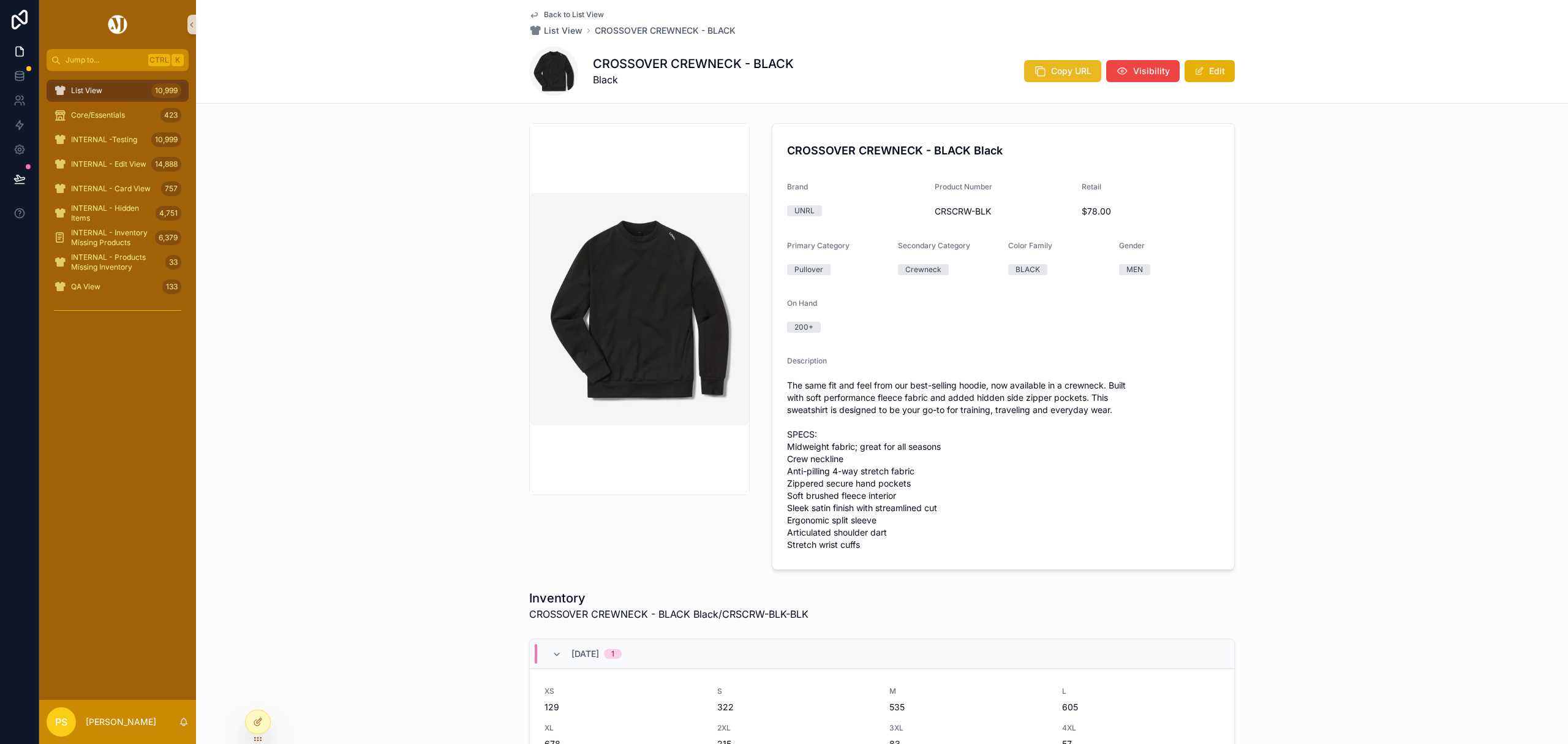
click at [1044, 80] on button "Copy URL" at bounding box center [1062, 71] width 77 height 22
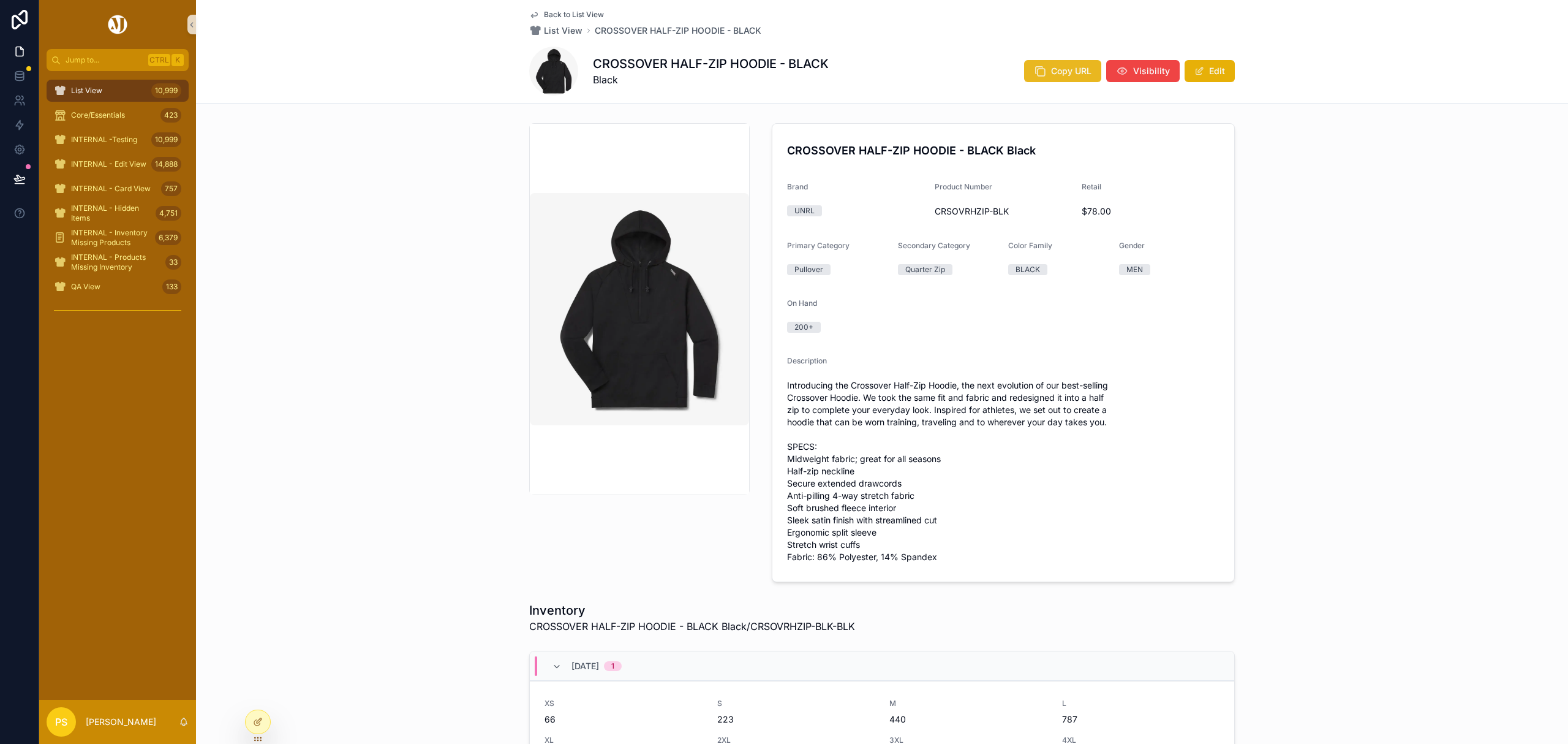
click at [1064, 70] on span "Copy URL" at bounding box center [1071, 71] width 40 height 12
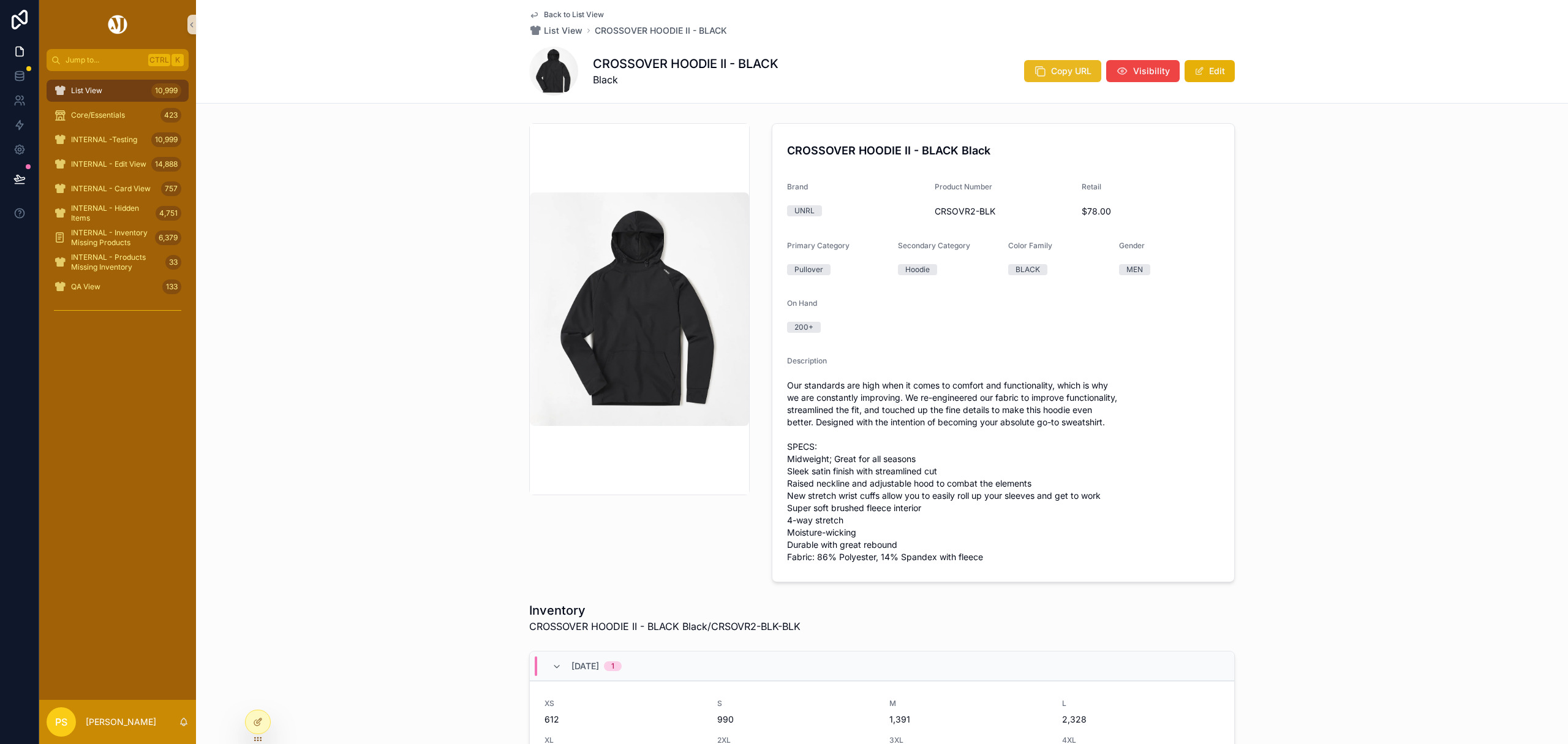
click at [1045, 76] on button "Copy URL" at bounding box center [1062, 71] width 77 height 22
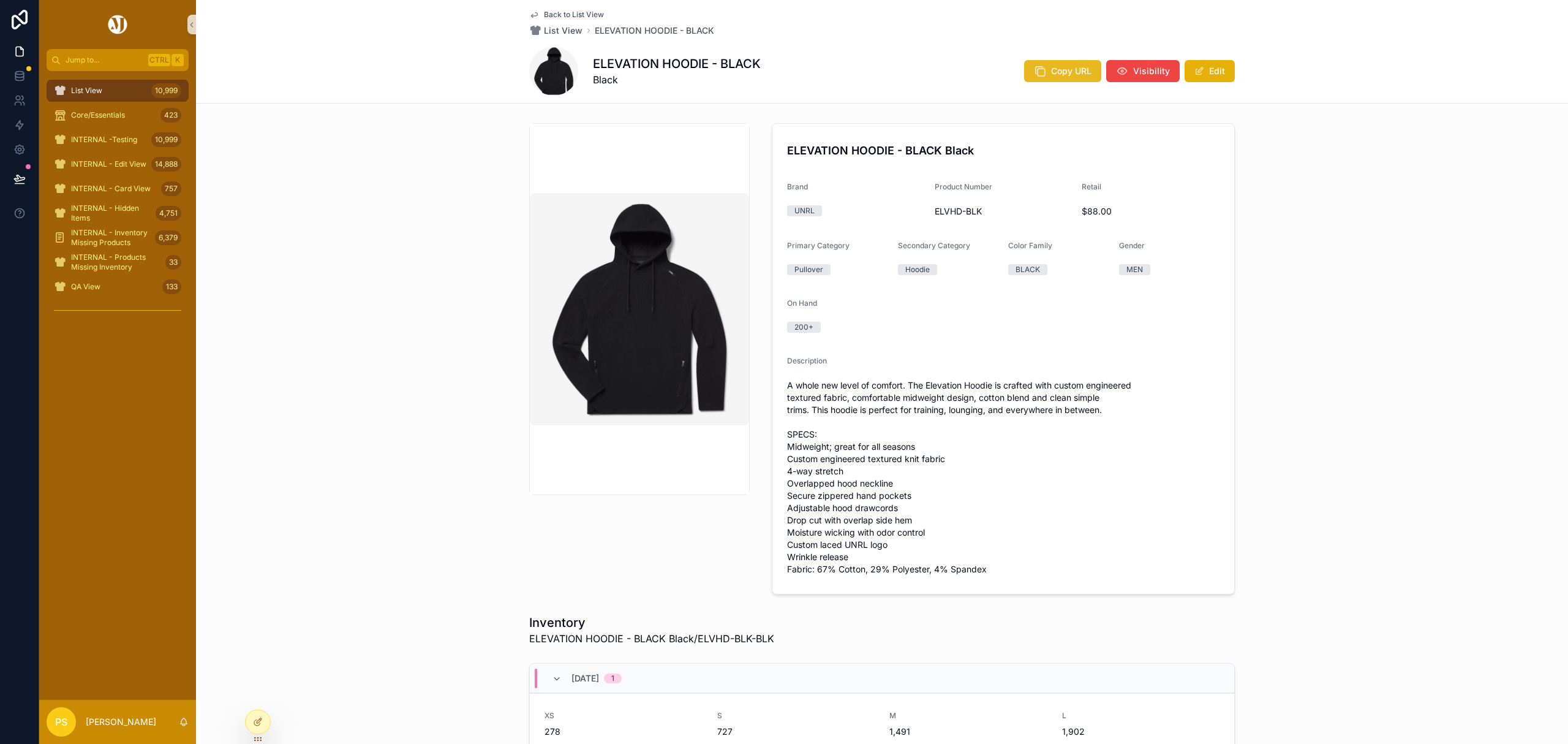
click at [1069, 68] on span "Copy URL" at bounding box center [1071, 71] width 40 height 12
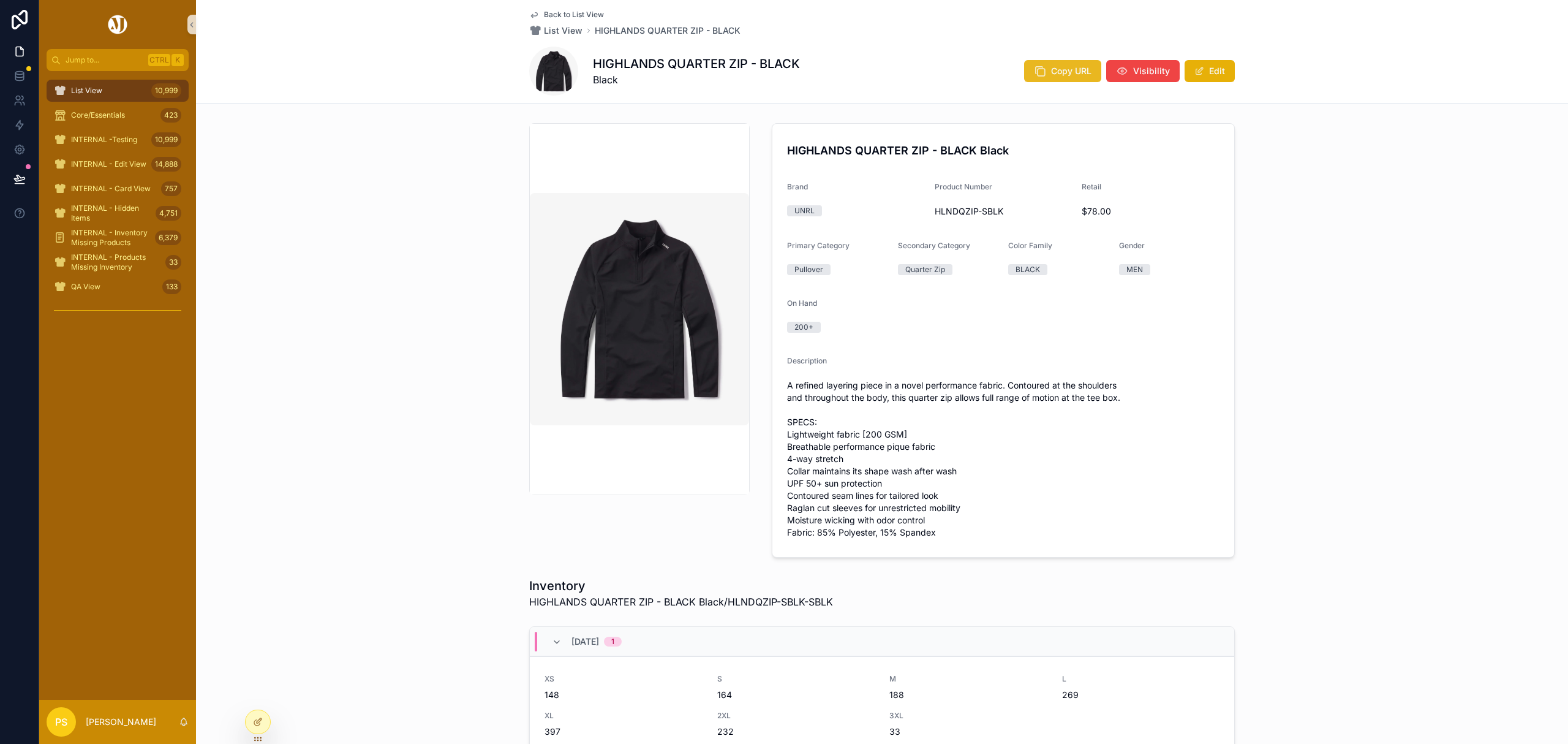
click at [1057, 69] on span "Copy URL" at bounding box center [1071, 71] width 40 height 12
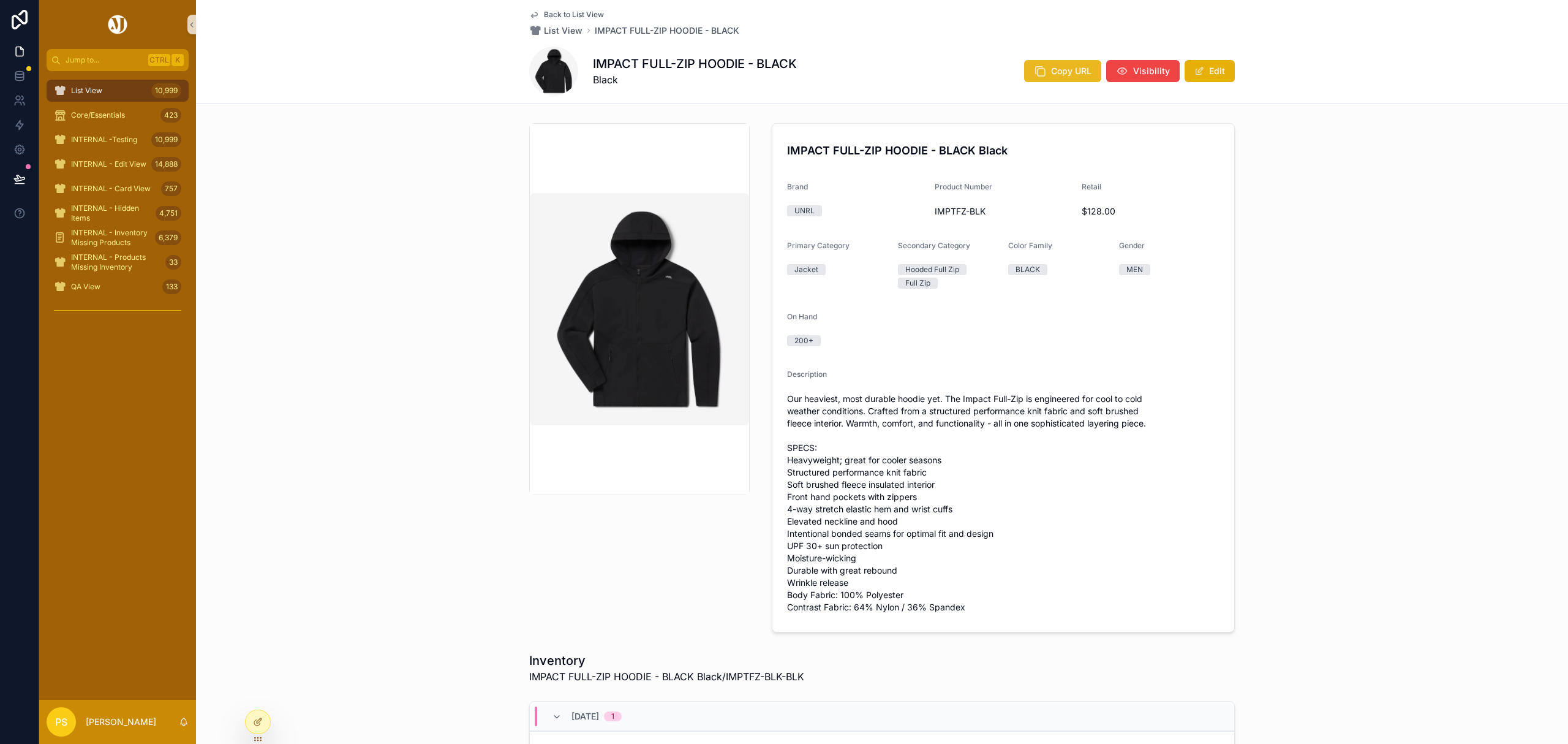
click at [1068, 69] on span "Copy URL" at bounding box center [1071, 71] width 40 height 12
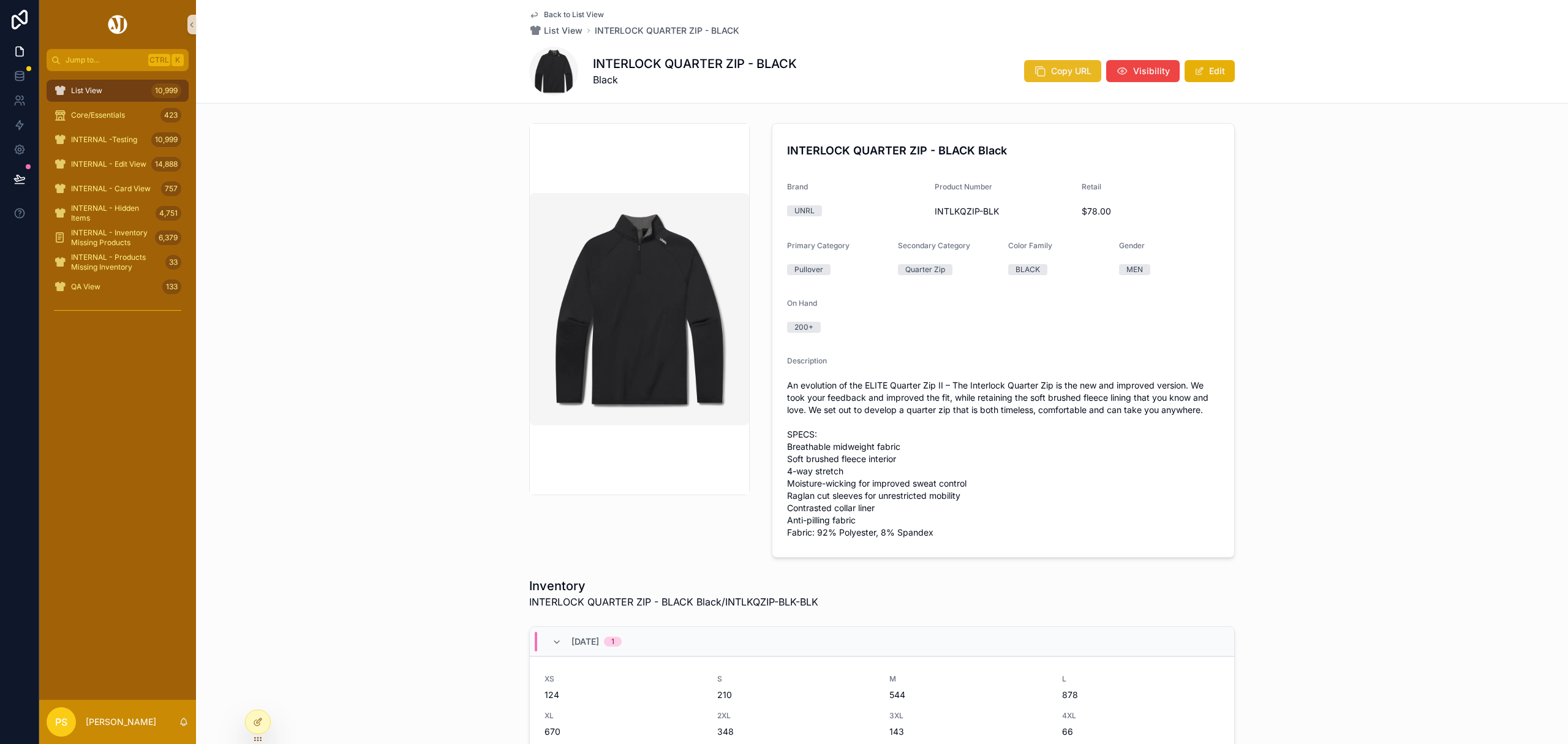
click at [1044, 67] on button "Copy URL" at bounding box center [1062, 71] width 77 height 22
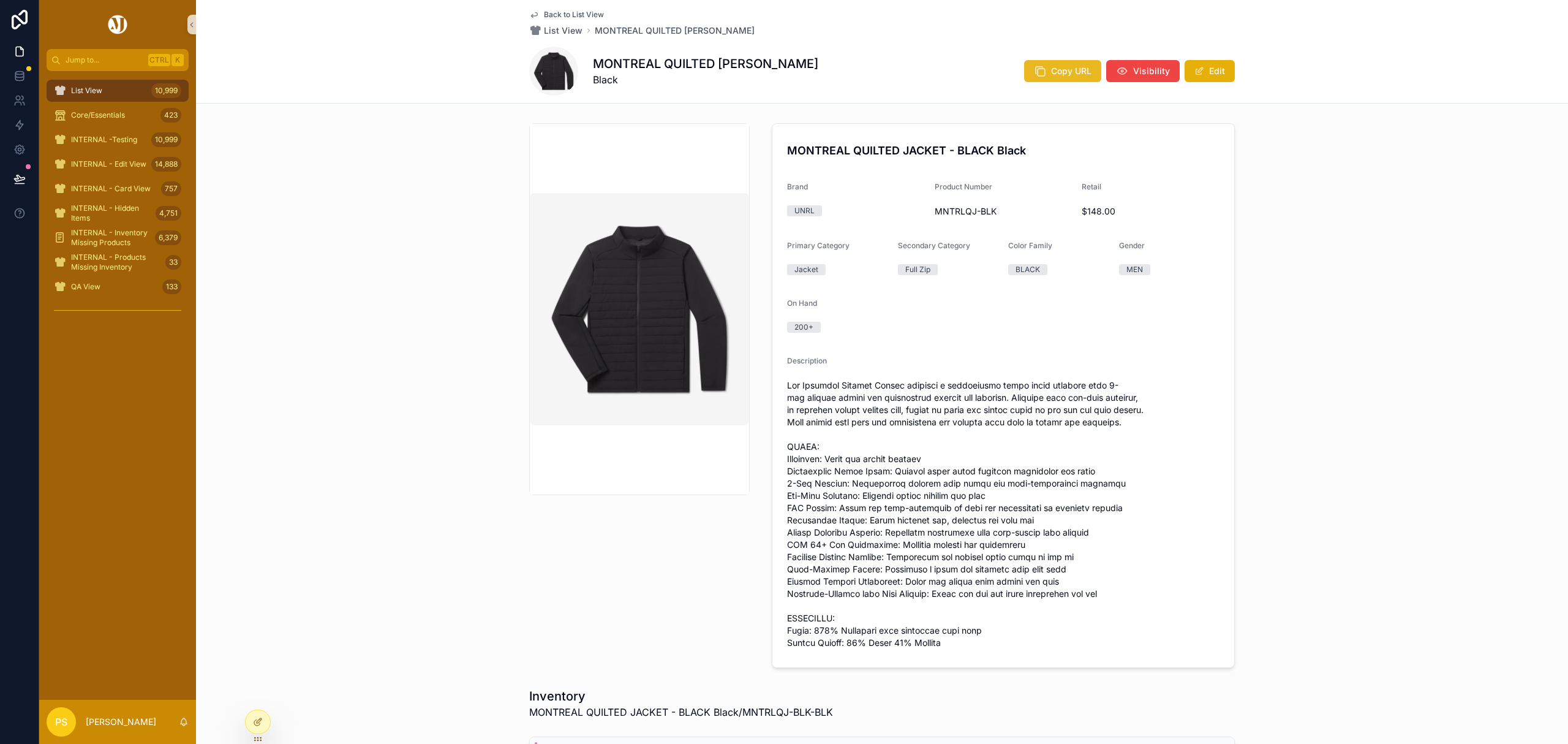
click at [1064, 72] on span "Copy URL" at bounding box center [1071, 71] width 40 height 12
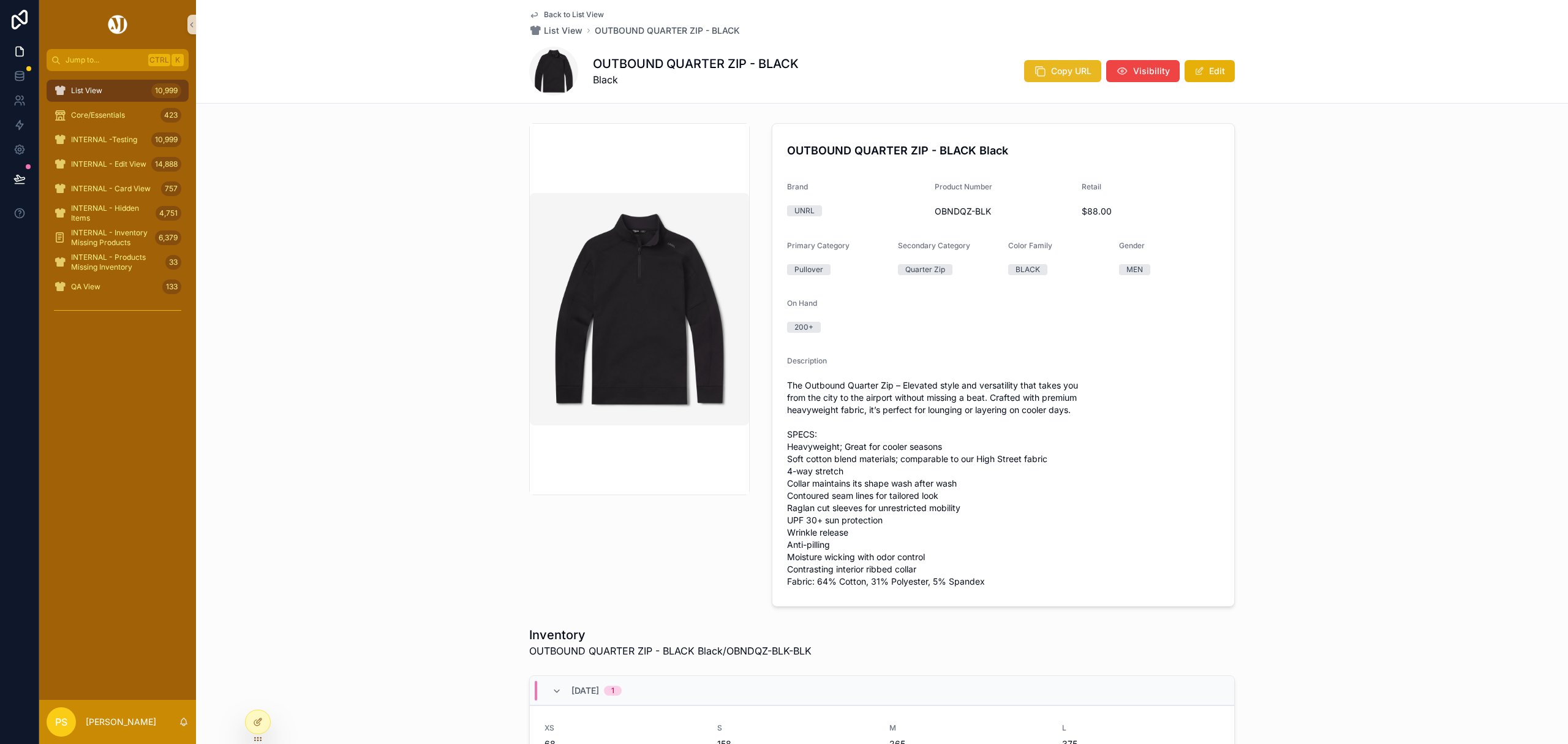
click at [1044, 71] on button "Copy URL" at bounding box center [1062, 71] width 77 height 22
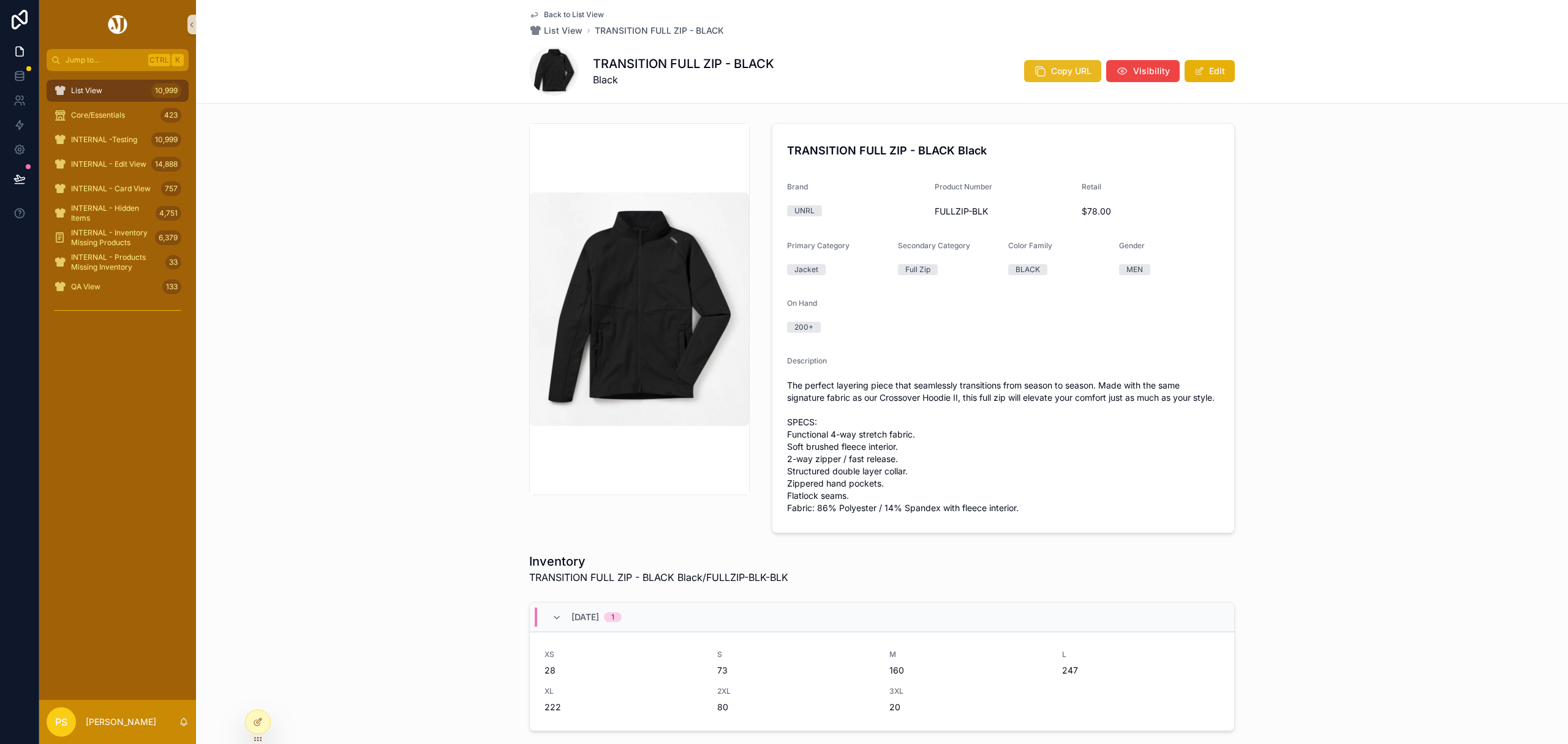
click at [1062, 79] on button "Copy URL" at bounding box center [1062, 71] width 77 height 22
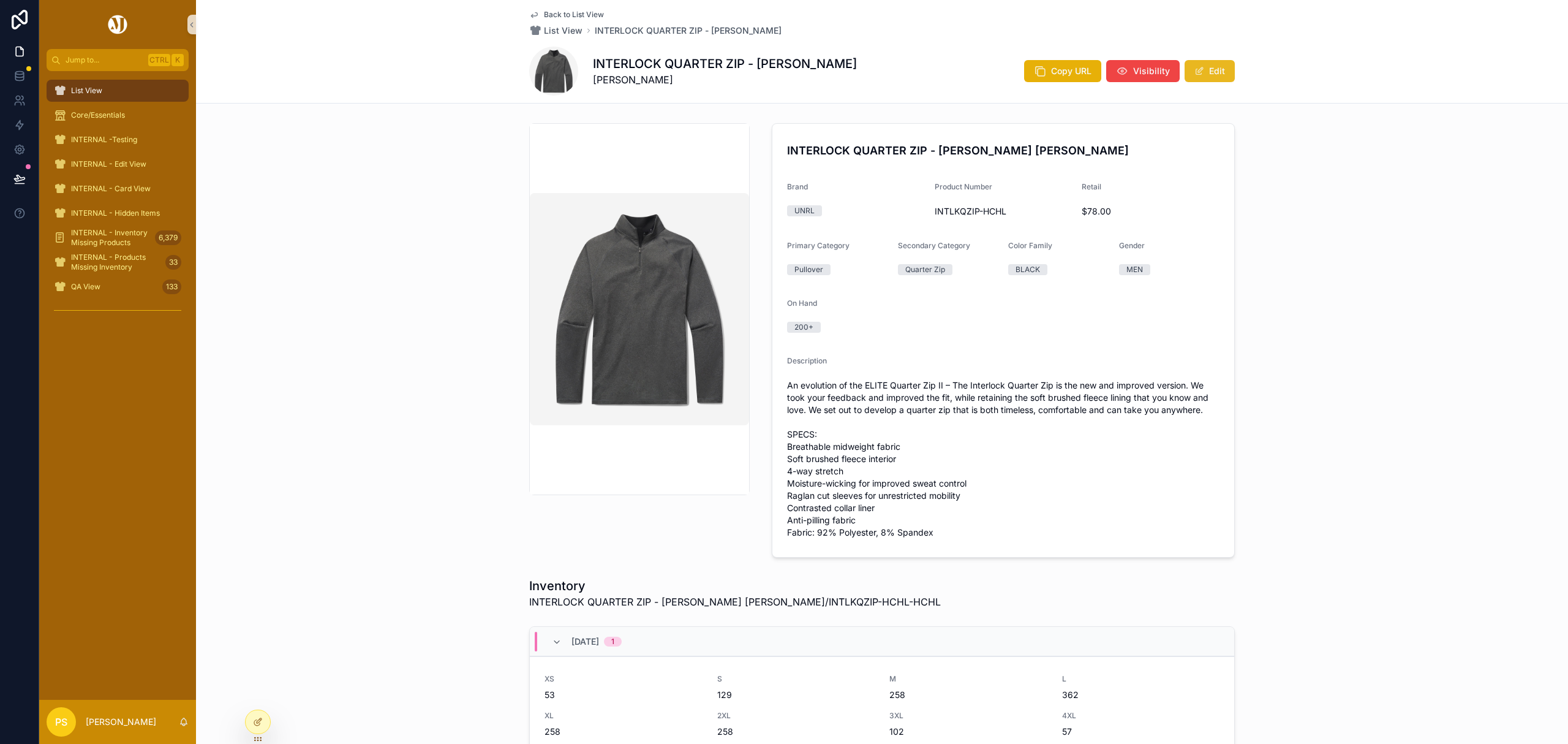
click at [1214, 70] on button "Edit" at bounding box center [1210, 71] width 51 height 22
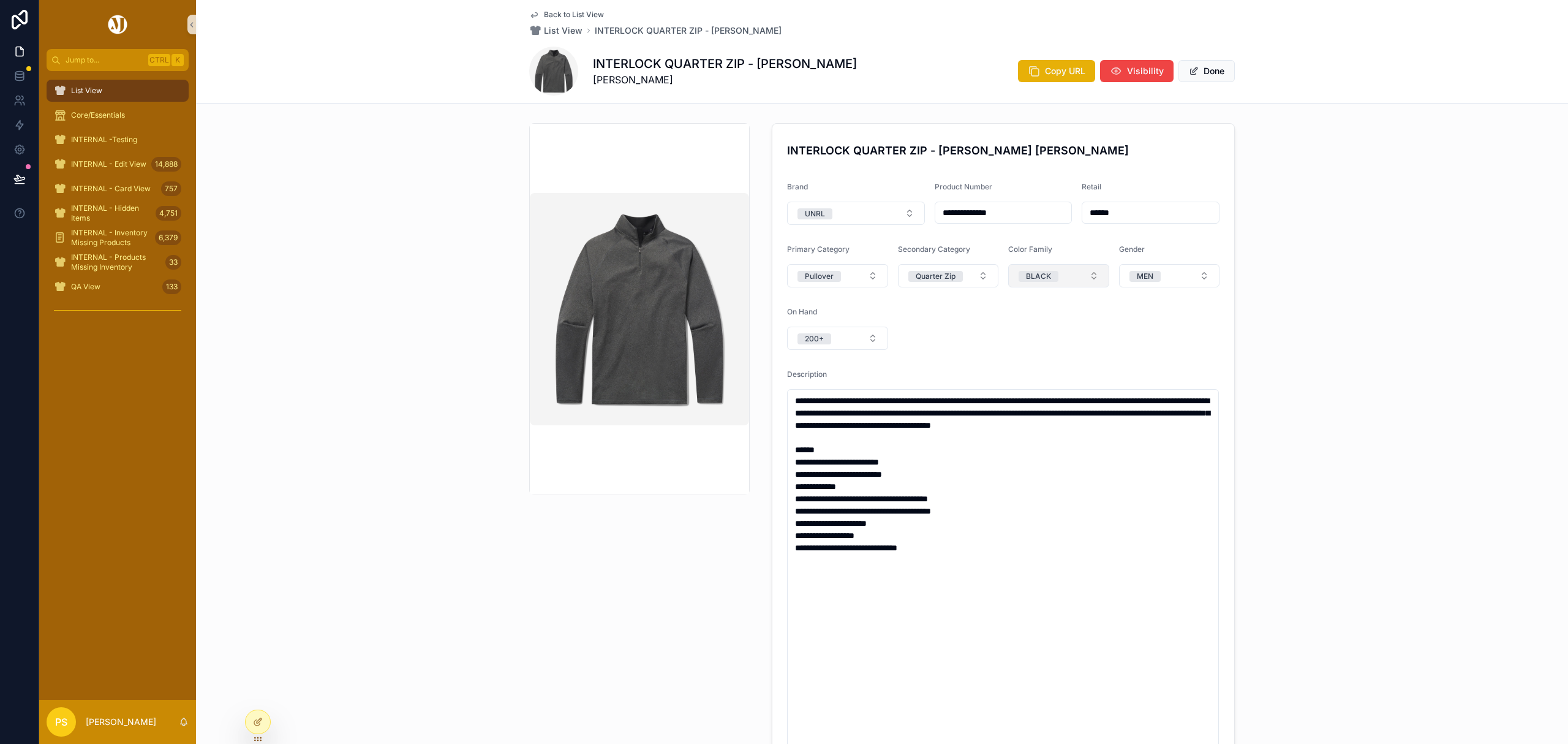
click at [1039, 276] on div "BLACK" at bounding box center [1038, 276] width 25 height 11
click at [1062, 280] on span "Select a Catalog Color Primary" at bounding box center [1051, 276] width 66 height 12
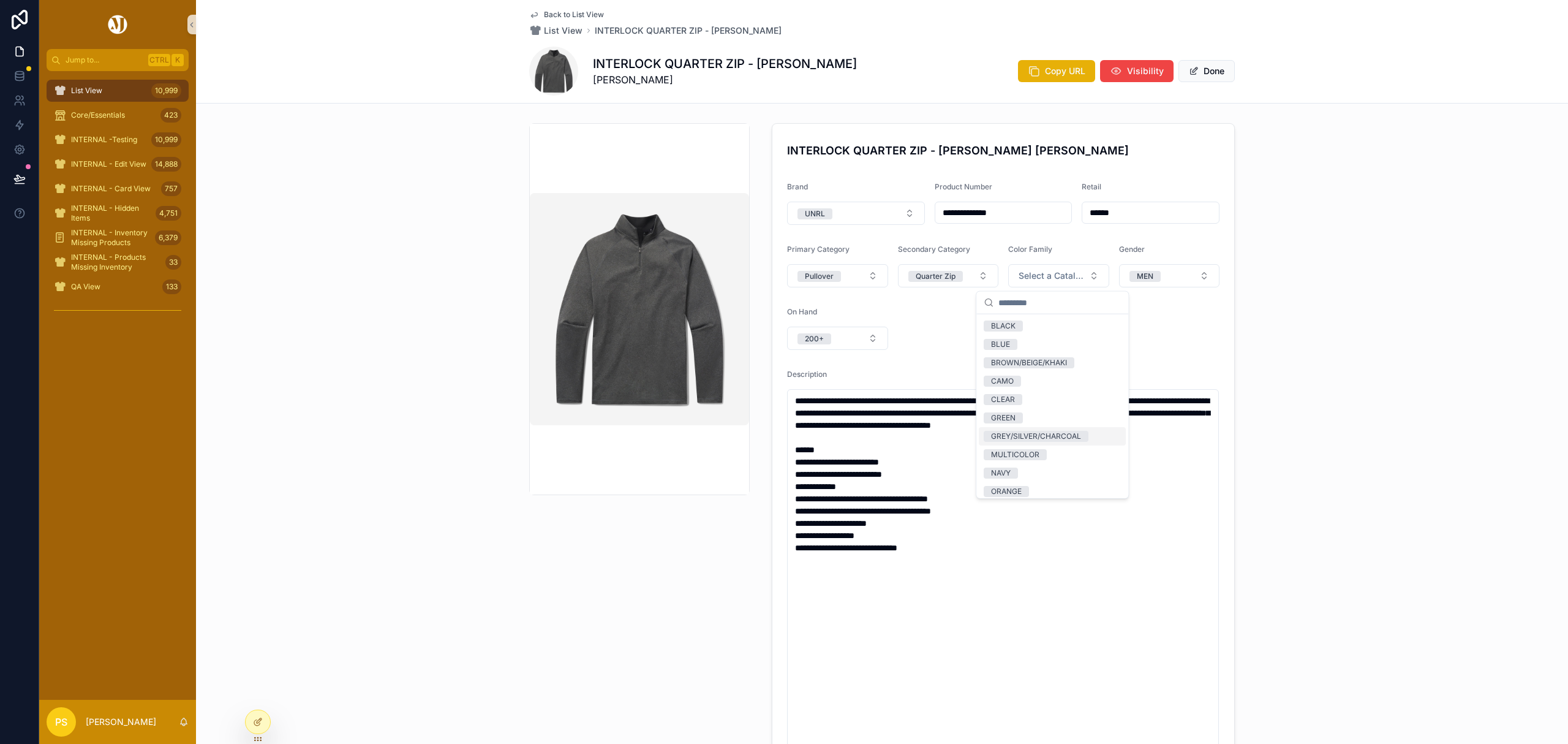
click at [1049, 439] on div "GREY/SILVER/CHARCOAL" at bounding box center [1036, 436] width 90 height 11
click at [1330, 251] on div "**********" at bounding box center [883, 453] width 1373 height 670
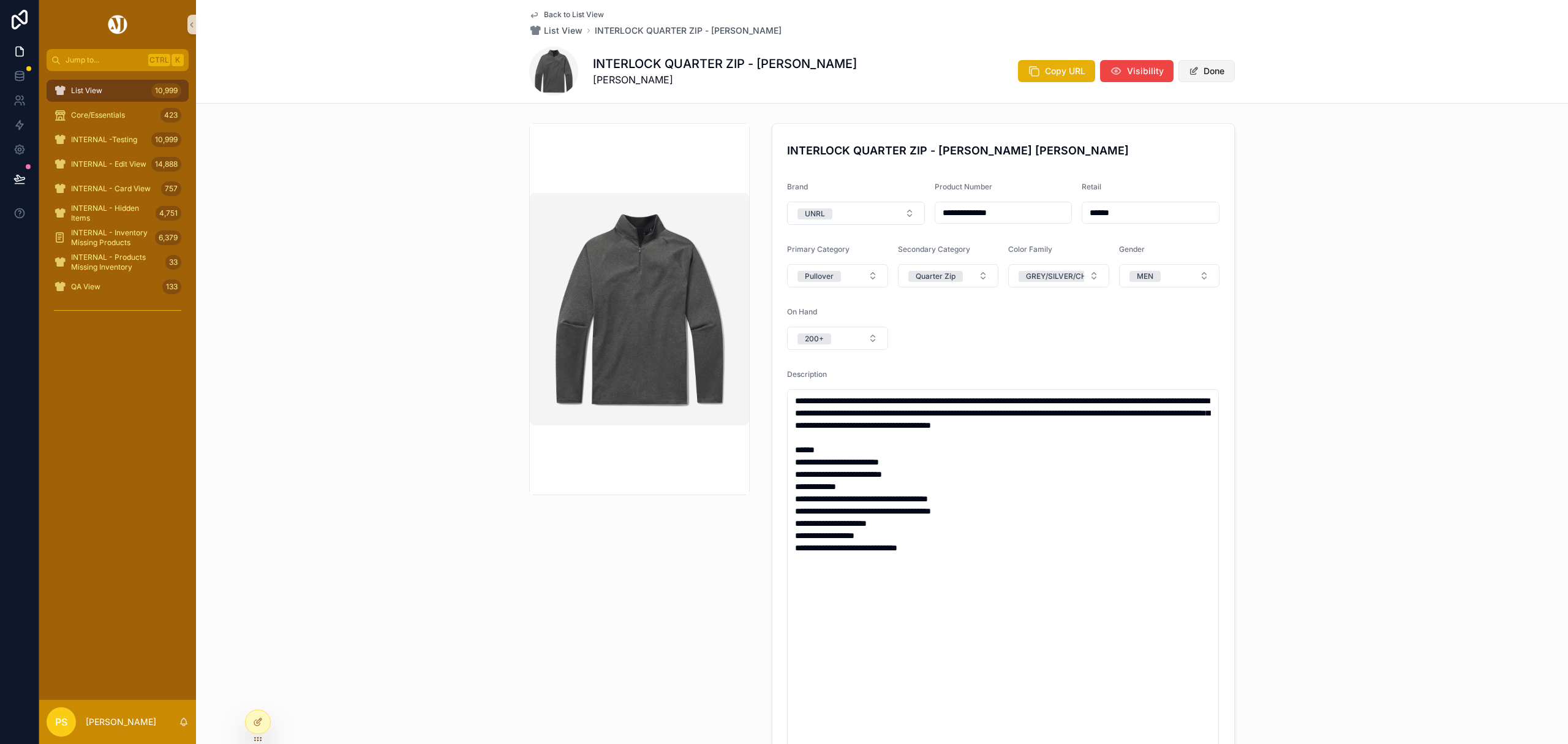
click at [1213, 71] on button "Done" at bounding box center [1207, 71] width 57 height 22
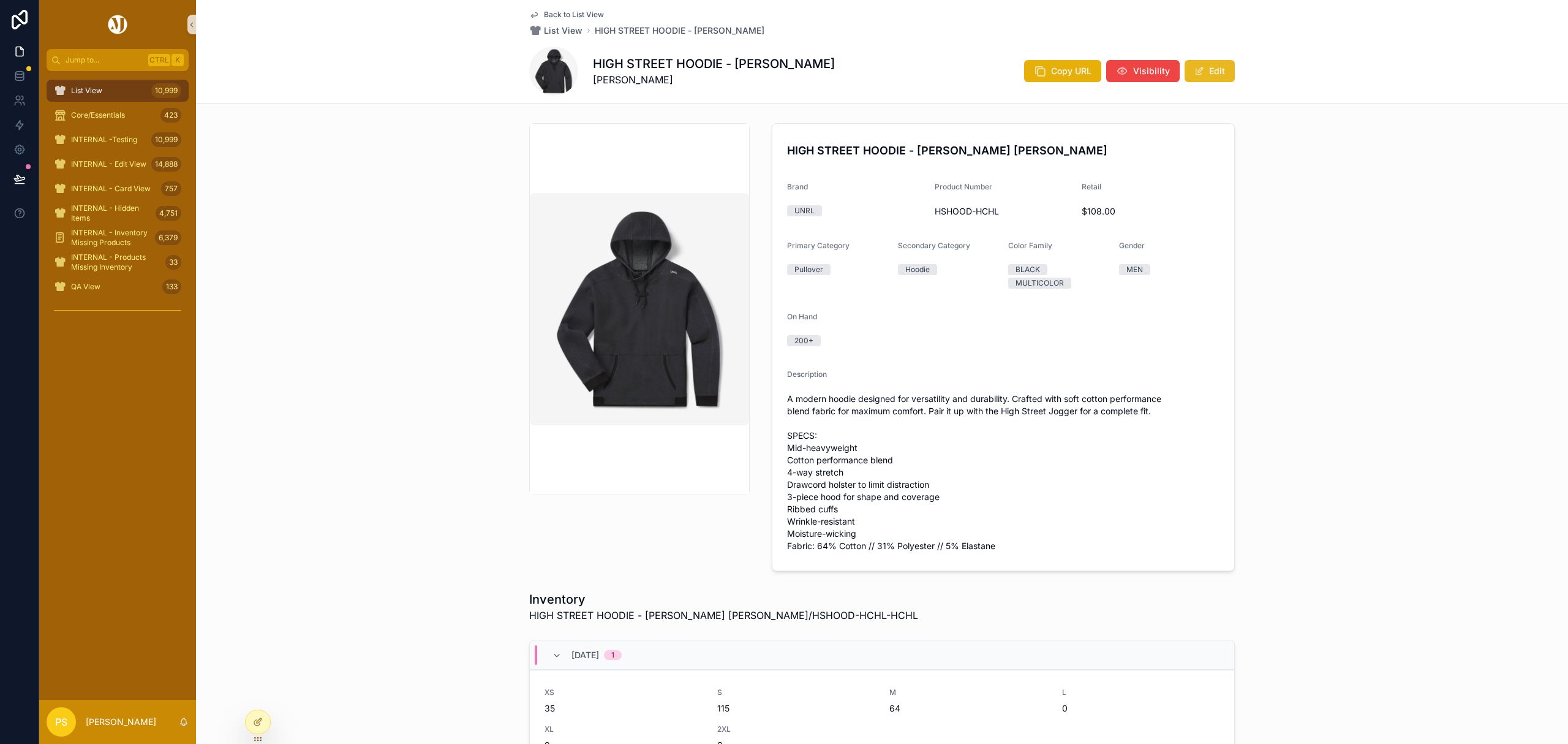
click at [1208, 79] on button "Edit" at bounding box center [1210, 71] width 51 height 22
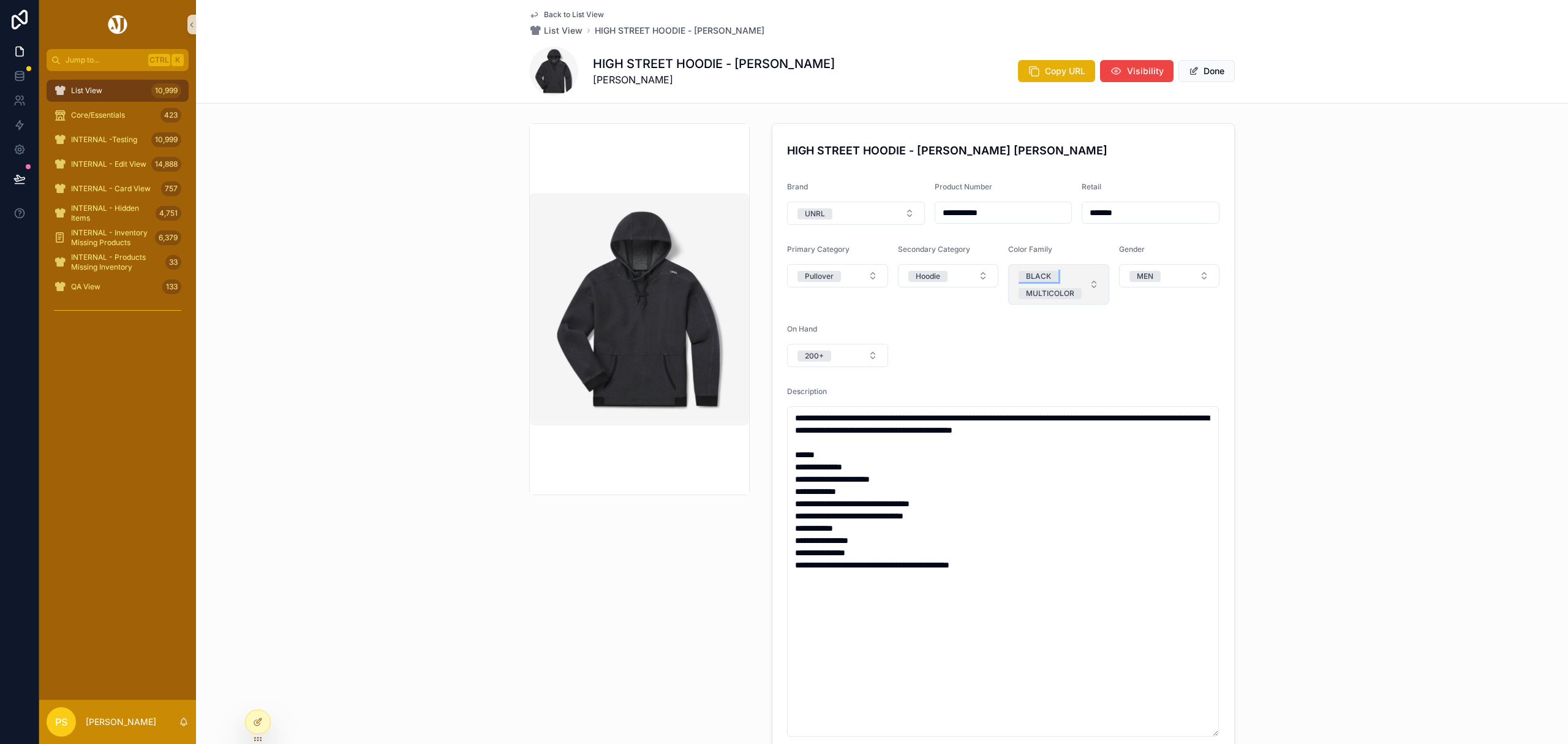
click at [1040, 276] on div "BLACK" at bounding box center [1038, 276] width 25 height 11
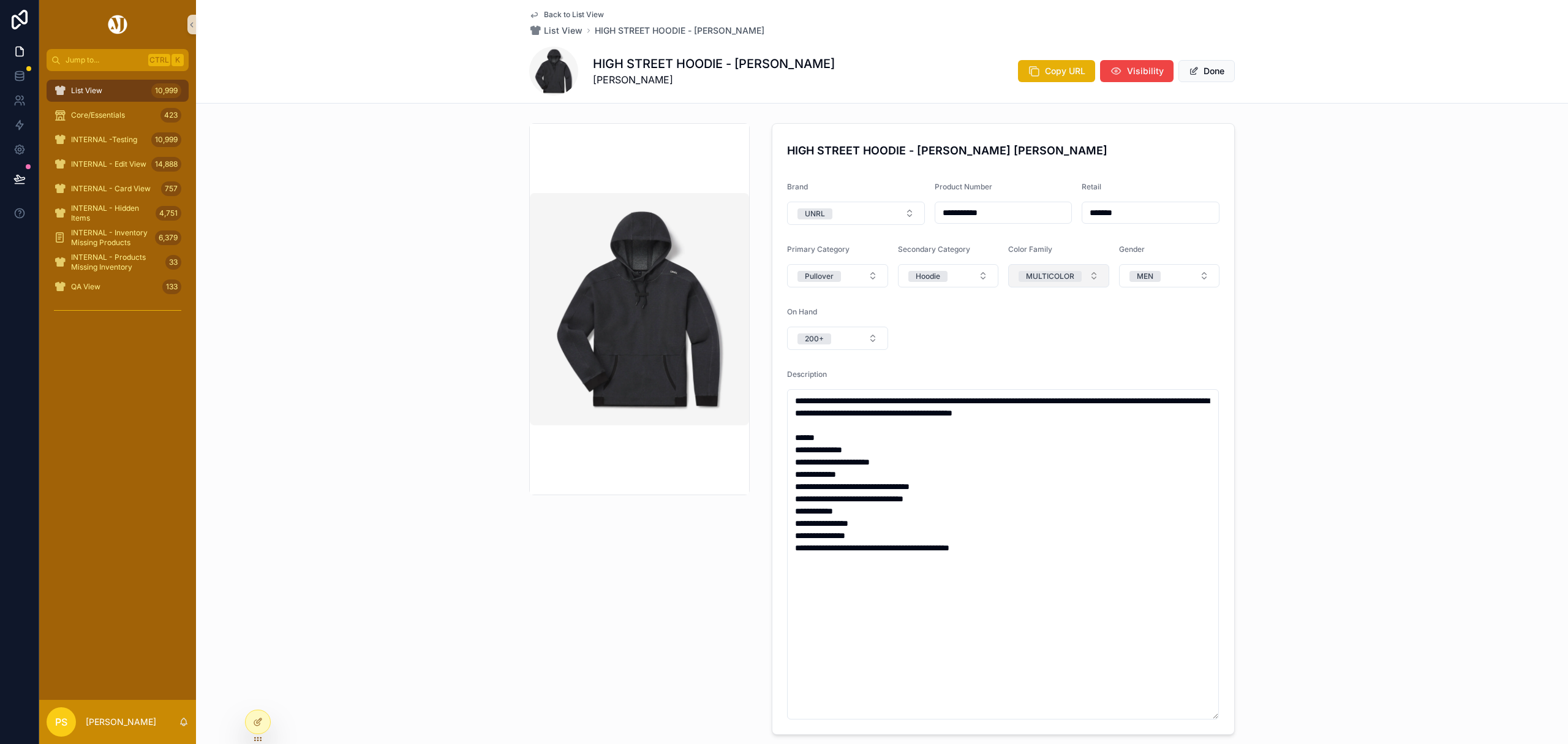
click at [1086, 279] on button "MULTICOLOR" at bounding box center [1059, 275] width 101 height 23
click at [1042, 436] on div "GREY/SILVER/CHARCOAL" at bounding box center [1036, 436] width 90 height 11
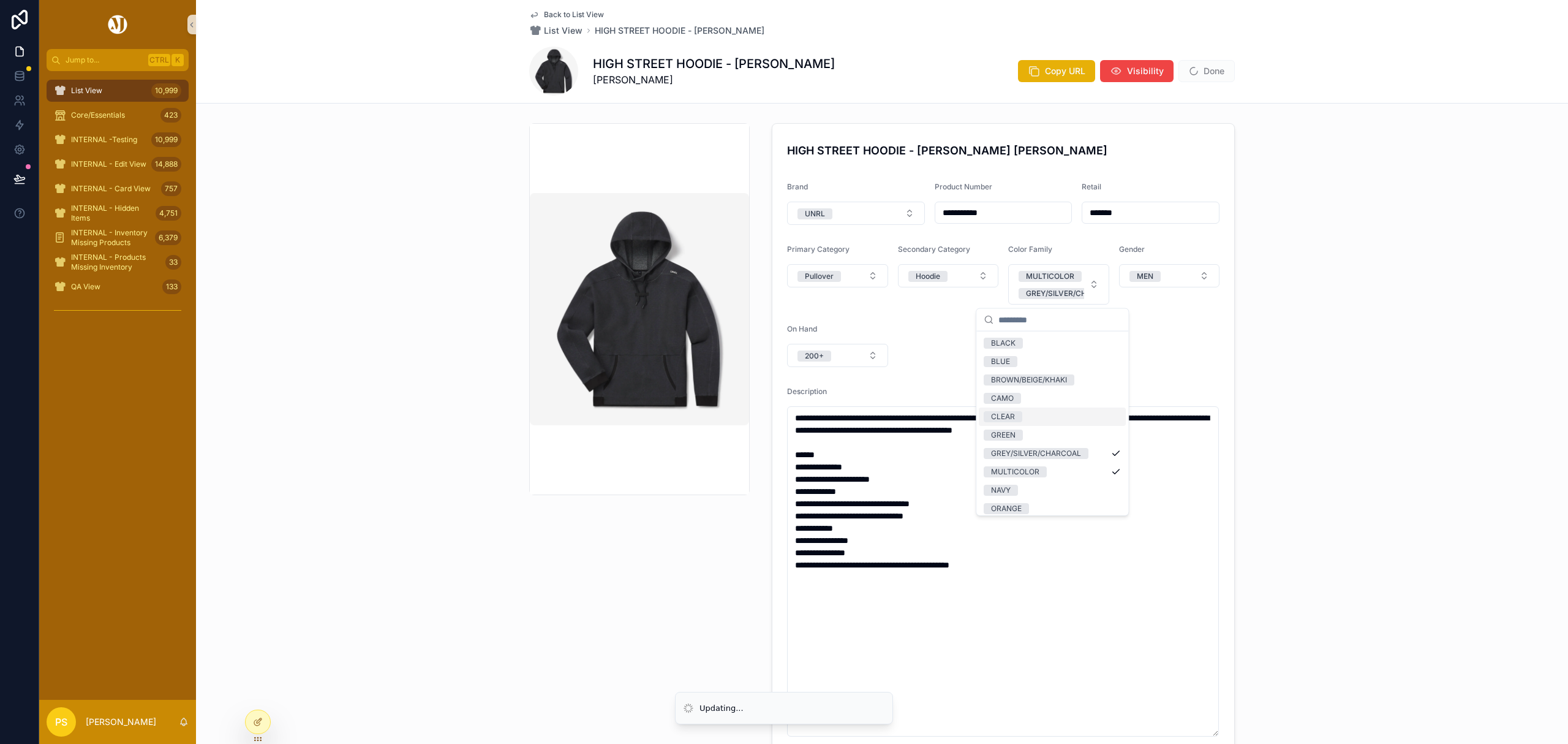
click at [1370, 217] on div "**********" at bounding box center [883, 437] width 1373 height 639
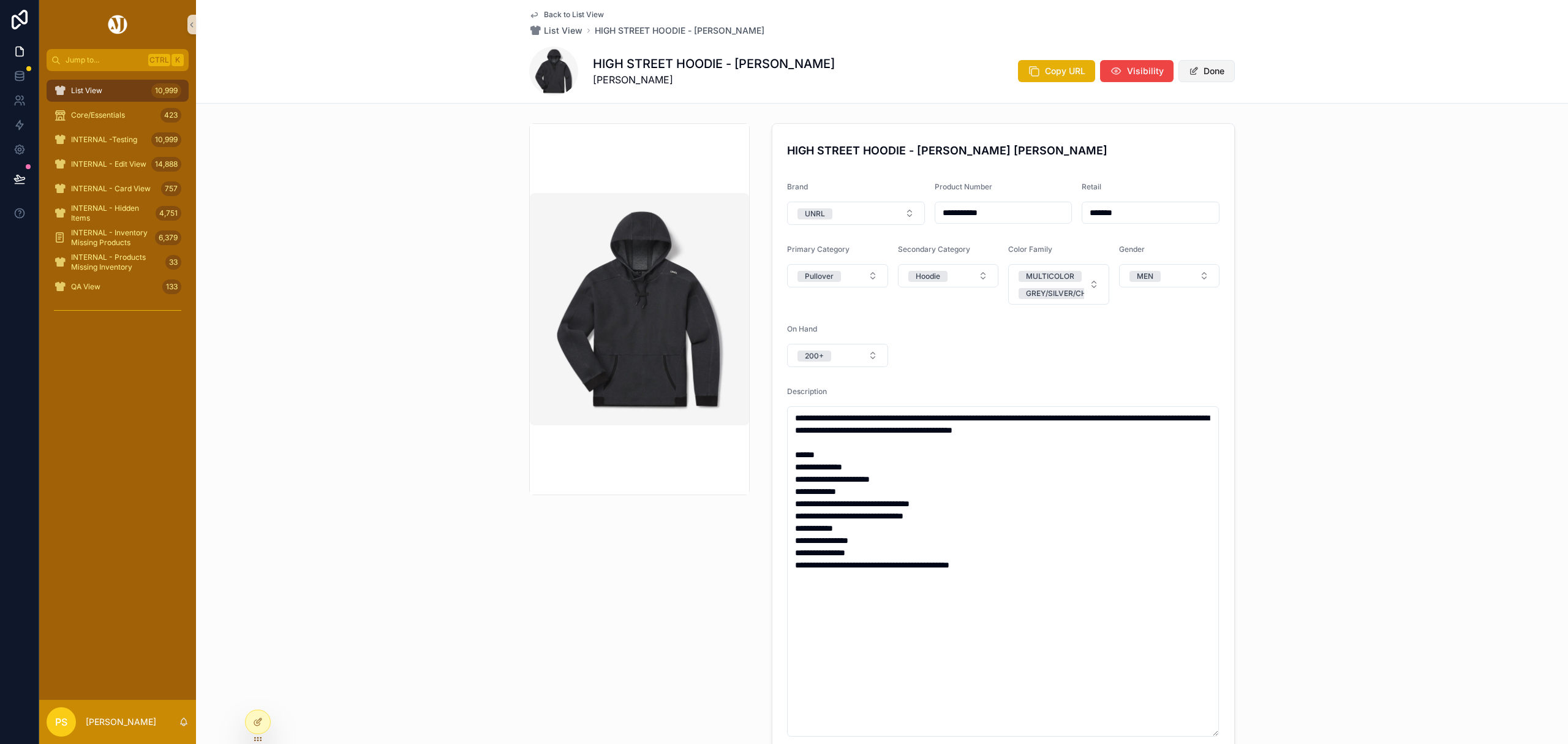
click at [1211, 77] on button "Done" at bounding box center [1207, 71] width 57 height 22
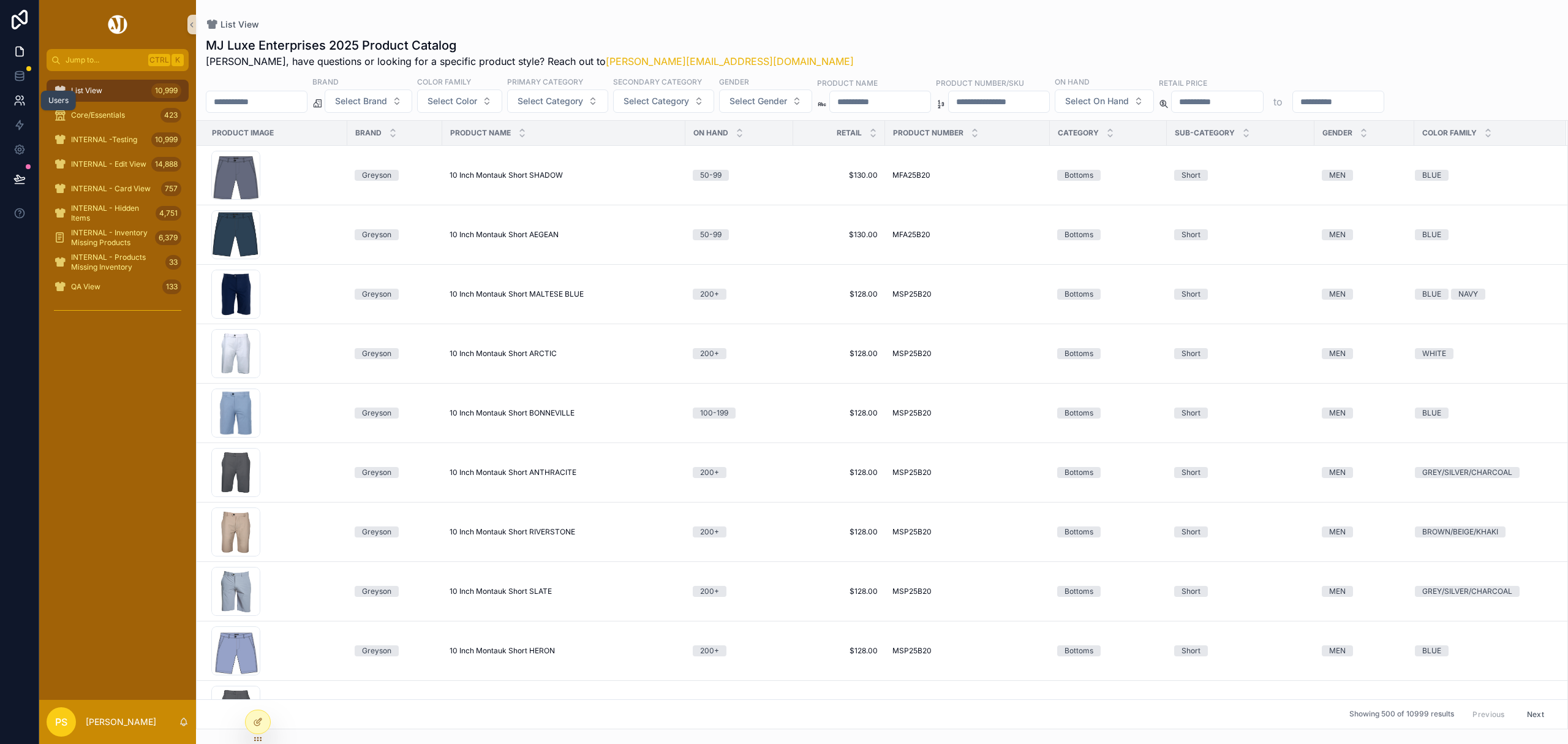
click at [12, 100] on link at bounding box center [19, 100] width 39 height 25
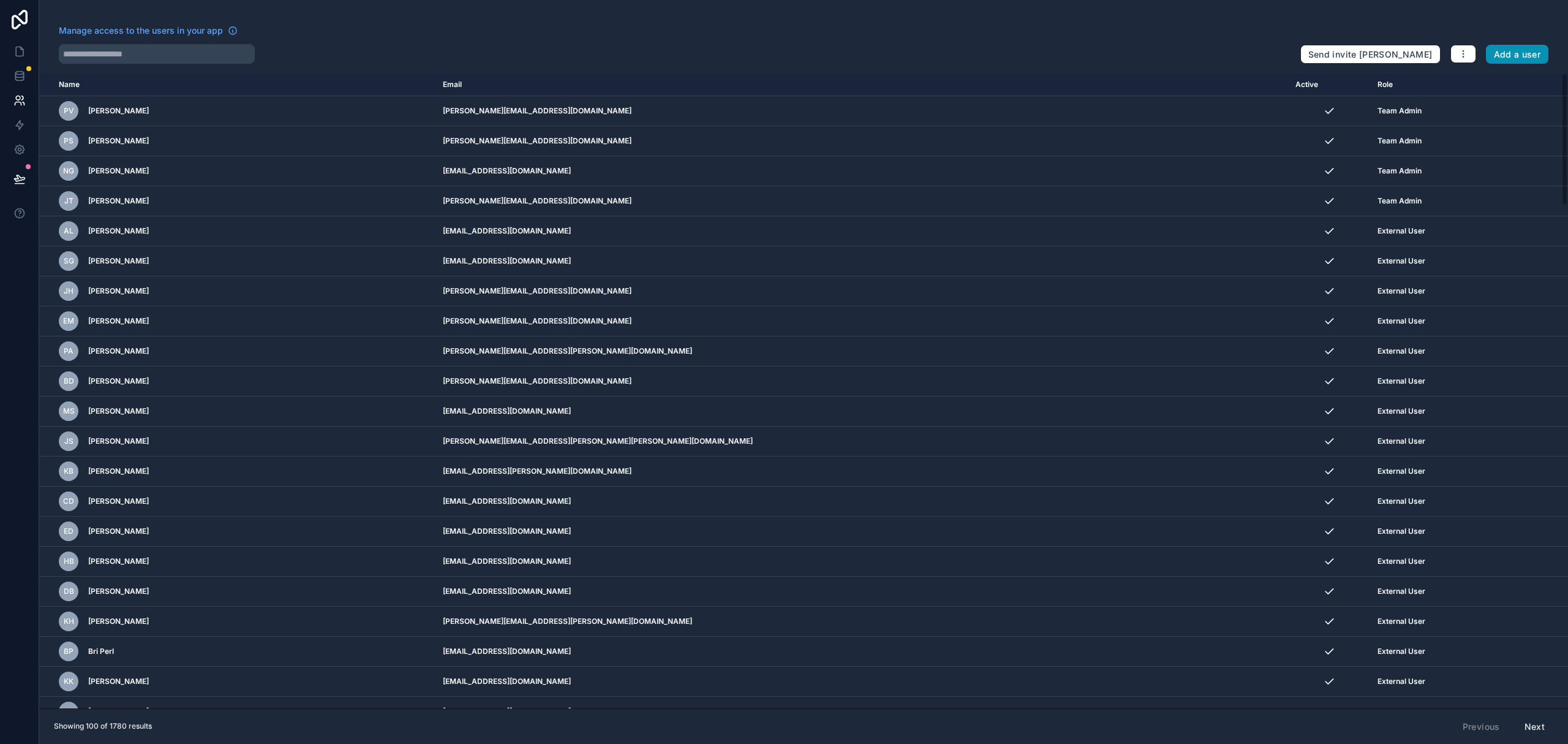
click at [1545, 59] on button "Add a user" at bounding box center [1518, 54] width 63 height 20
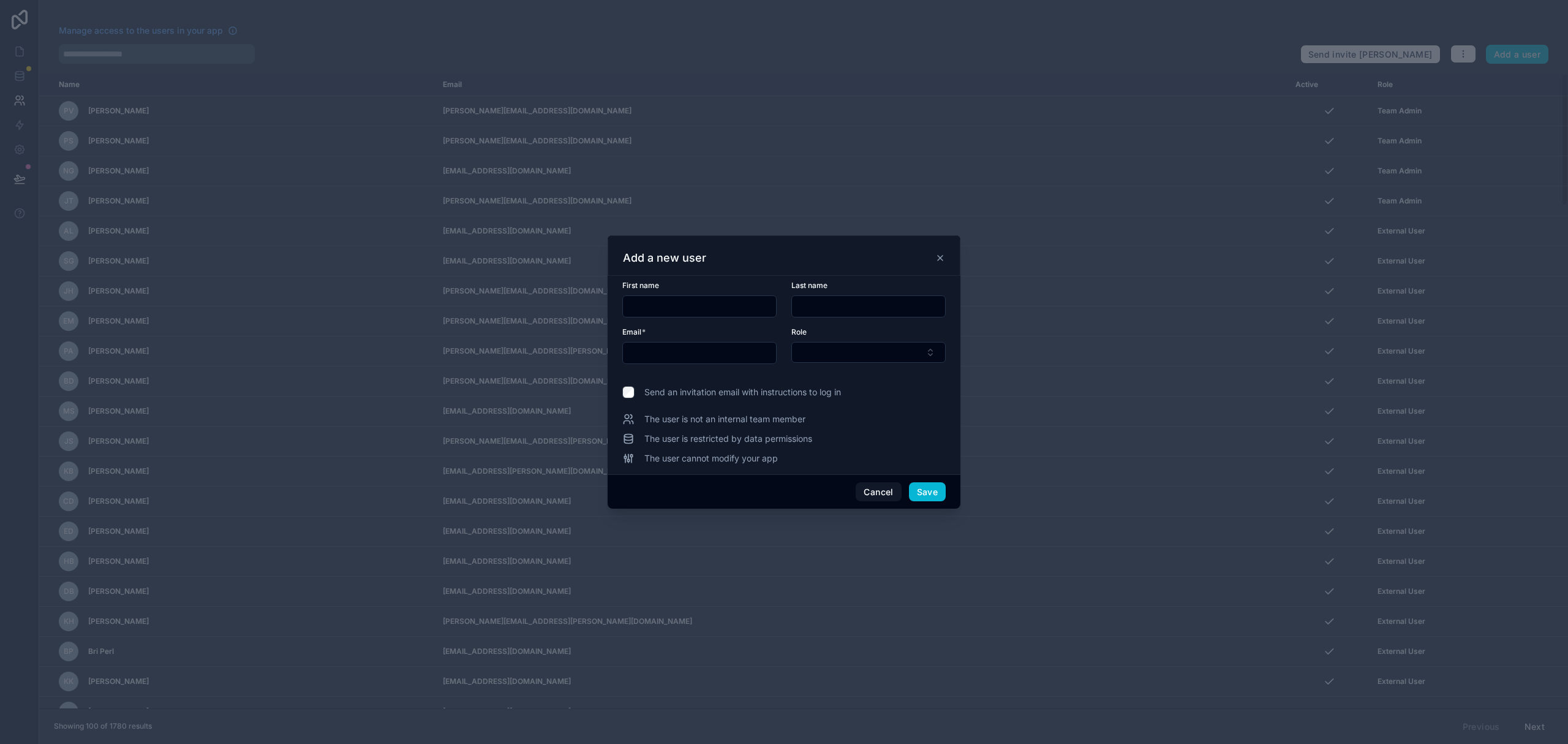
click at [727, 299] on input "text" at bounding box center [699, 306] width 153 height 17
paste input "*****"
type input "*****"
click at [858, 309] on input "text" at bounding box center [868, 306] width 153 height 17
paste input "****"
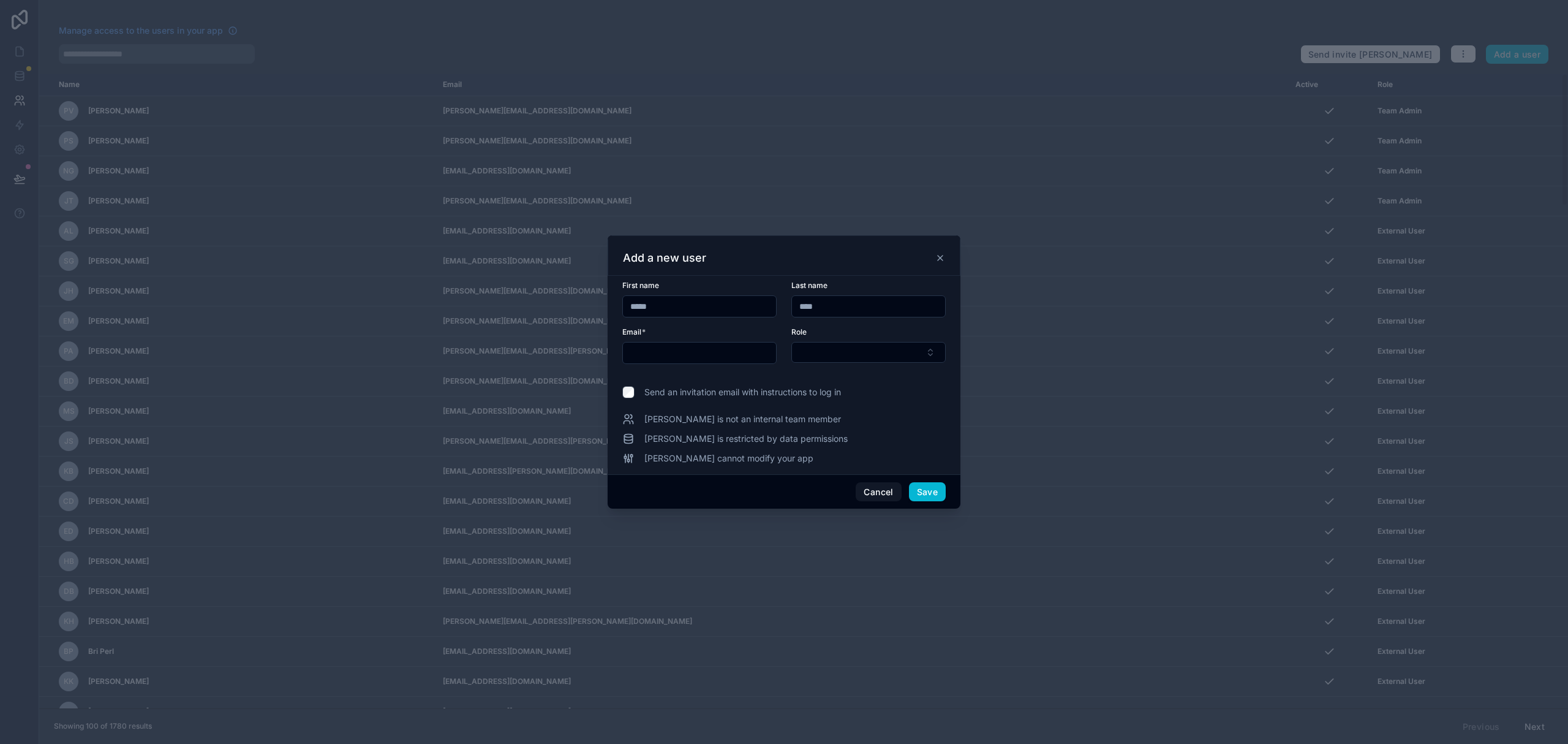
type input "****"
click at [667, 353] on input "text" at bounding box center [699, 353] width 153 height 17
paste input "**********"
type input "**********"
click at [841, 350] on button "Select Button" at bounding box center [869, 352] width 154 height 21
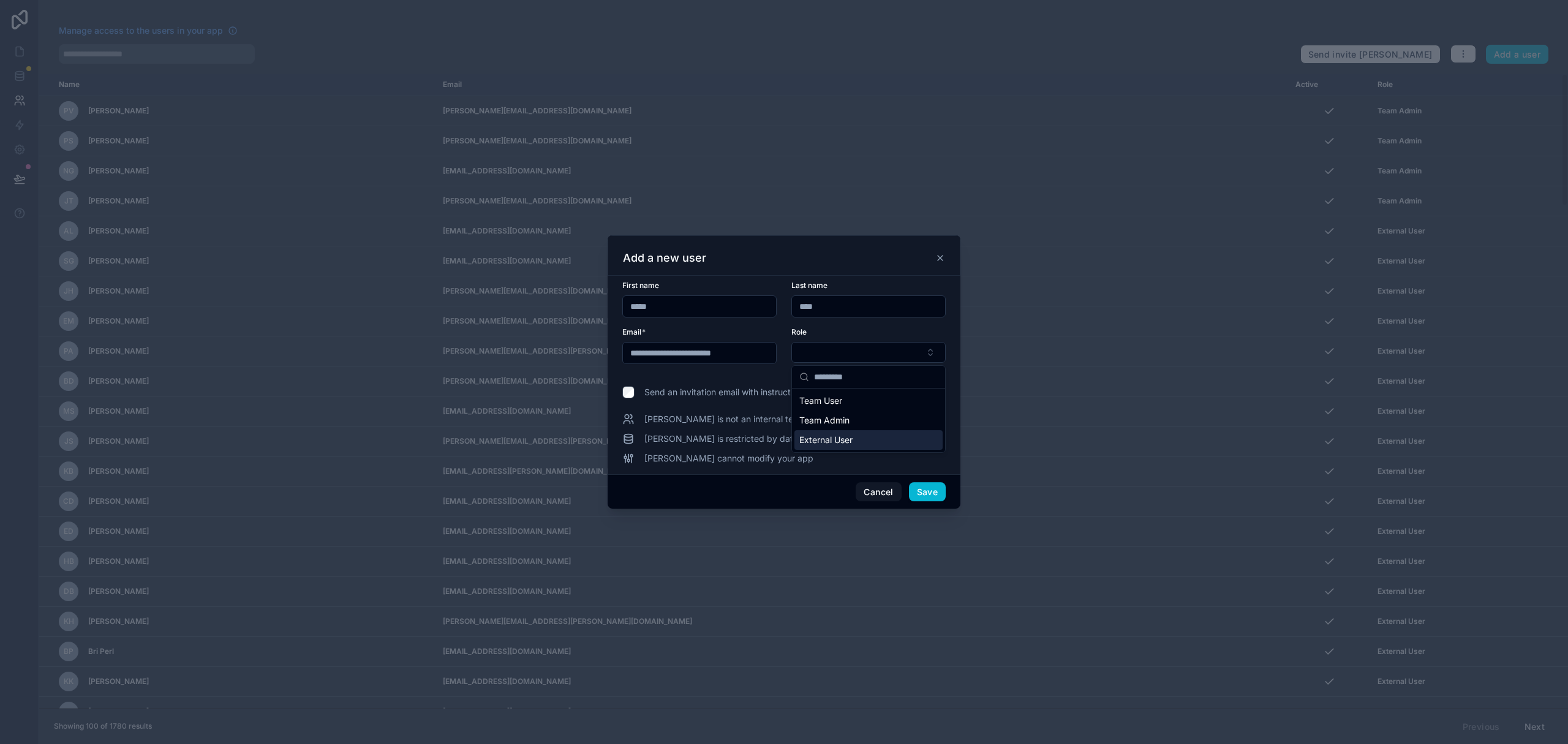
click at [846, 440] on span "External User" at bounding box center [826, 440] width 53 height 12
click at [927, 493] on button "Save" at bounding box center [927, 492] width 37 height 20
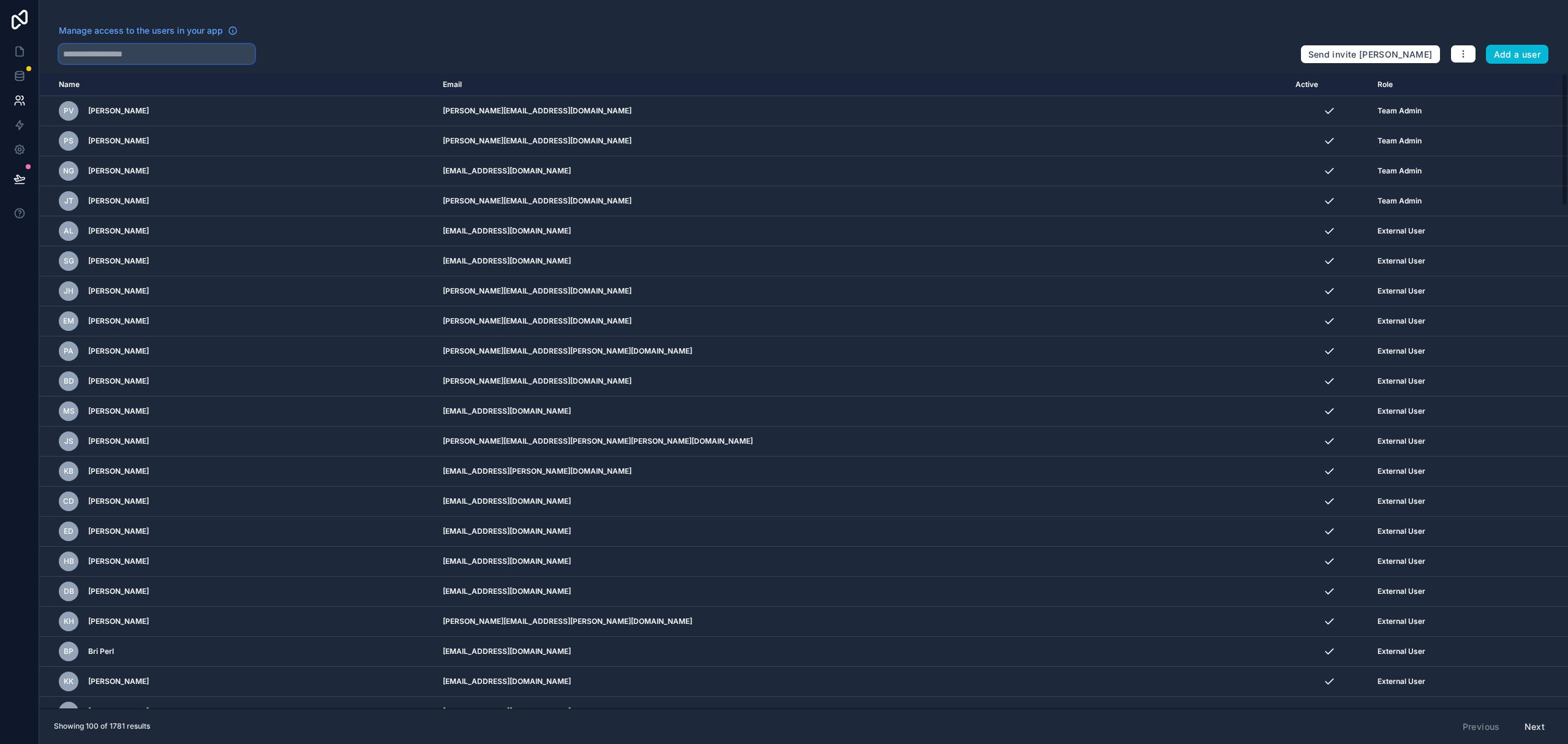
click at [143, 55] on input "text" at bounding box center [157, 53] width 196 height 20
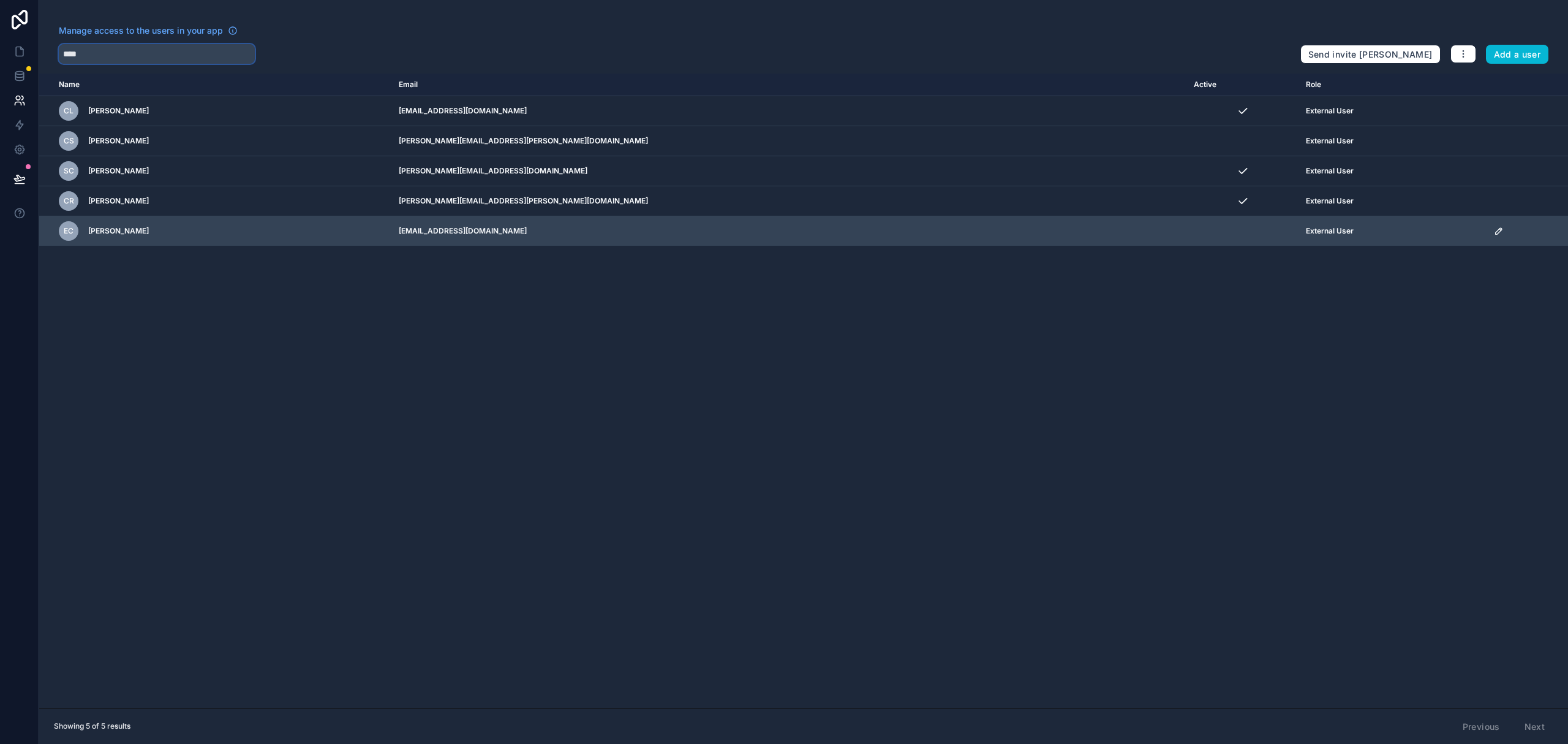
type input "****"
click at [1494, 233] on icon "scrollable content" at bounding box center [1499, 231] width 9 height 9
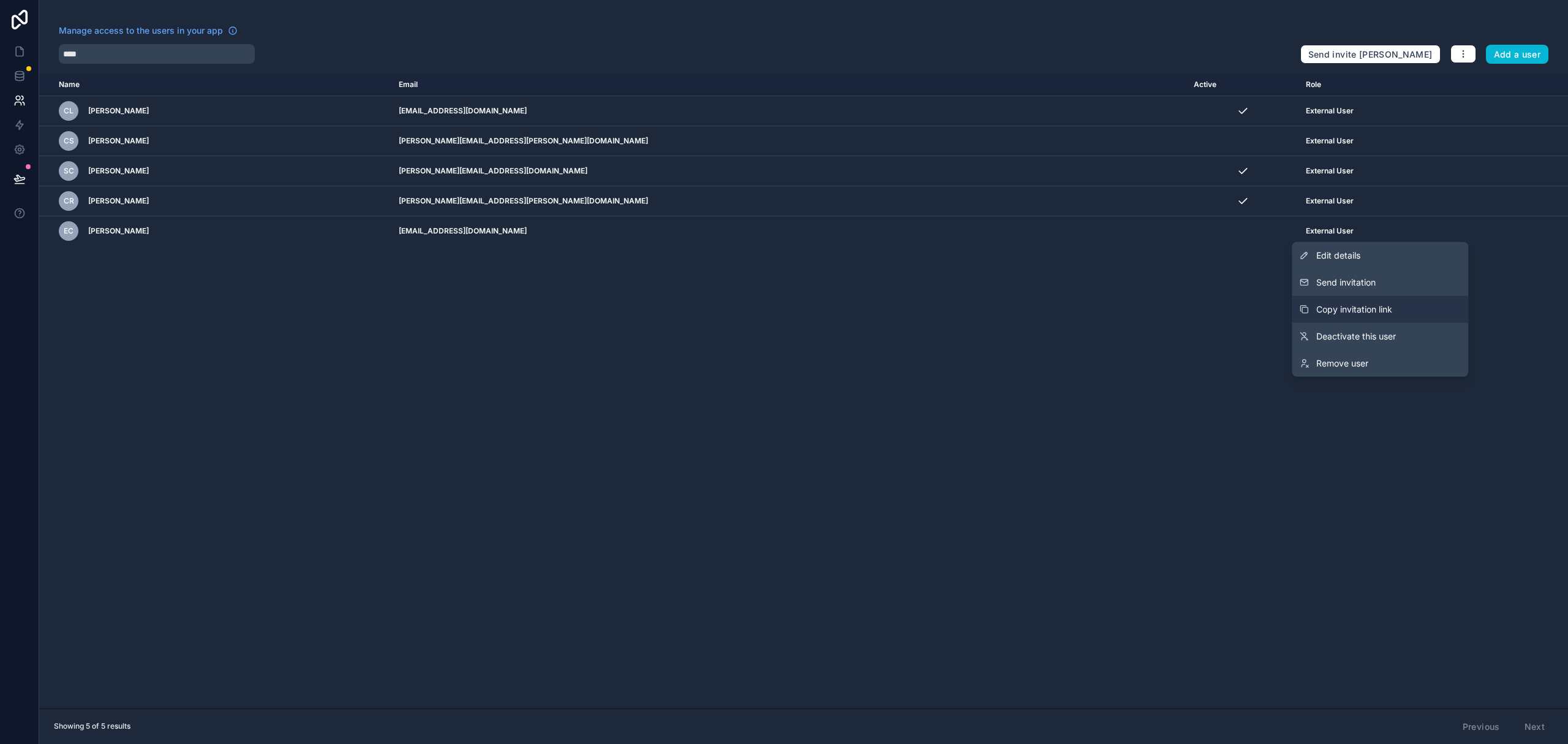
click at [1394, 297] on button "Copy invitation link" at bounding box center [1380, 309] width 177 height 27
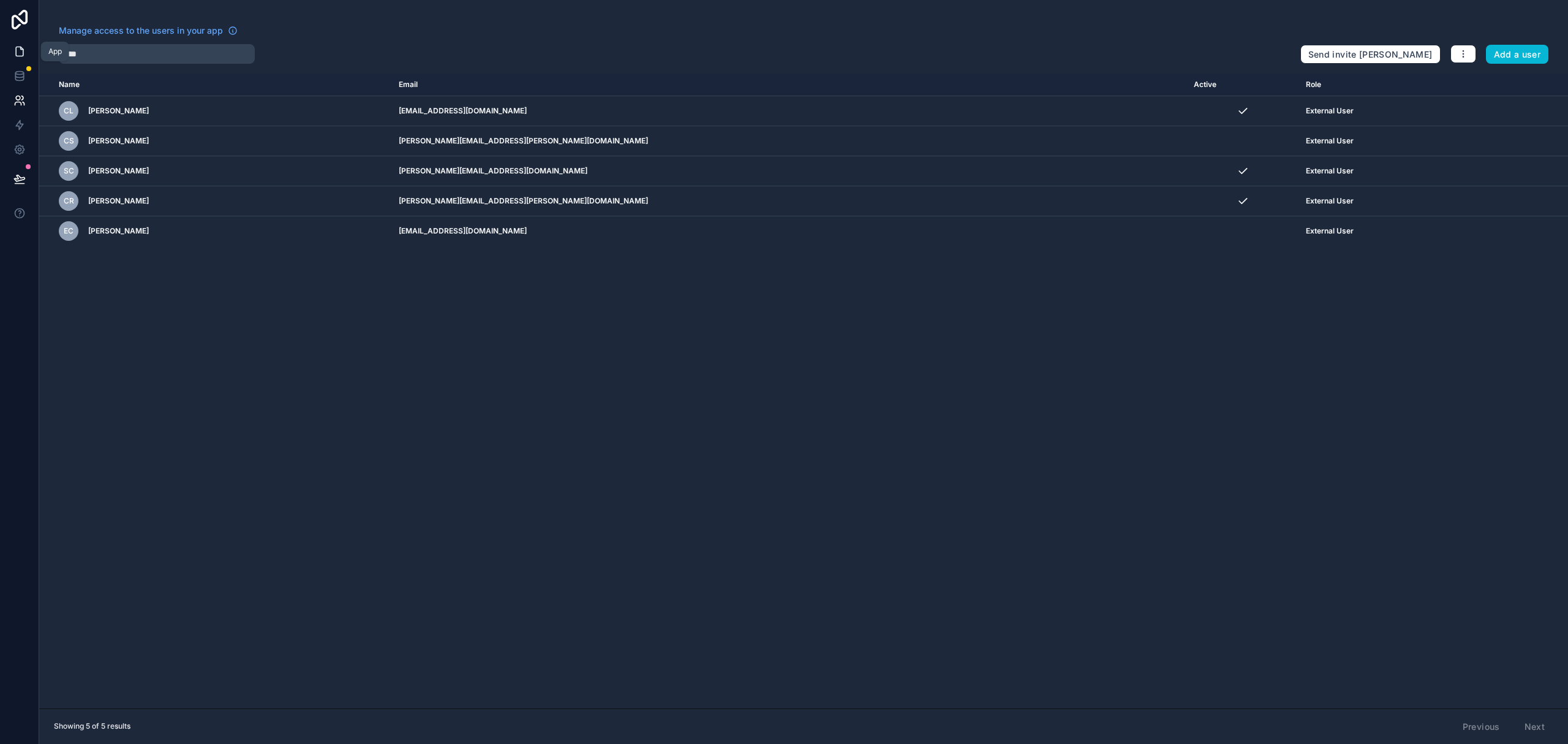
click at [17, 47] on icon at bounding box center [20, 51] width 8 height 9
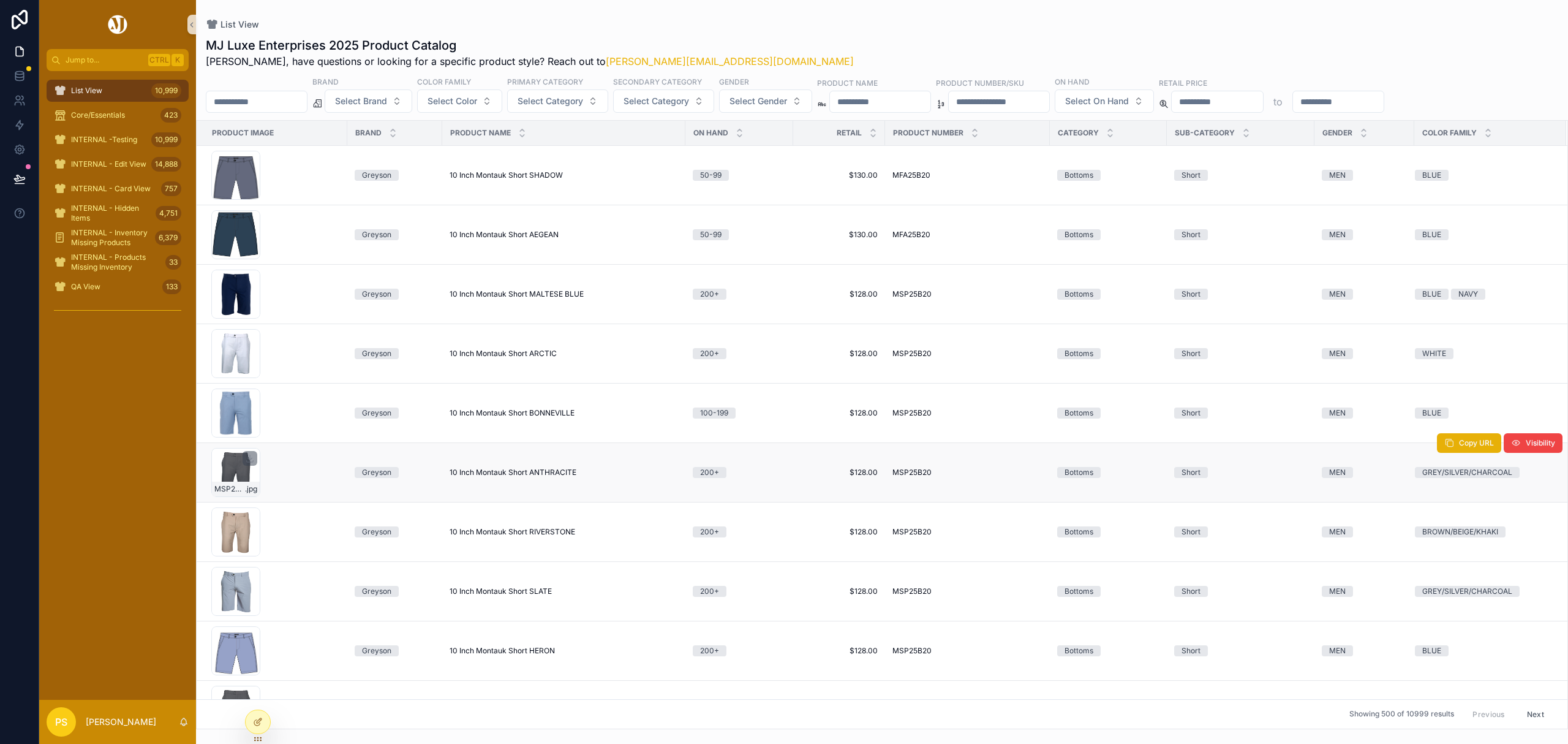
click at [241, 484] on div "MSP25B20-022 .jpg" at bounding box center [236, 489] width 48 height 15
